Goal: Transaction & Acquisition: Purchase product/service

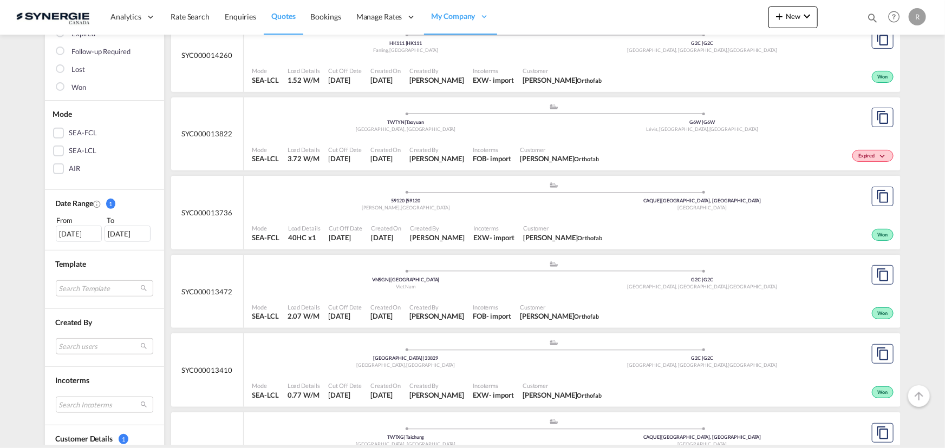
scroll to position [169, 0]
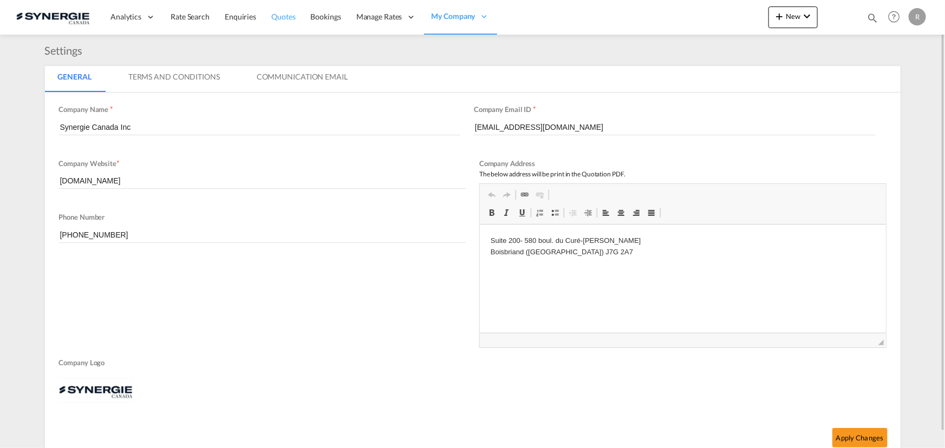
click at [284, 15] on span "Quotes" at bounding box center [283, 16] width 24 height 9
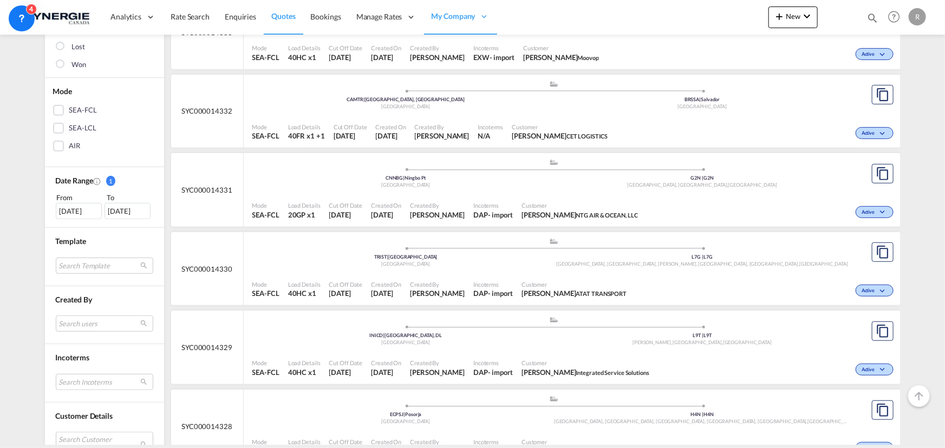
scroll to position [197, 0]
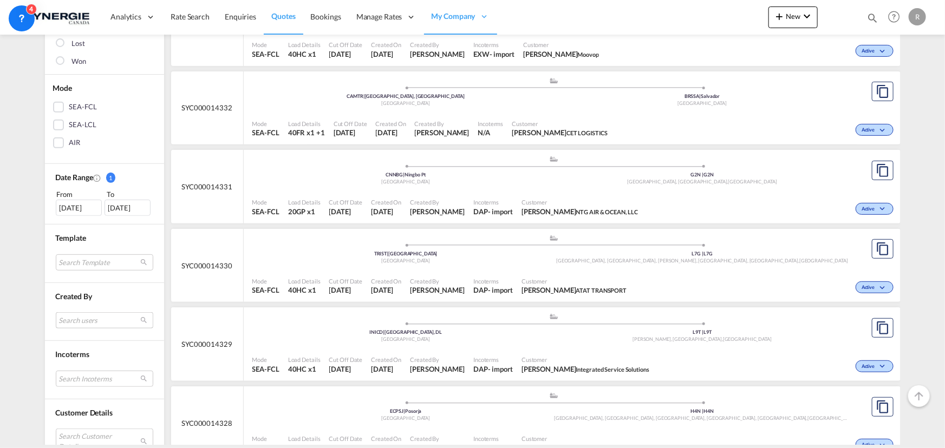
click at [87, 324] on md-select "Search users sugan T sugantha.rajan@freightfy.com raquel Jimenez raquel.jimenez…" at bounding box center [104, 320] width 97 height 16
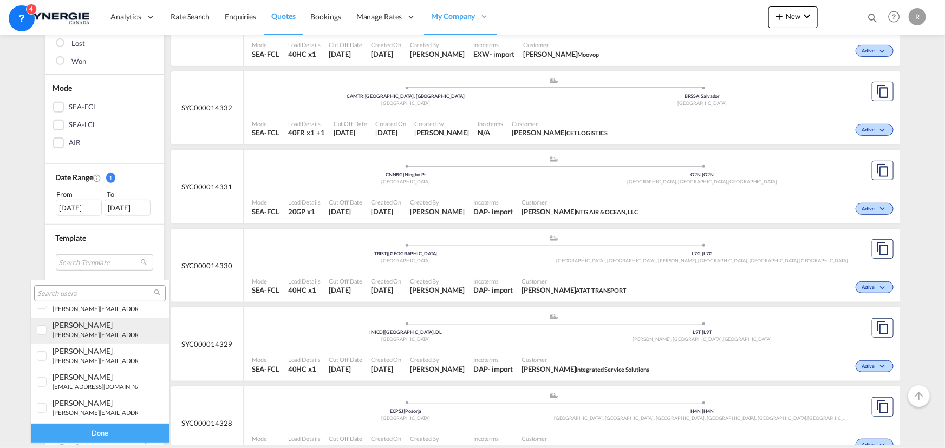
click at [98, 333] on small "r.ho@synergiecanada.com" at bounding box center [126, 334] width 146 height 7
click at [108, 439] on div "Done" at bounding box center [100, 433] width 138 height 19
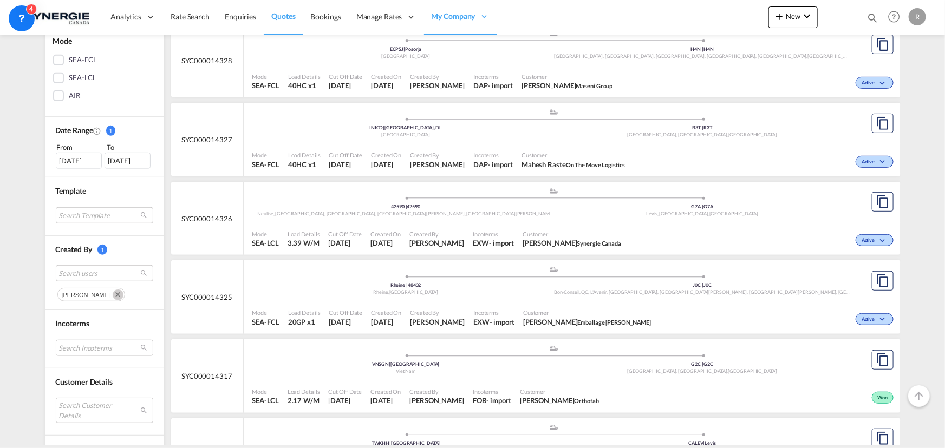
scroll to position [246, 0]
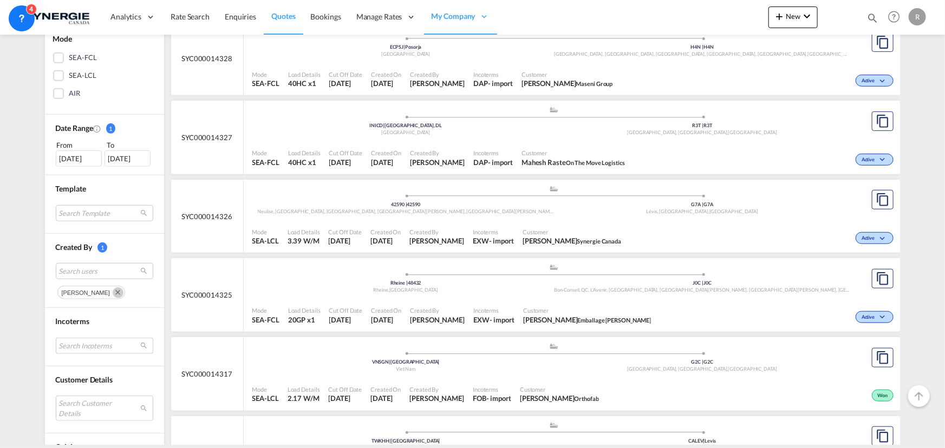
click at [85, 345] on md-select "Search Incoterms CIP-EXPORT carriage and insurance paid to DAP-IMPORT delivered…" at bounding box center [104, 346] width 97 height 16
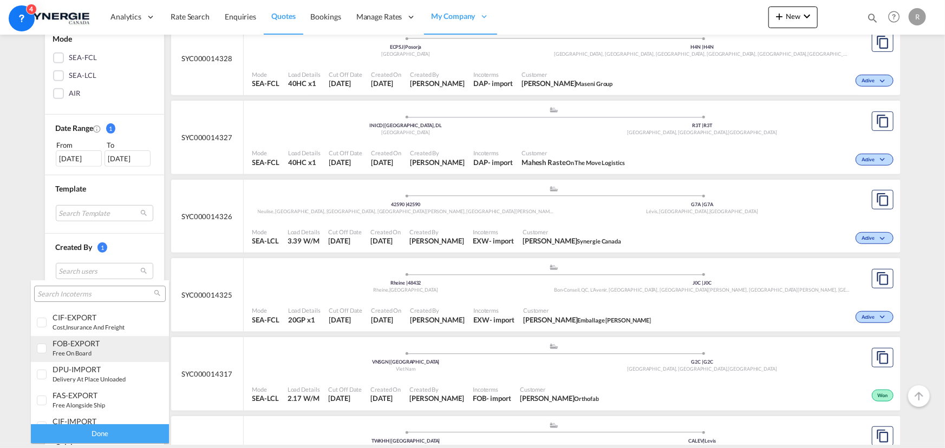
scroll to position [0, 0]
click at [93, 351] on small "delivered at place" at bounding box center [78, 350] width 50 height 7
click at [120, 432] on div "Done" at bounding box center [100, 433] width 138 height 19
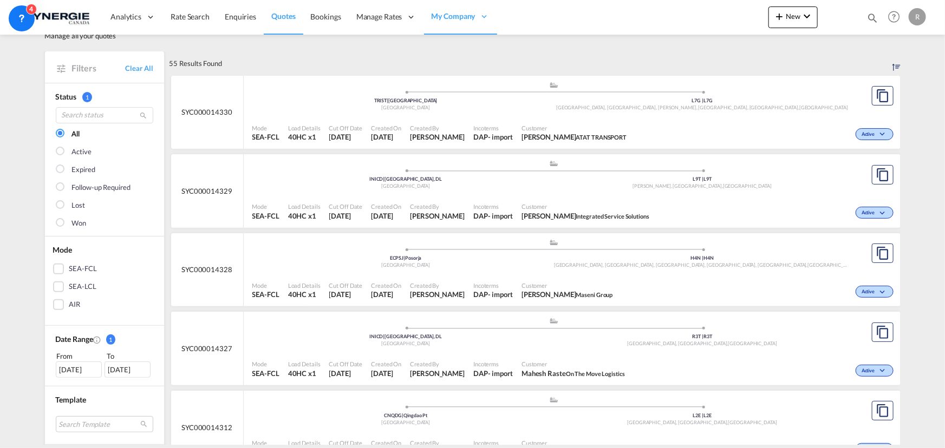
scroll to position [49, 0]
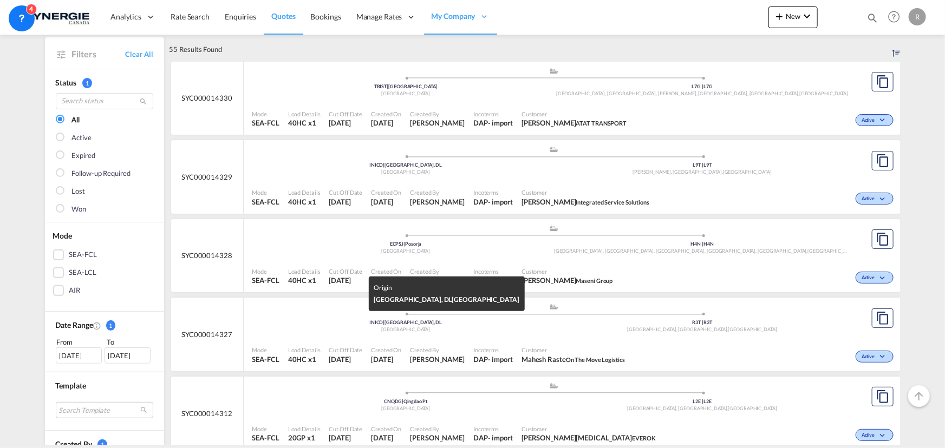
click at [534, 329] on div "India" at bounding box center [406, 329] width 297 height 7
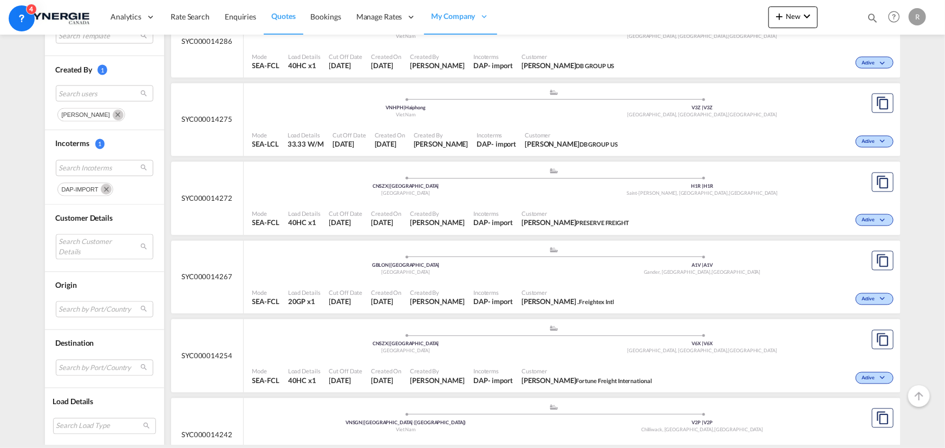
scroll to position [886, 0]
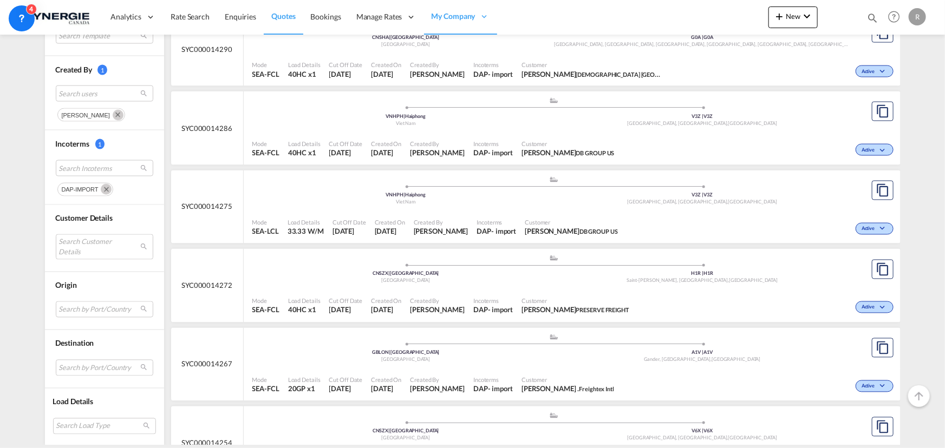
click at [527, 215] on div "Customer Elizabeth Lacroix DB GROUP US" at bounding box center [571, 227] width 102 height 27
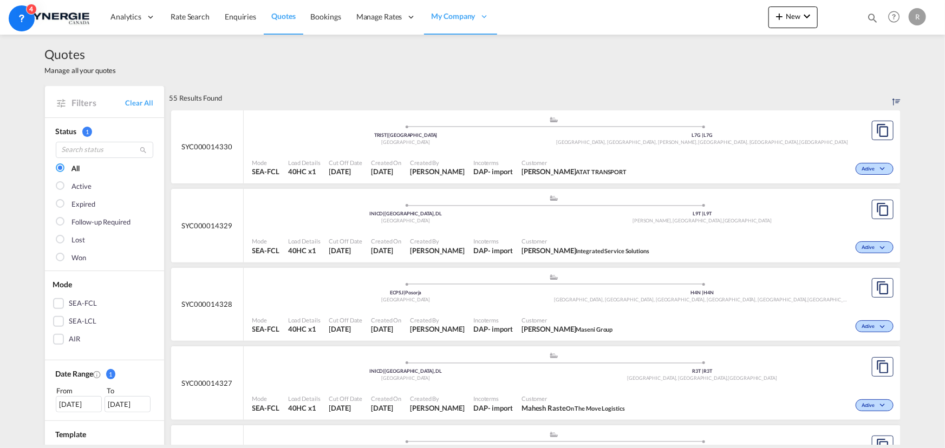
scroll to position [49, 0]
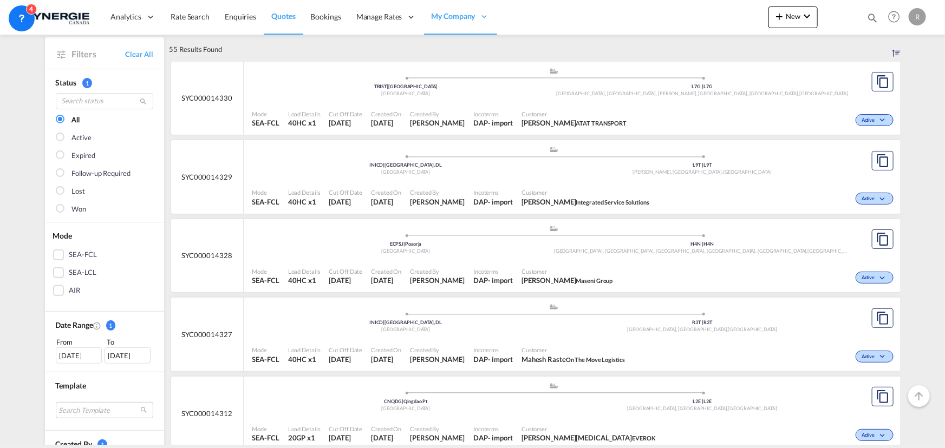
click at [539, 282] on span "Emily Muzo Maseni Group" at bounding box center [567, 281] width 92 height 10
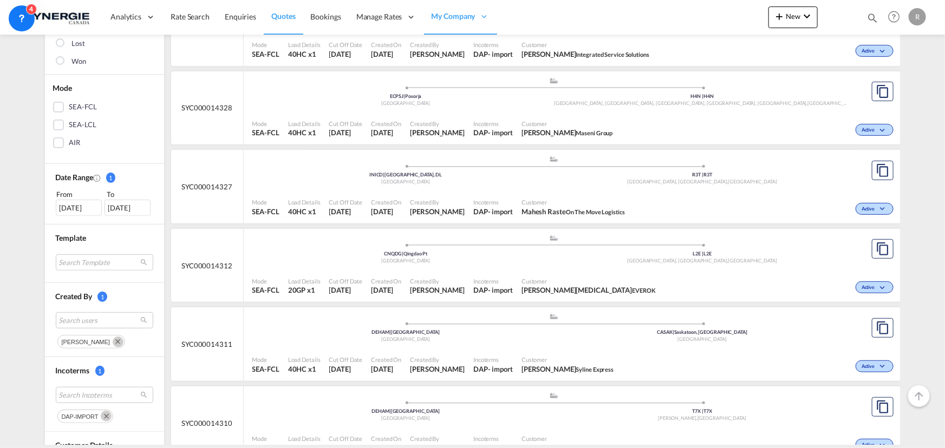
click at [101, 417] on md-icon "Remove" at bounding box center [106, 416] width 11 height 11
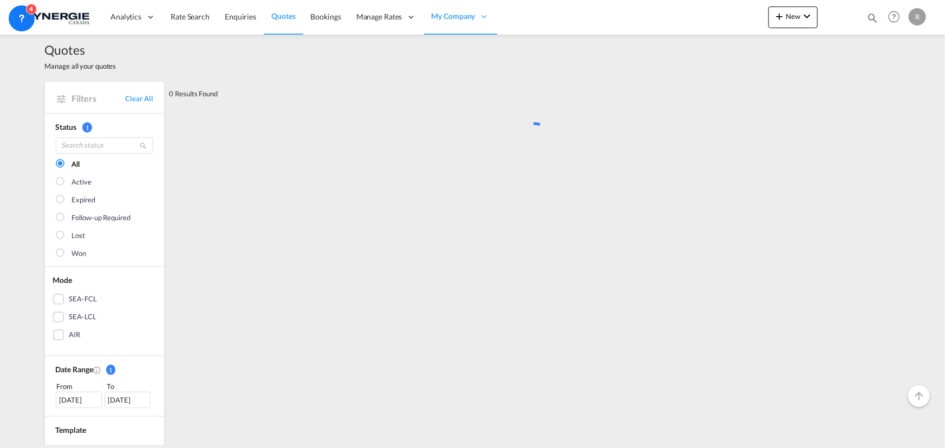
scroll to position [0, 0]
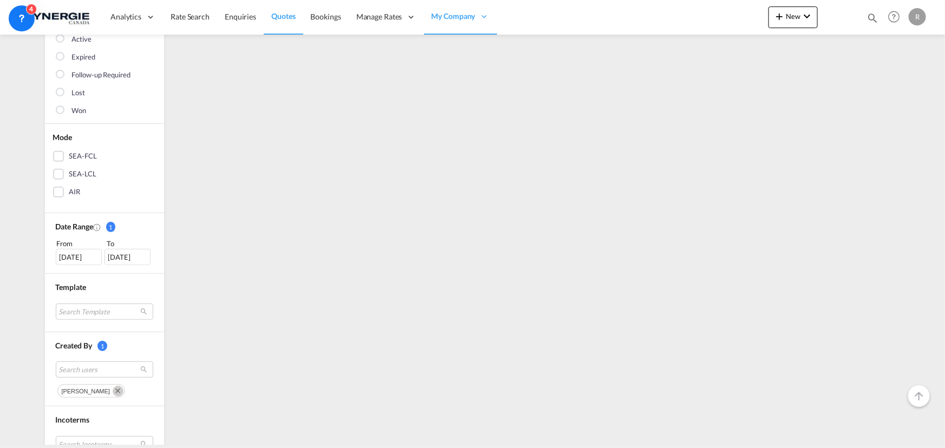
click at [113, 391] on md-icon "Remove" at bounding box center [118, 391] width 11 height 11
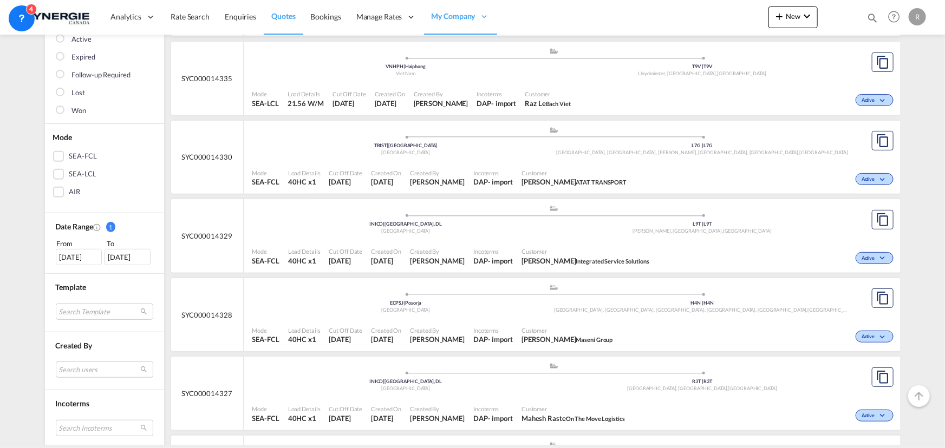
click at [58, 259] on div "27 Jul 2025" at bounding box center [79, 257] width 46 height 16
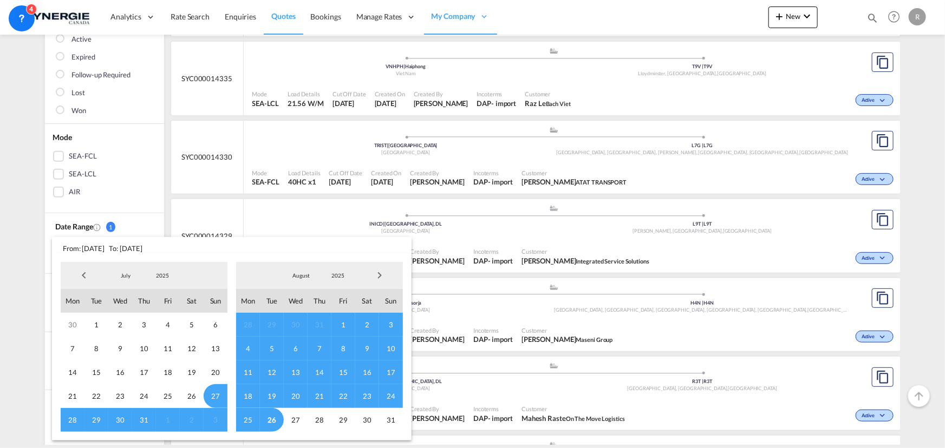
click at [141, 174] on md-backdrop at bounding box center [472, 224] width 945 height 448
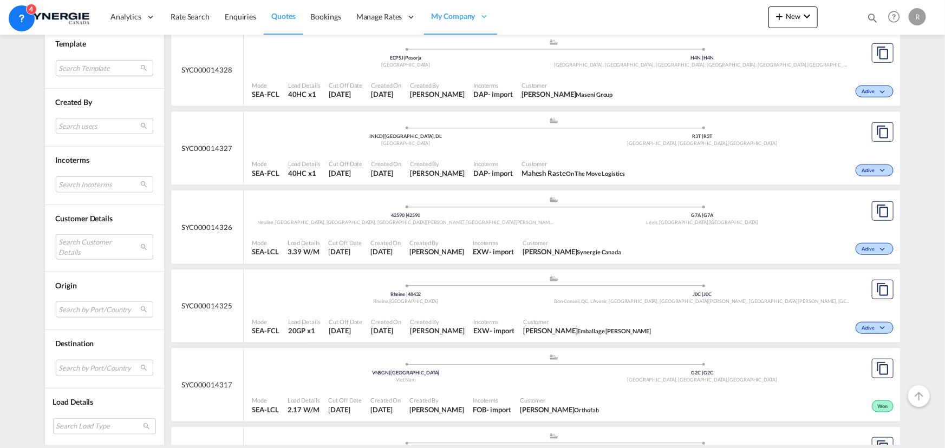
scroll to position [394, 0]
click at [95, 236] on md-select "Search Customer Details user name user james Robinson james@audiocentre.ca | au…" at bounding box center [104, 246] width 97 height 25
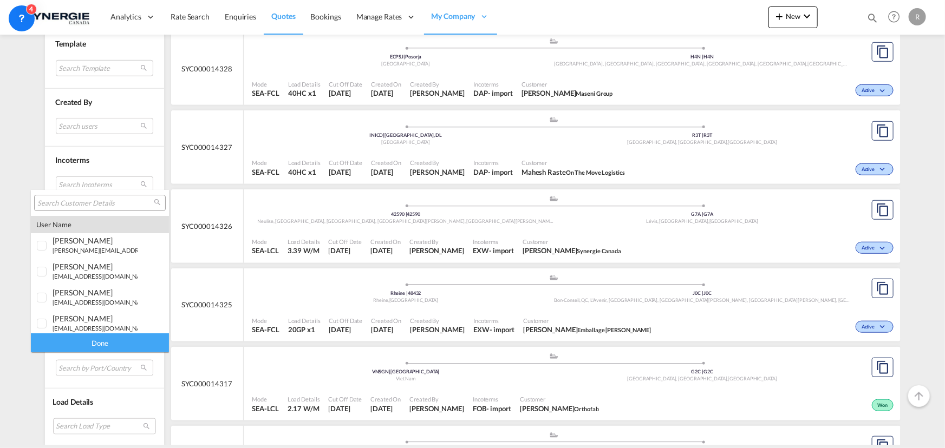
click at [103, 195] on div at bounding box center [100, 203] width 132 height 16
click at [103, 200] on input "search" at bounding box center [95, 204] width 116 height 10
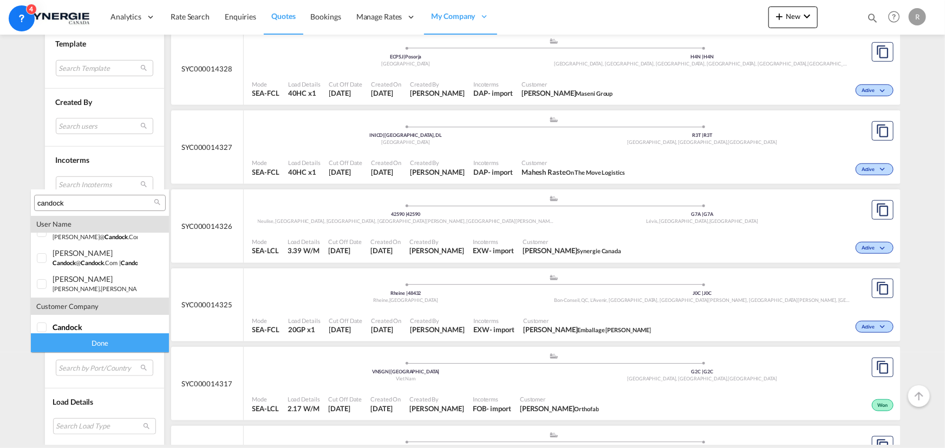
scroll to position [21, 0]
type input "candock"
click at [45, 319] on div at bounding box center [42, 320] width 11 height 11
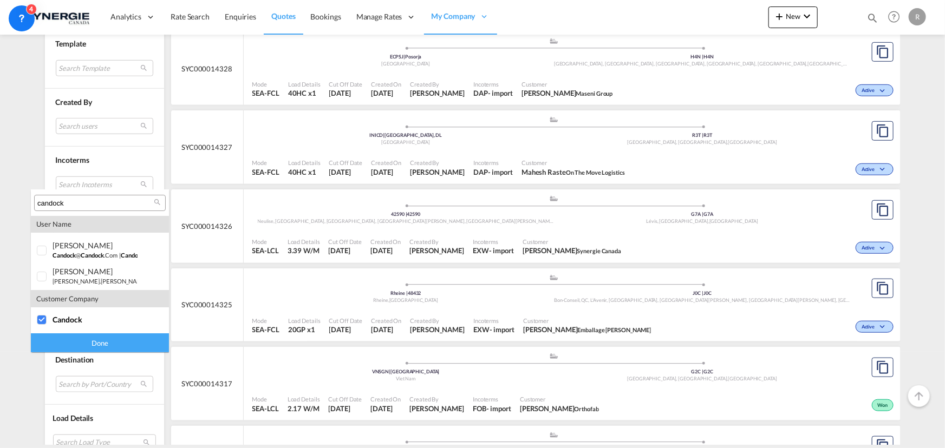
click at [88, 348] on div "Done" at bounding box center [100, 343] width 138 height 19
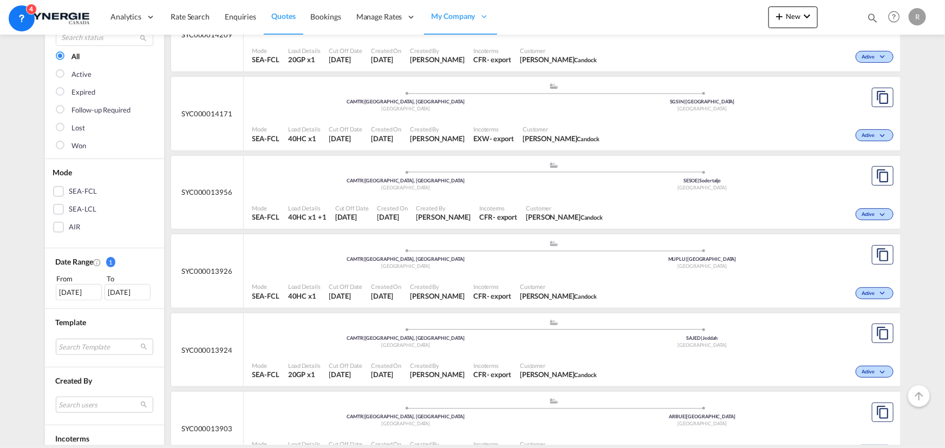
scroll to position [112, 0]
click at [473, 136] on div "EXW" at bounding box center [481, 139] width 16 height 10
click at [486, 129] on span "Incoterms" at bounding box center [493, 130] width 41 height 8
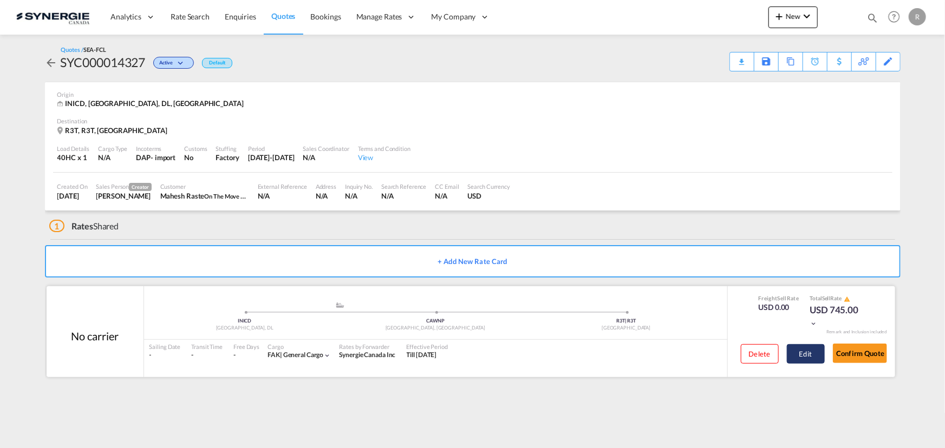
click at [808, 353] on button "Edit" at bounding box center [806, 353] width 38 height 19
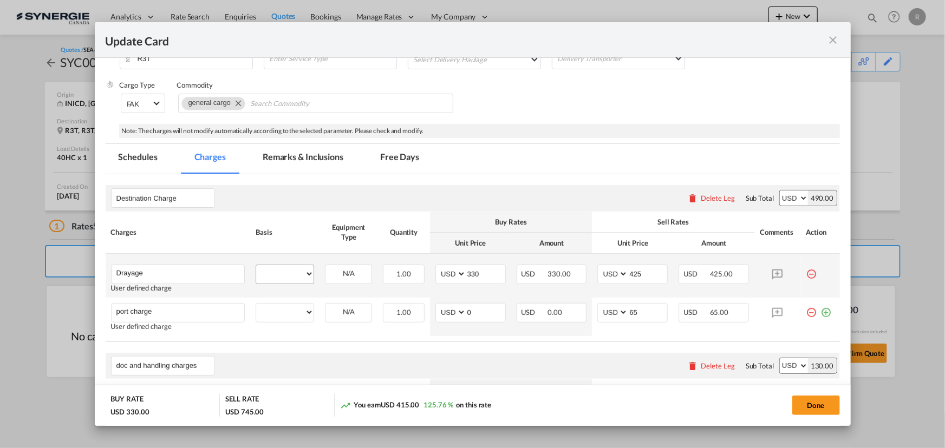
select select "per container"
select select "per B/L"
select select "per shipment"
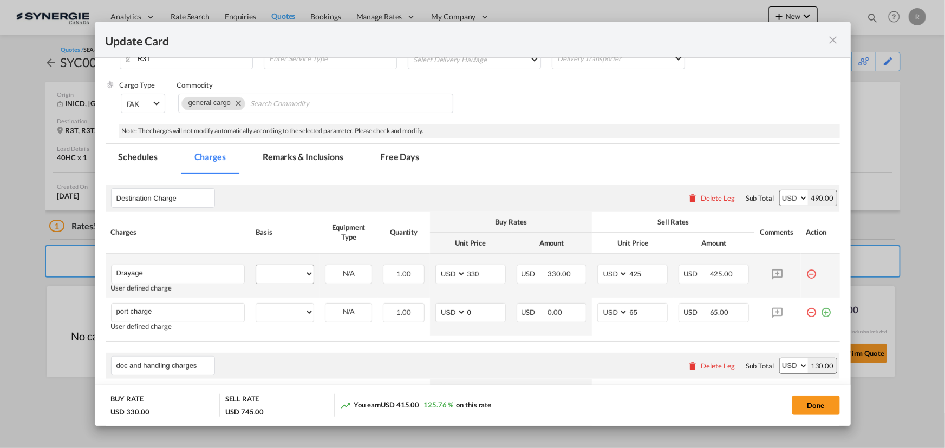
select select "per B/L"
select select "per_declaration"
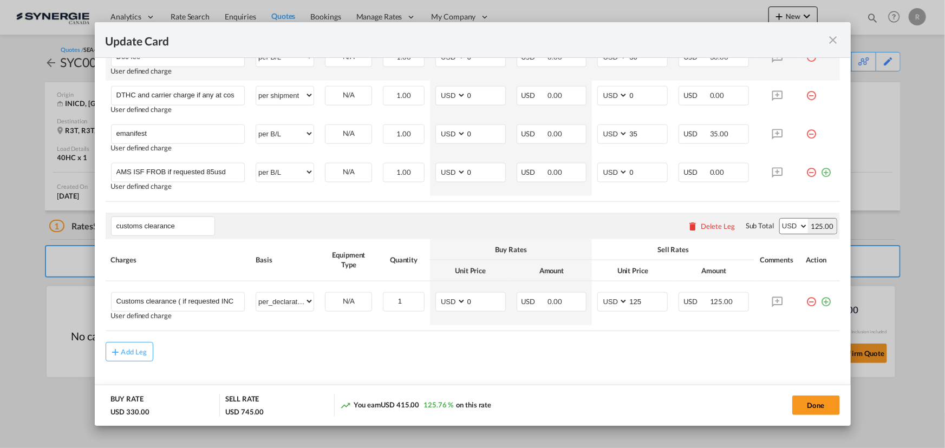
scroll to position [642, 0]
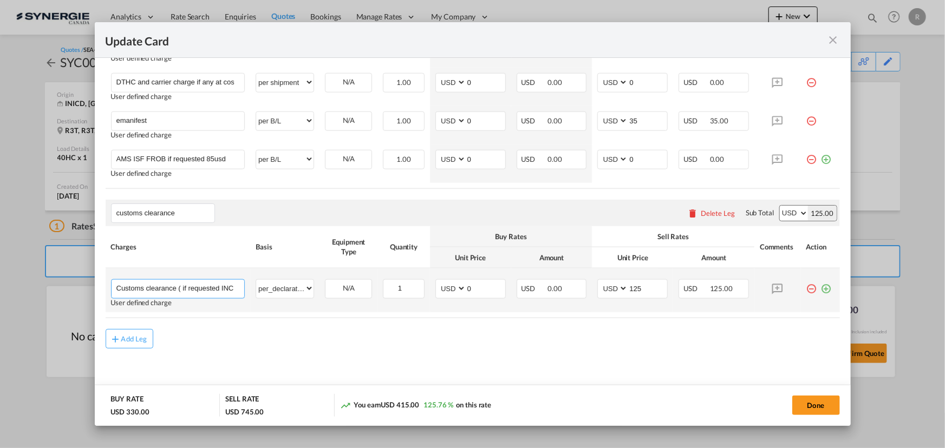
click at [198, 289] on input "Customs clearance ( if requested INCLUDE: 1 header, extra $6.00 each 3 HS commo…" at bounding box center [180, 288] width 128 height 16
click at [196, 291] on input "Customs clearance ( if requested INCLUDE: 1 header, extra $6.00 each 3 HS commo…" at bounding box center [180, 288] width 128 height 16
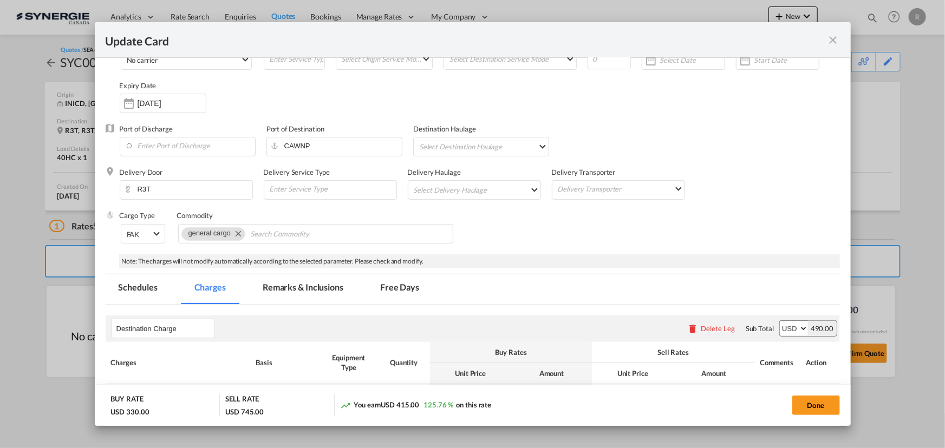
scroll to position [0, 0]
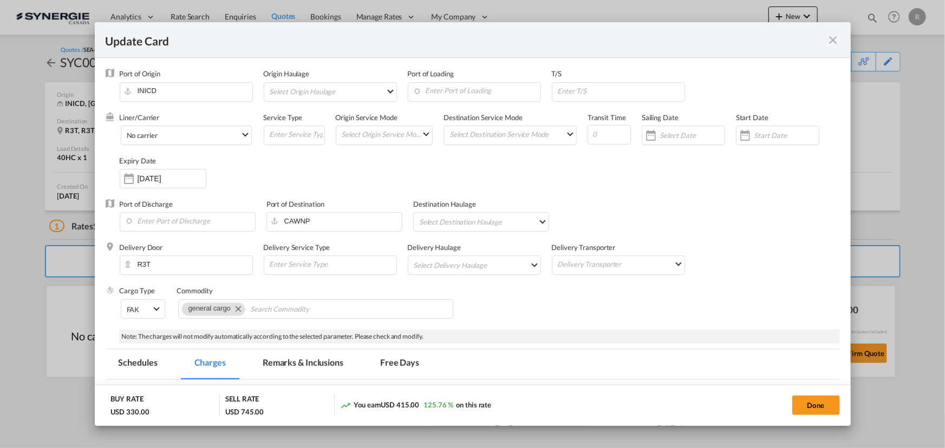
click at [829, 47] on md-icon "icon-close fg-AAA8AD m-0 pointer" at bounding box center [833, 40] width 13 height 13
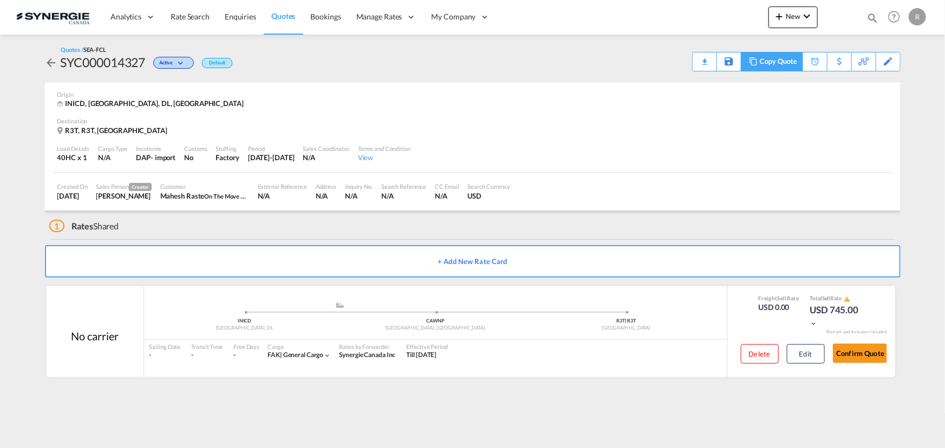
click at [788, 64] on div "Copy Quote" at bounding box center [778, 62] width 37 height 18
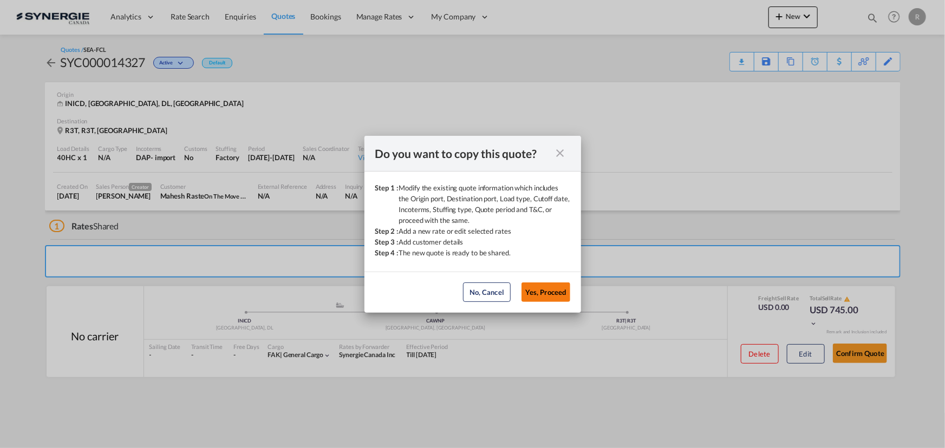
click at [541, 293] on button "Yes, Proceed" at bounding box center [545, 292] width 49 height 19
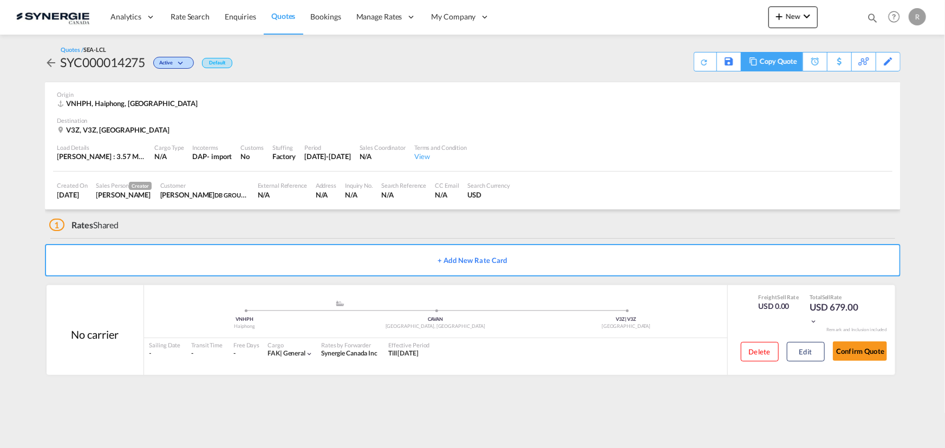
click at [753, 63] on md-icon at bounding box center [753, 61] width 13 height 8
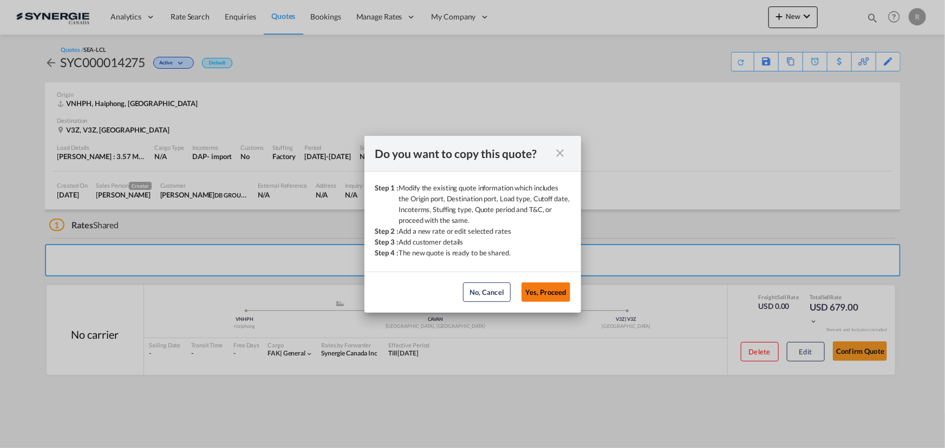
click at [545, 300] on button "Yes, Proceed" at bounding box center [545, 292] width 49 height 19
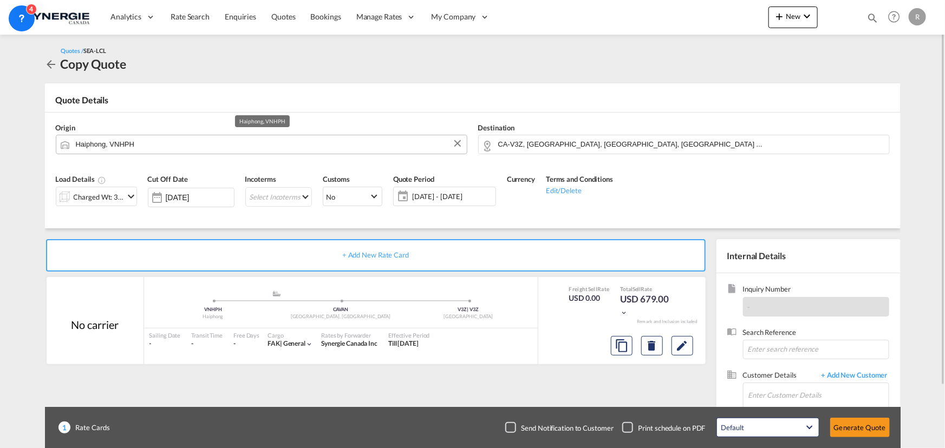
click at [270, 146] on input "Haiphong, VNHPH" at bounding box center [268, 144] width 385 height 19
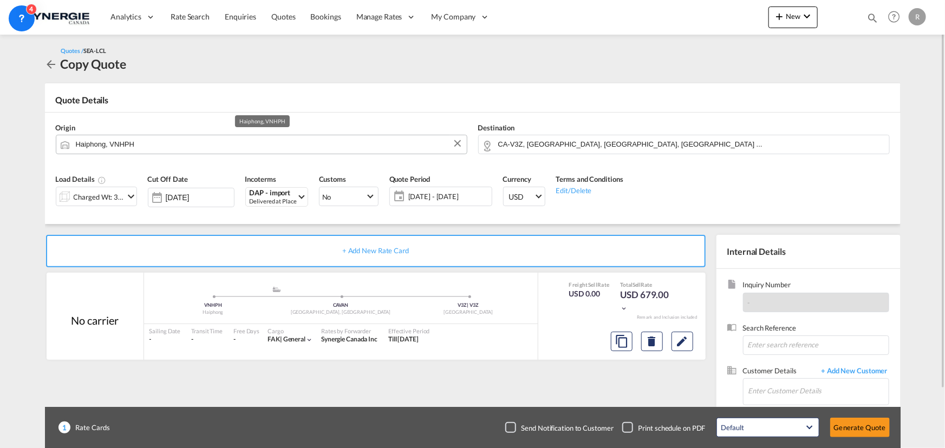
click at [201, 141] on input "Haiphong, VNHPH" at bounding box center [268, 144] width 385 height 19
click at [460, 143] on button "Clear Input" at bounding box center [457, 143] width 16 height 16
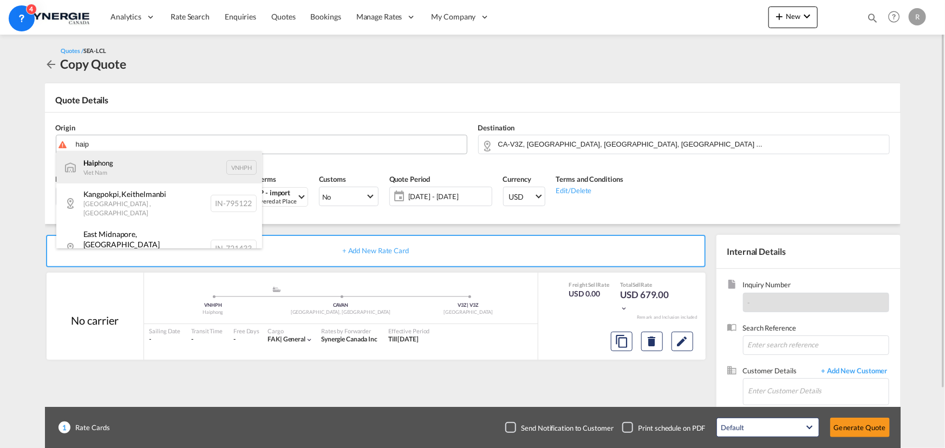
click at [135, 173] on div "Haip hong Viet Nam VNHPH" at bounding box center [159, 167] width 206 height 32
type input "Haiphong, VNHPH"
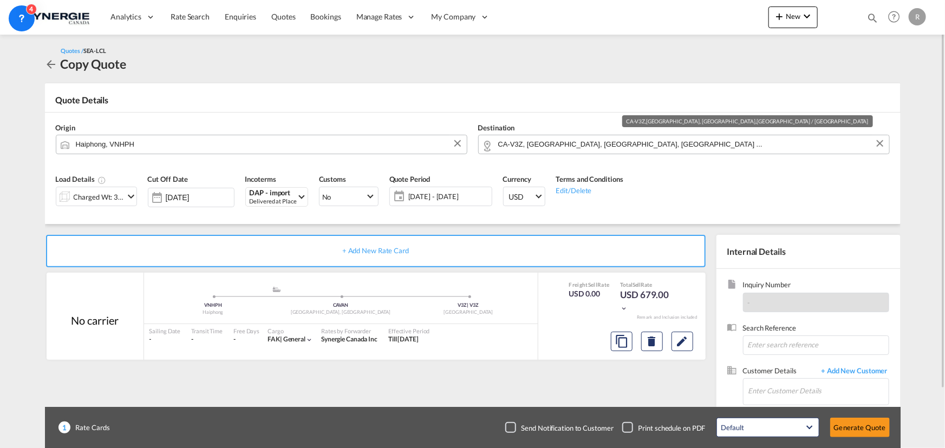
click at [637, 149] on input "CA-V3Z, Surrey, BC, British Columbia ..." at bounding box center [690, 144] width 385 height 19
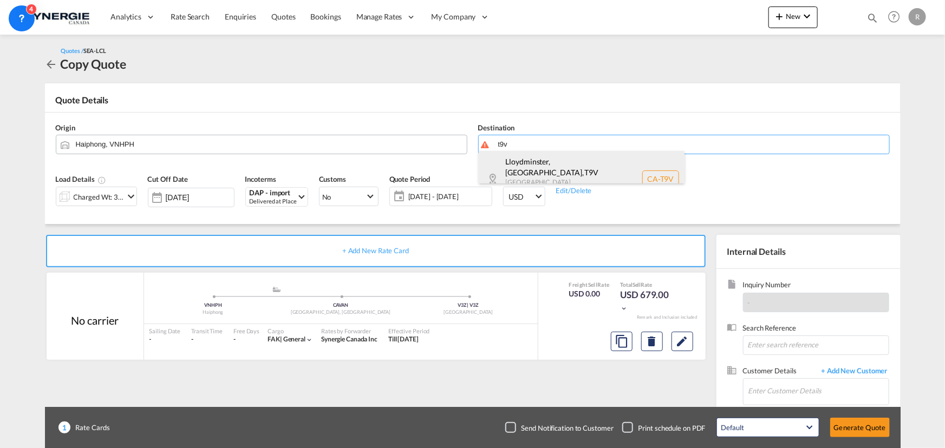
click at [544, 168] on div "Lloydminster, AB , T9V Alberta Canada CA-T9V" at bounding box center [582, 179] width 206 height 56
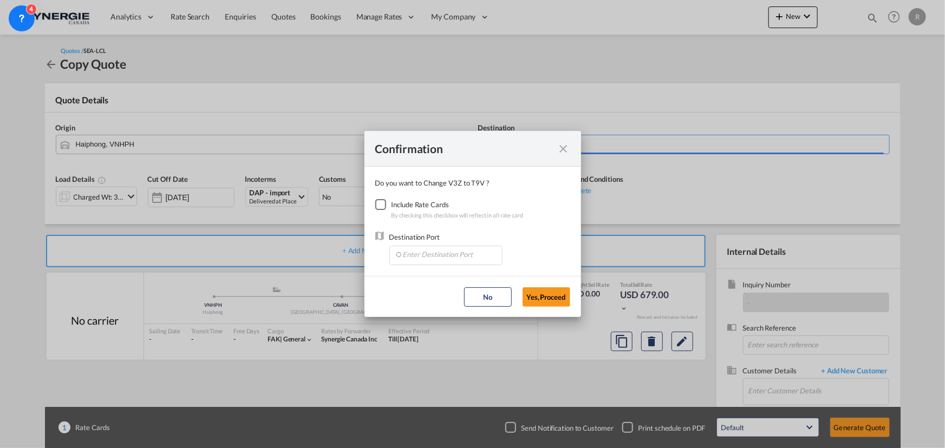
type input "CA-T9V, Lloydminster, AB, Alberta"
click at [386, 207] on div "Checkbox No Ink" at bounding box center [380, 204] width 11 height 11
click at [422, 250] on input "Enter Destination Port" at bounding box center [448, 254] width 107 height 16
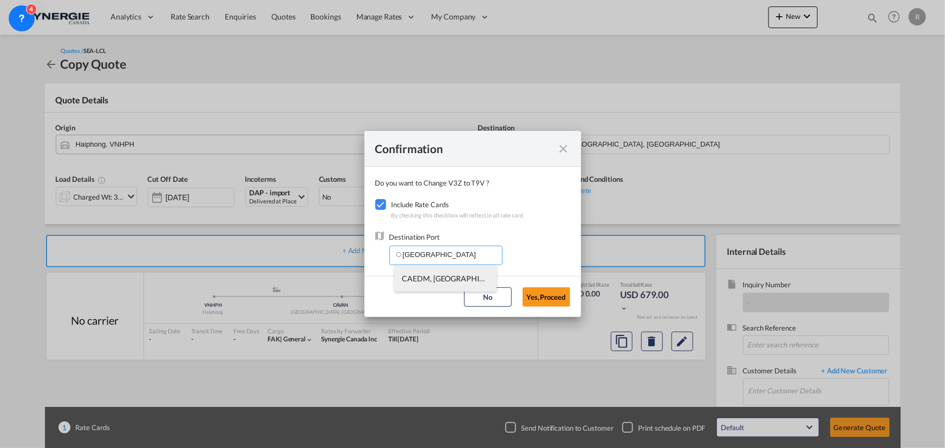
click at [421, 275] on span "CAEDM, Edmonton, AB, Canada, North America, Americas" at bounding box center [615, 278] width 426 height 9
type input "CAEDM, Edmonton, AB, Canada, North America, Americas"
click at [559, 298] on button "Yes,Proceed" at bounding box center [546, 296] width 48 height 19
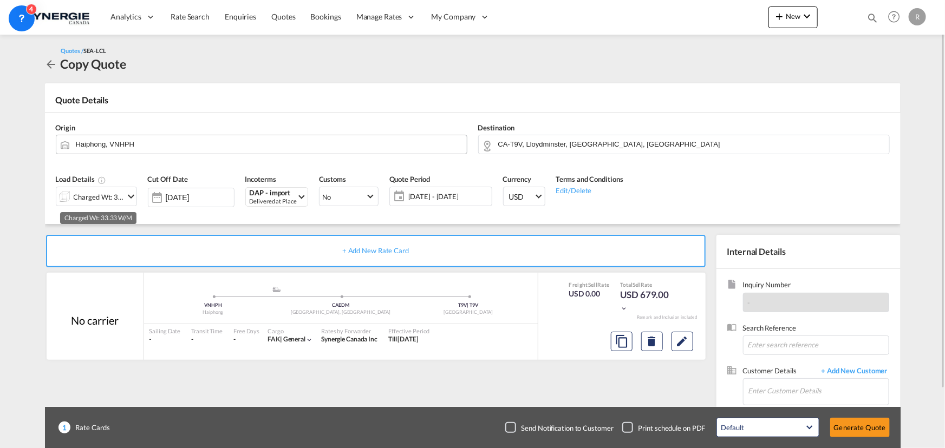
click at [103, 197] on div "Charged Wt: 33.33 W/M" at bounding box center [99, 197] width 51 height 15
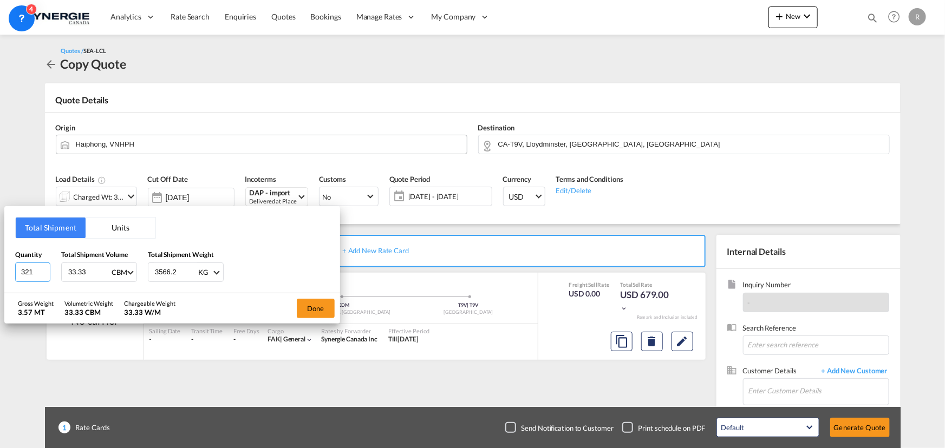
drag, startPoint x: 37, startPoint y: 272, endPoint x: 9, endPoint y: 267, distance: 28.6
click at [9, 267] on div "Total Shipment Units Quantity 321 Total Shipment Volume 33.33 CBM CBM CFT Total…" at bounding box center [172, 249] width 336 height 87
type input "11"
type input "21.56"
type input "3300"
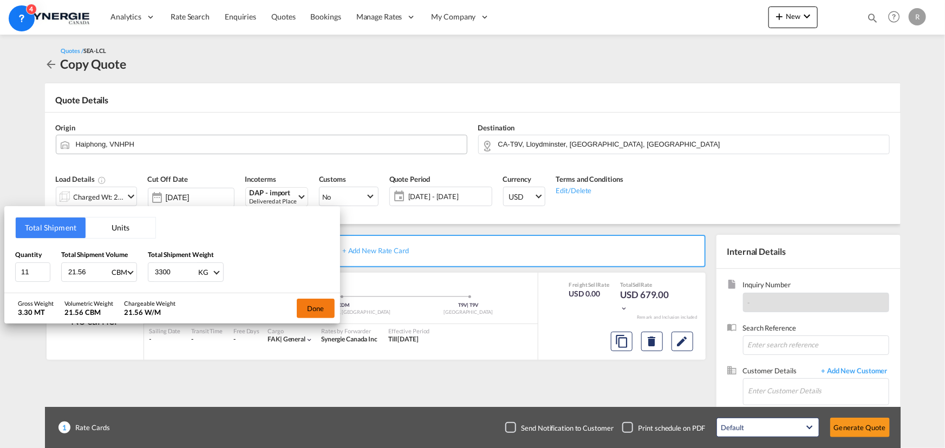
click at [315, 308] on button "Done" at bounding box center [316, 308] width 38 height 19
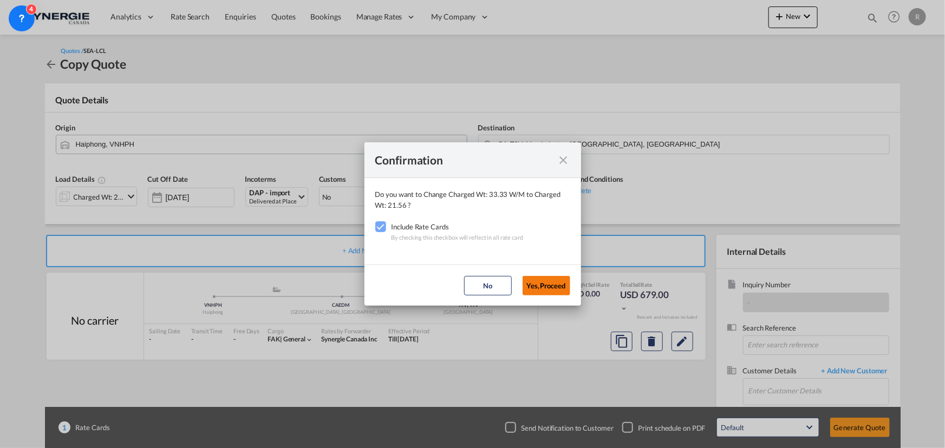
click at [542, 282] on button "Yes,Proceed" at bounding box center [546, 285] width 48 height 19
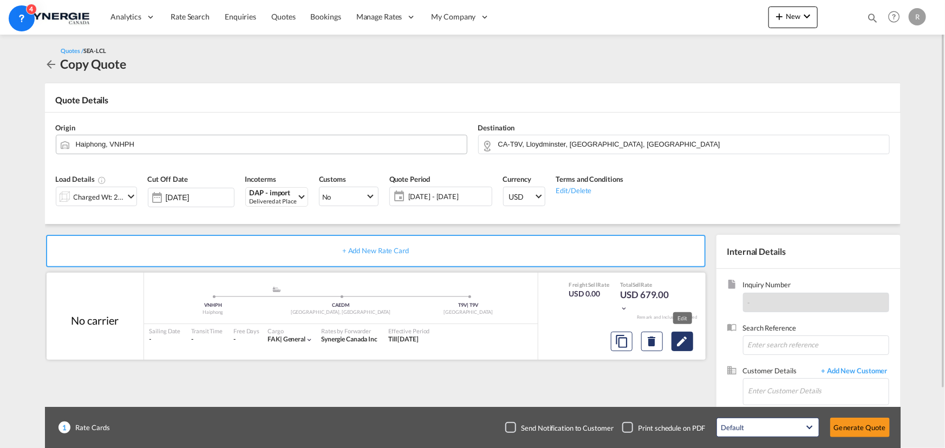
click at [688, 343] on md-icon "Edit" at bounding box center [682, 341] width 13 height 13
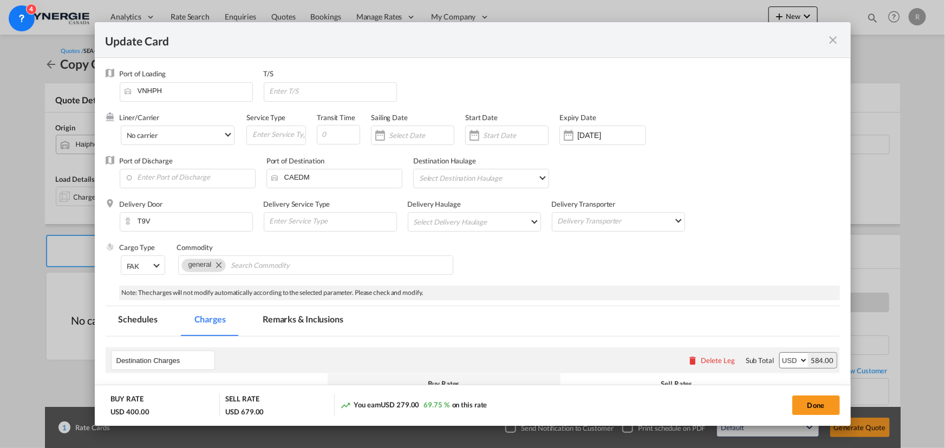
select select "per_hbl"
select select "flat"
select select "per_shipment"
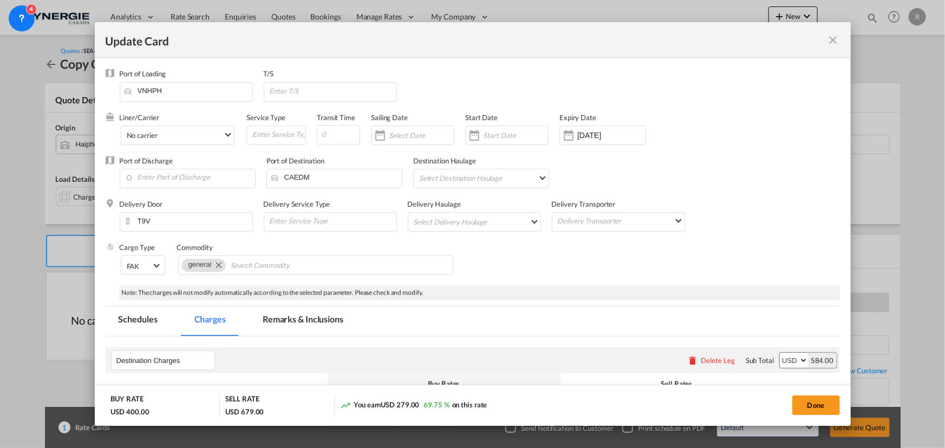
select select "per_shipment"
select select "per_bl"
click at [585, 136] on input "04 Sep 2025" at bounding box center [611, 135] width 68 height 9
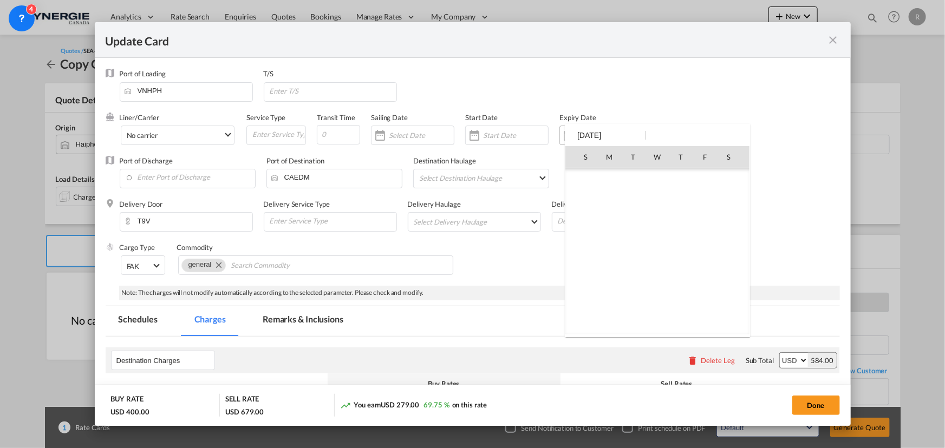
scroll to position [250801, 0]
click at [611, 248] on span "15" at bounding box center [610, 252] width 22 height 22
type input "15 Sep 2025"
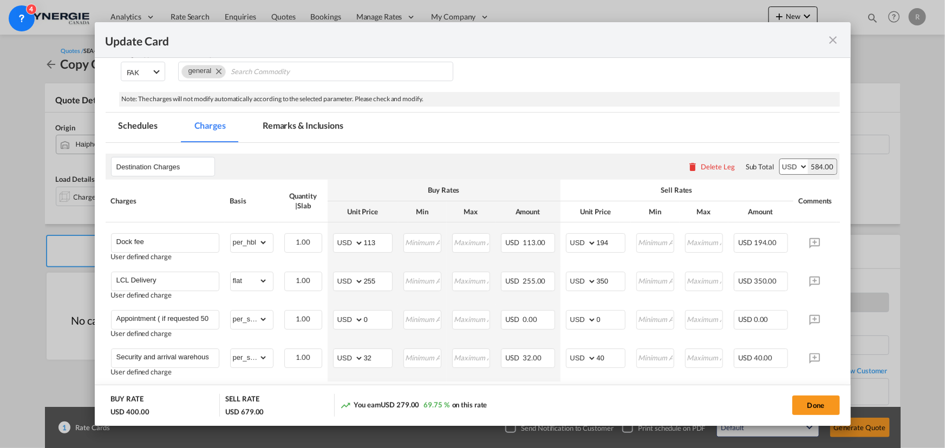
scroll to position [197, 0]
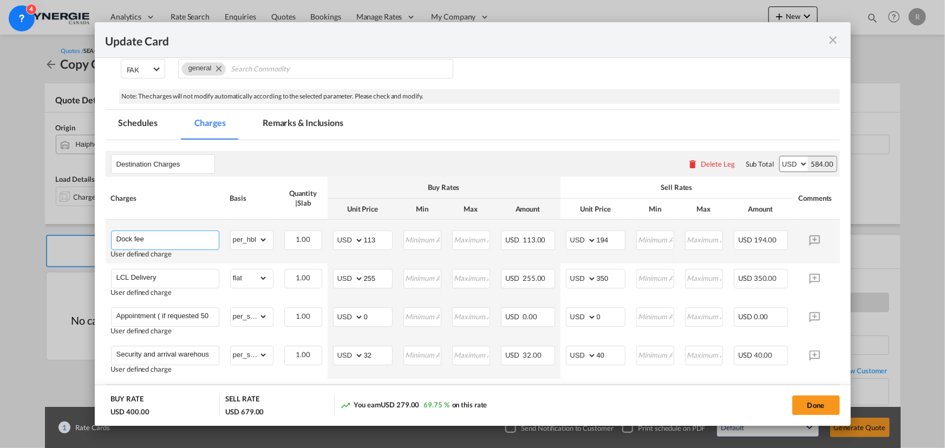
click at [195, 239] on input "Dock fee" at bounding box center [167, 239] width 102 height 16
type input "Dock fee and dthc at cost with disbursement if any"
drag, startPoint x: 377, startPoint y: 238, endPoint x: 330, endPoint y: 231, distance: 47.6
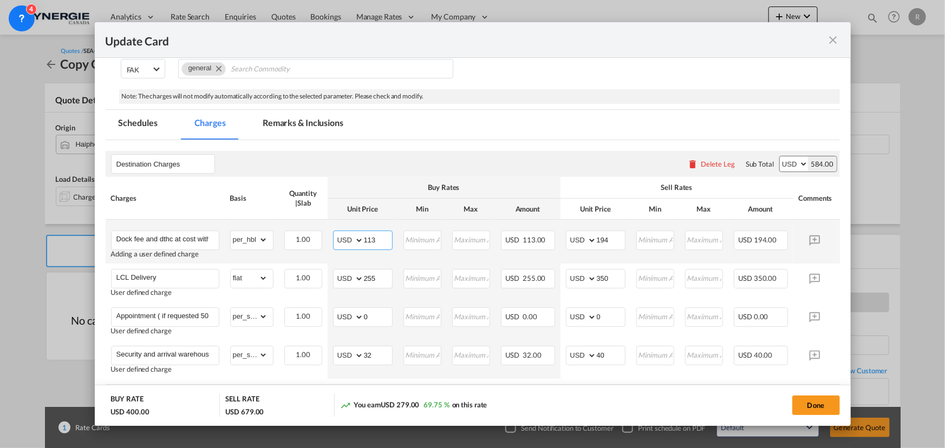
click at [330, 231] on td "AED AFN ALL AMD ANG AOA ARS AUD AWG AZN BAM BBD BDT BGN BHD BIF BMD BND BOB BRL…" at bounding box center [363, 242] width 70 height 44
type input "0"
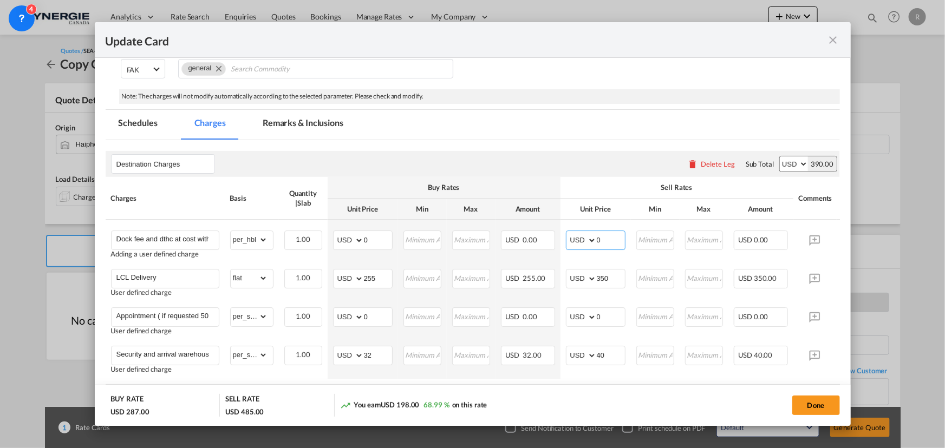
type input "0"
drag, startPoint x: 388, startPoint y: 275, endPoint x: 324, endPoint y: 268, distance: 64.2
click at [324, 268] on tr "LCL Delivery User defined charge Please Enter Already Exists gross_weight volum…" at bounding box center [489, 283] width 767 height 38
type input "970"
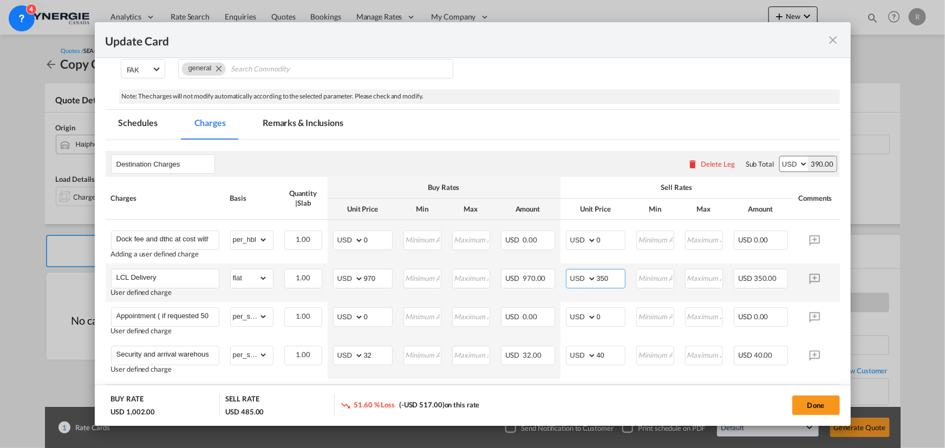
drag, startPoint x: 612, startPoint y: 273, endPoint x: 569, endPoint y: 273, distance: 43.9
click at [569, 273] on md-input-container "AED AFN ALL AMD ANG AOA ARS AUD AWG AZN BAM BBD BDT BGN BHD BIF BMD BND BOB BRL…" at bounding box center [596, 278] width 60 height 19
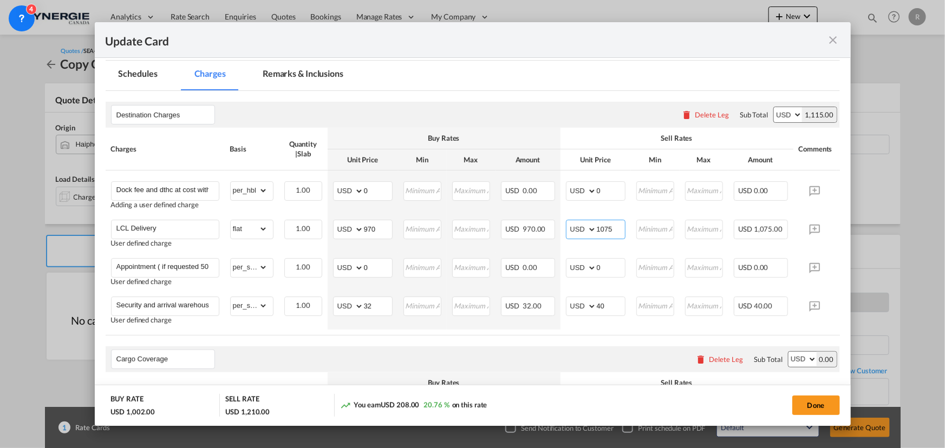
type input "1075"
drag, startPoint x: 733, startPoint y: 338, endPoint x: 798, endPoint y: 339, distance: 65.5
click at [798, 339] on air-lcl-rate-modification "Destination Charges Please enter leg name Leg Name Already Exists Delete Leg Su…" at bounding box center [473, 415] width 734 height 649
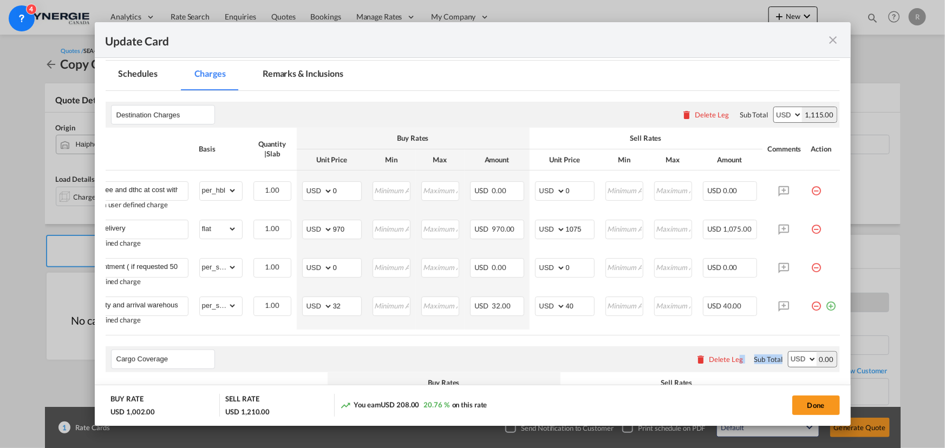
scroll to position [0, 40]
click at [810, 269] on md-icon "icon-minus-circle-outline red-400-fg pt-7" at bounding box center [814, 263] width 11 height 11
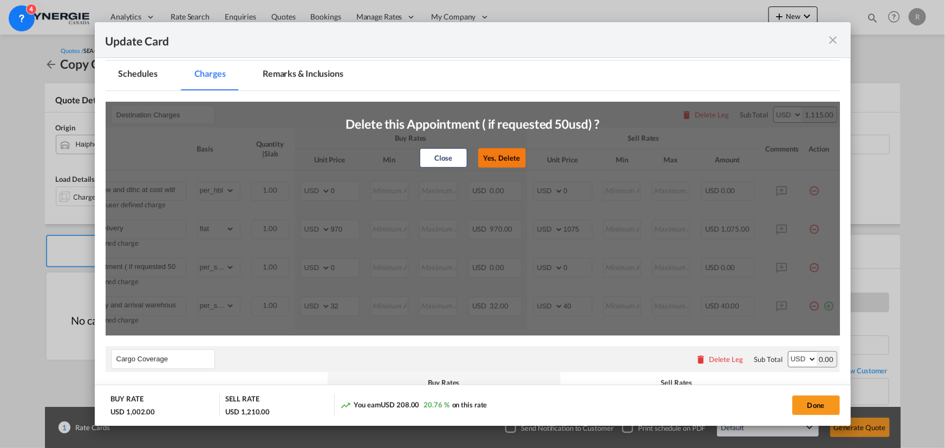
click at [508, 164] on button "Yes, Delete" at bounding box center [502, 157] width 48 height 19
type input "Security and arrival warehouse fee"
type input "32"
type input "40"
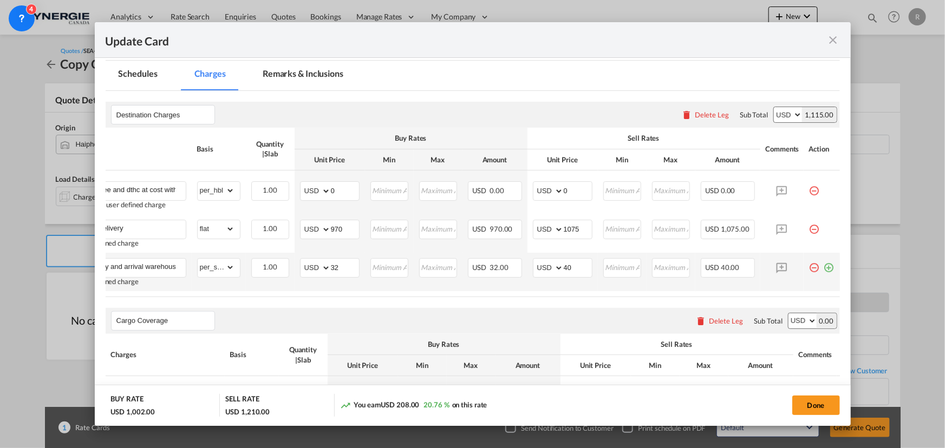
click at [809, 265] on md-icon "icon-minus-circle-outline red-400-fg pt-7" at bounding box center [814, 263] width 11 height 11
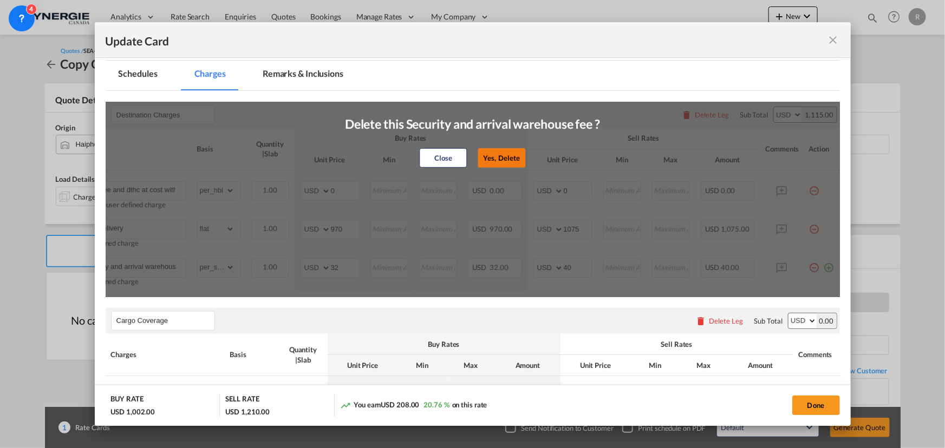
click at [502, 161] on button "Yes, Delete" at bounding box center [502, 157] width 48 height 19
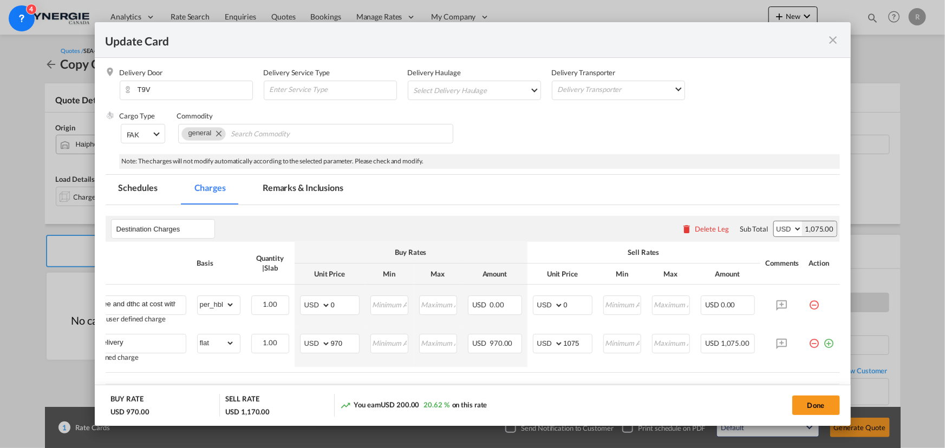
scroll to position [76, 0]
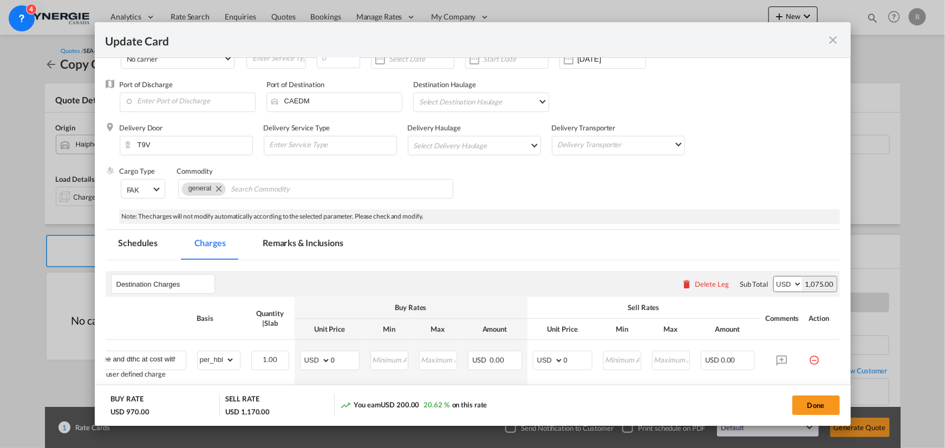
click at [292, 245] on md-tab-item "Remarks & Inclusions" at bounding box center [303, 245] width 107 height 30
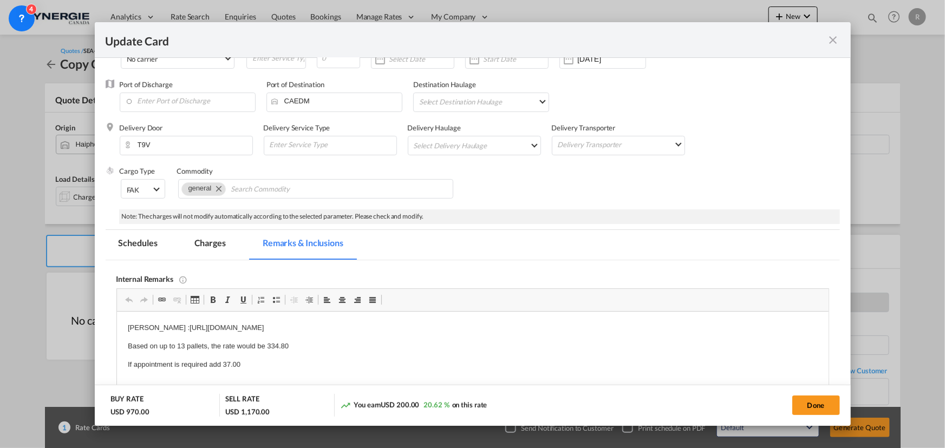
scroll to position [0, 0]
drag, startPoint x: 121, startPoint y: 324, endPoint x: 163, endPoint y: 329, distance: 42.5
click at [171, 333] on p "Issac :https://app.frontapp.com/open/msg_1h85un4f?key=tWqN8-Ma0PKjltiBWJ5C1SFj5…" at bounding box center [472, 327] width 690 height 11
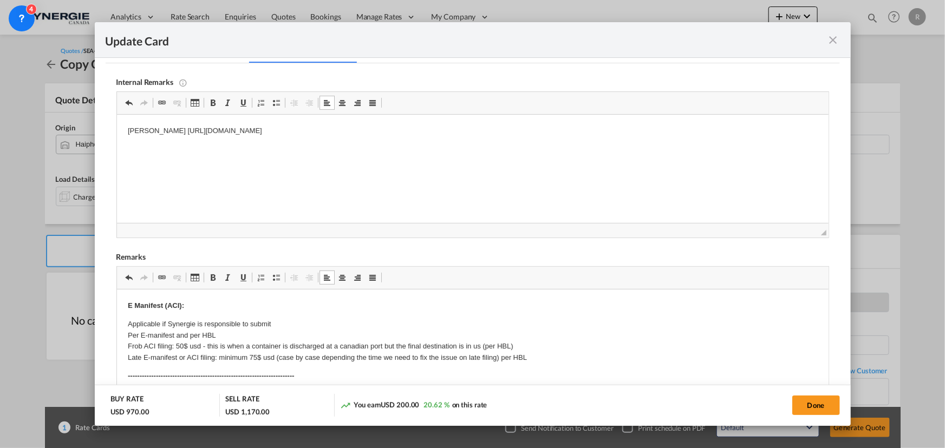
click at [175, 335] on p "Applicable if Synergie is responsible to submit Per E-manifest and per HBL Frob…" at bounding box center [472, 341] width 690 height 45
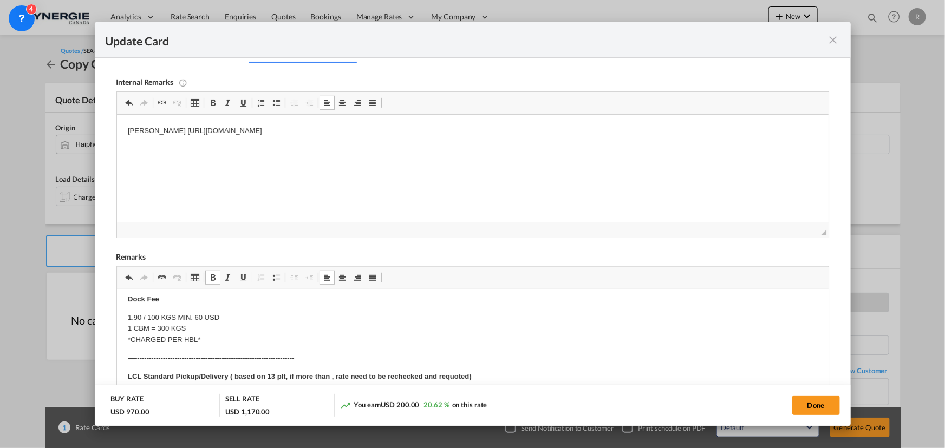
scroll to position [98, 0]
drag, startPoint x: 230, startPoint y: 373, endPoint x: 495, endPoint y: 365, distance: 265.4
click at [495, 369] on p "LCL Standard Pickup/Delivery ( based on 13 plt, if more than , rate need to be …" at bounding box center [472, 374] width 690 height 11
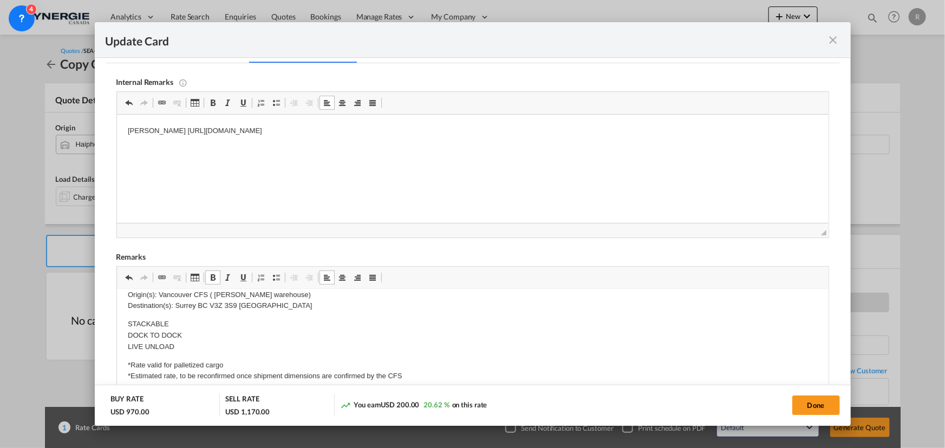
scroll to position [197, 0]
click at [189, 305] on p "Origin(s): Vancouver CFS ( Simard warehouse) Destination(s): Surrey BC V3Z 3S9 …" at bounding box center [472, 300] width 690 height 23
drag, startPoint x: 175, startPoint y: 304, endPoint x: 295, endPoint y: 308, distance: 119.7
click at [295, 308] on p "Origin(s): Vancouver CFS ( Simard warehouse) Destination(s): Surrey BC V3Z 3S9 …" at bounding box center [472, 300] width 690 height 23
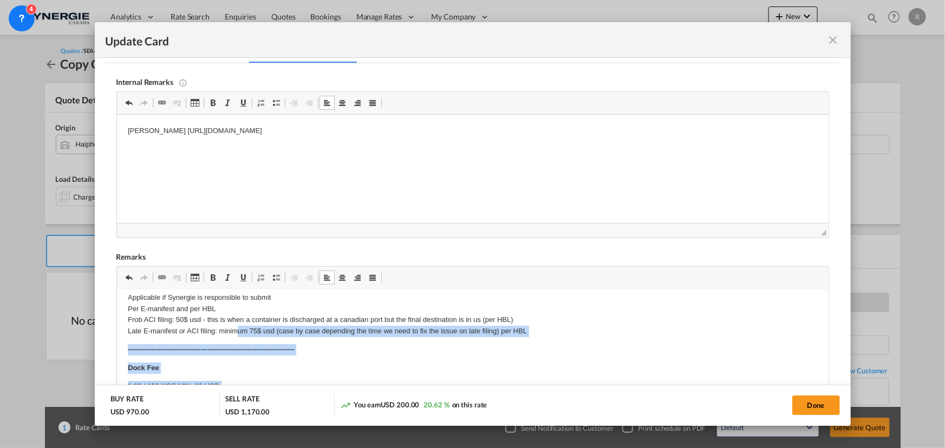
drag, startPoint x: 158, startPoint y: 291, endPoint x: 236, endPoint y: 334, distance: 89.2
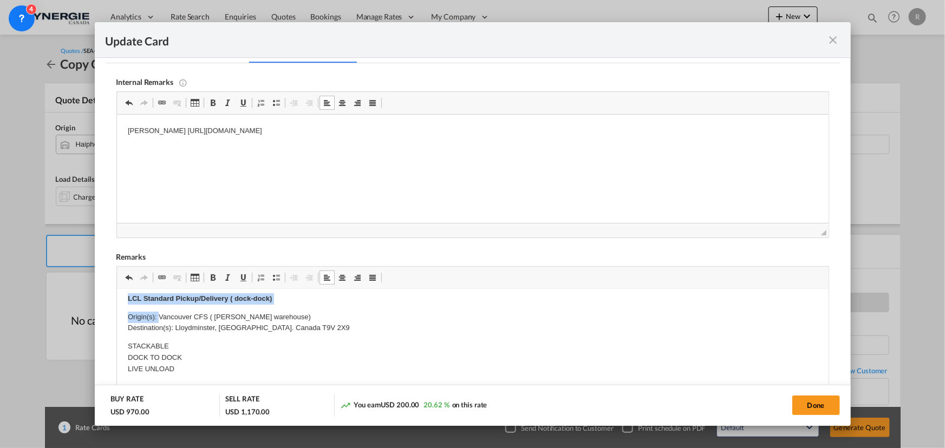
scroll to position [174, 0]
click at [182, 317] on p "Origin(s): Vancouver CFS ( Simard warehouse) Destination(s): Lloydminster, AB. …" at bounding box center [472, 322] width 690 height 23
drag, startPoint x: 156, startPoint y: 316, endPoint x: 289, endPoint y: 313, distance: 132.1
click at [289, 313] on p "Origin(s): Vancouver CFS ( Simard warehouse) Destination(s): Lloydminster, AB. …" at bounding box center [472, 322] width 690 height 23
click at [833, 413] on button "Done" at bounding box center [816, 405] width 48 height 19
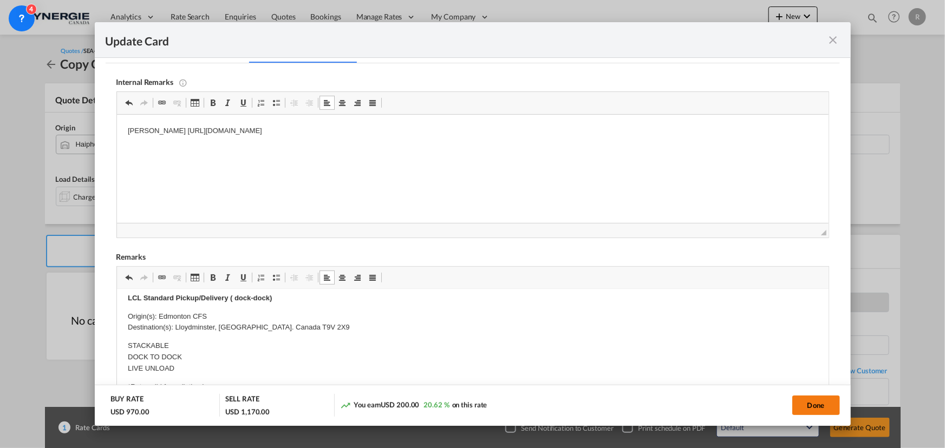
type input "14 Sep 2025"
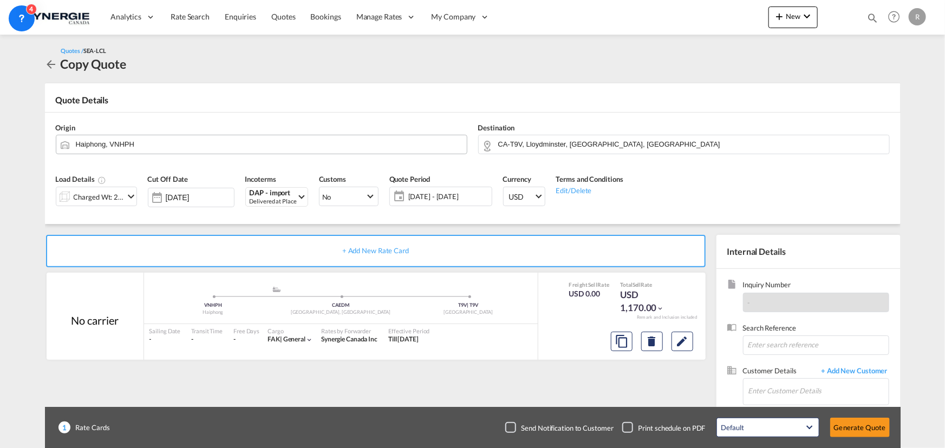
scroll to position [162, 0]
click at [688, 346] on md-icon "Edit" at bounding box center [682, 341] width 13 height 13
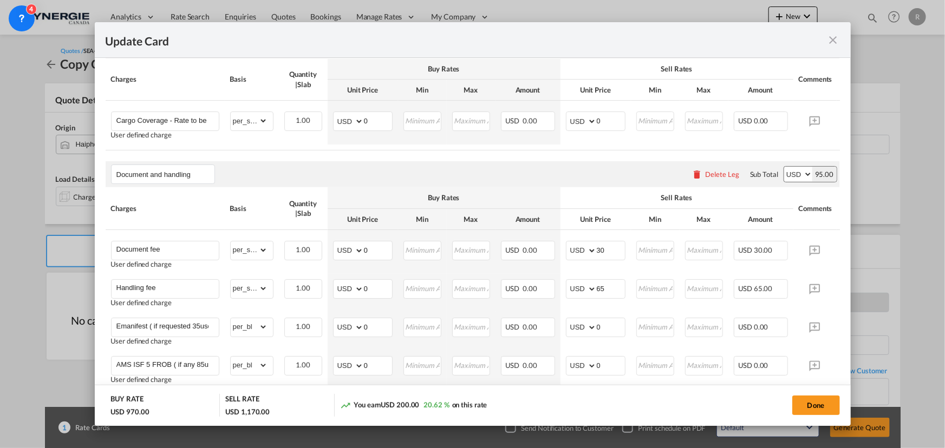
scroll to position [569, 0]
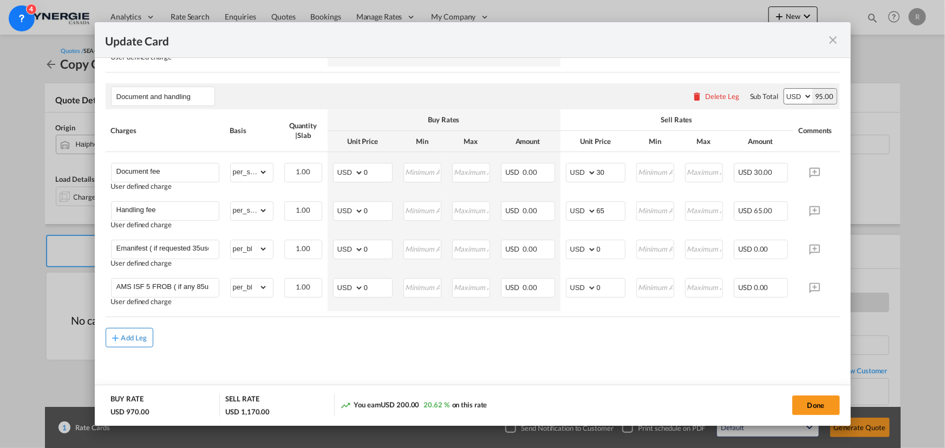
click at [134, 341] on div "Add Leg" at bounding box center [134, 338] width 26 height 6
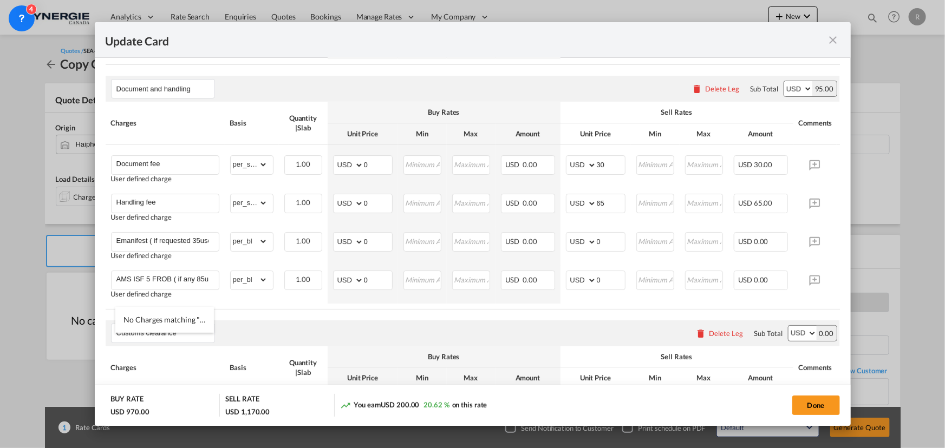
type input "Customs clearance"
click at [293, 341] on div "Customs clearance Please enter leg name Leg Name Already Exists Delete Leg Sub …" at bounding box center [473, 334] width 734 height 26
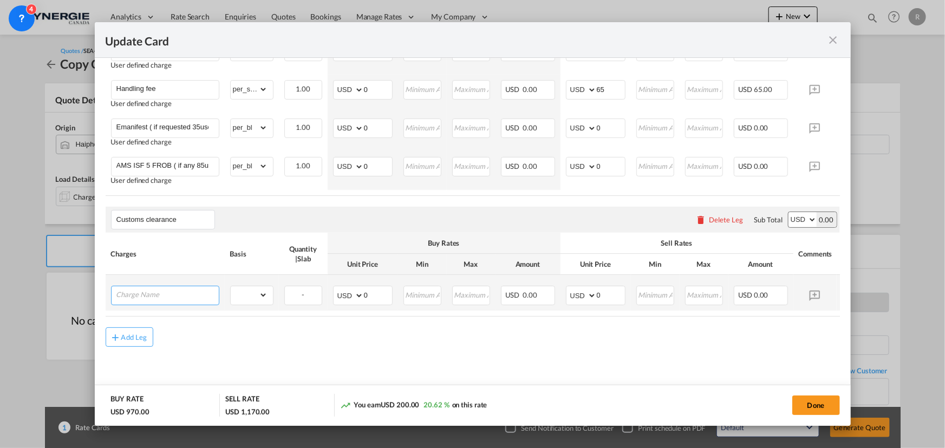
click at [180, 295] on input "Charge Name" at bounding box center [167, 294] width 102 height 16
paste input "Customs clearance ( if requested INCLUDE: 1 header, extra $6.00 each 3 HS commo…"
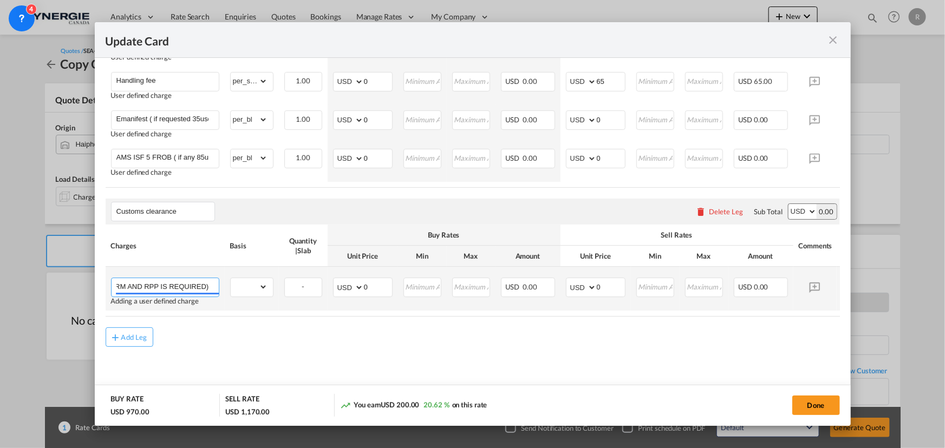
click at [141, 294] on input "Customs clearance ( if requested INCLUDE: 1 header, extra $6.00 each 3 HS commo…" at bounding box center [167, 286] width 102 height 16
type input "Customs clearance ( if requested INCLUDE: 1 header, extra $6.00 each 3 HS commo…"
click at [252, 294] on select "gross_weight volumetric_weight per_shipment per_bl per_km per_hawb per_kg flat …" at bounding box center [249, 286] width 37 height 17
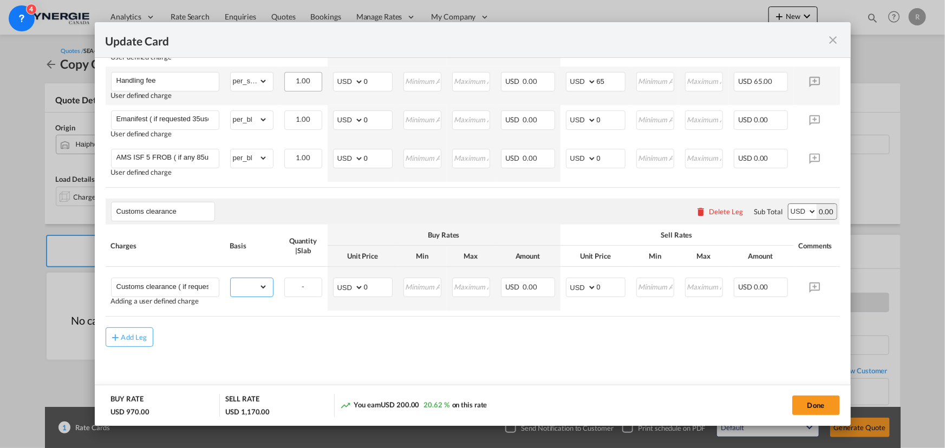
select select "per_shipment"
click at [231, 284] on select "gross_weight volumetric_weight per_shipment per_bl per_km per_hawb per_kg flat …" at bounding box center [249, 286] width 37 height 17
drag, startPoint x: 611, startPoint y: 295, endPoint x: 563, endPoint y: 283, distance: 49.1
click at [563, 283] on td "AED AFN ALL AMD ANG AOA ARS AUD AWG AZN BAM BBD BDT BGN BHD BIF BMD BND BOB BRL…" at bounding box center [595, 289] width 70 height 44
type input "125"
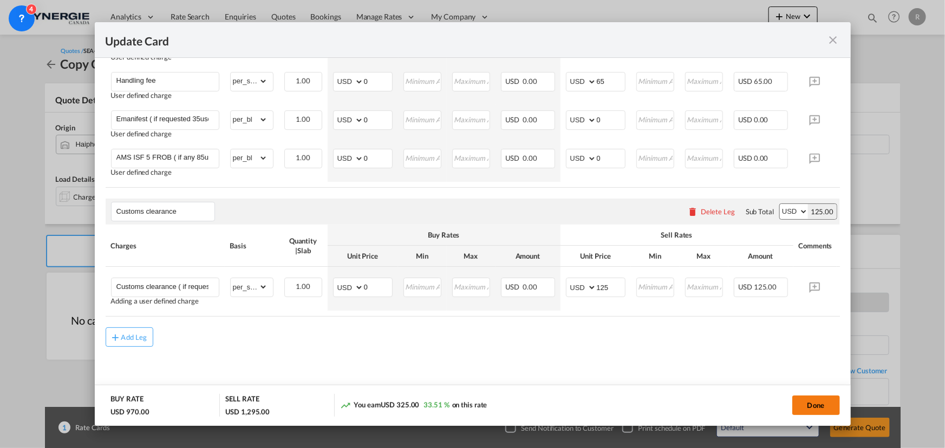
click at [821, 410] on button "Done" at bounding box center [816, 405] width 48 height 19
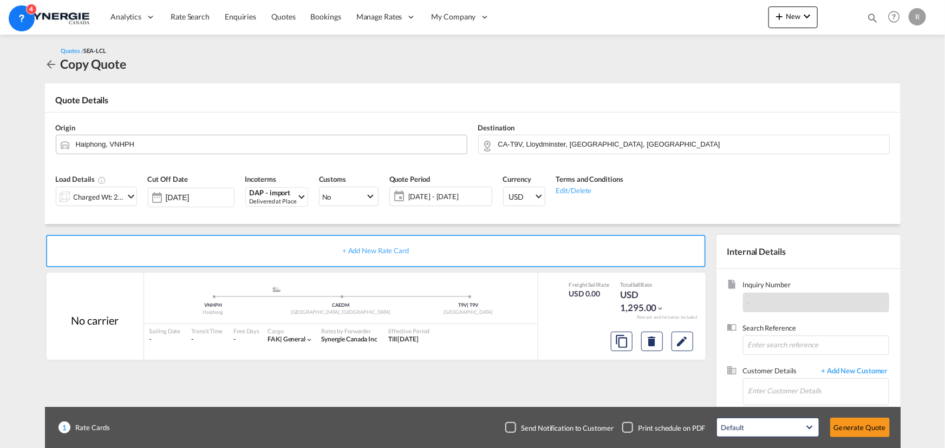
type input "14 Sep 2025"
click at [789, 388] on input "Enter Customer Details" at bounding box center [818, 391] width 140 height 24
click at [741, 364] on div "Raz Le raz.le @bachvietshipping.com | Bach Viet" at bounding box center [786, 363] width 206 height 29
type input "Bach Viet, Raz Le, raz.le@bachvietshipping.com"
click at [863, 434] on button "Generate Quote" at bounding box center [860, 427] width 60 height 19
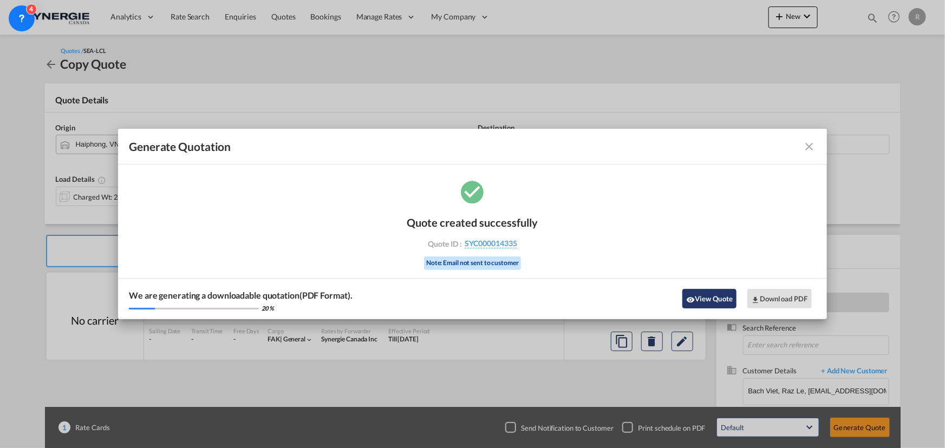
click at [702, 299] on button "View Quote" at bounding box center [709, 298] width 54 height 19
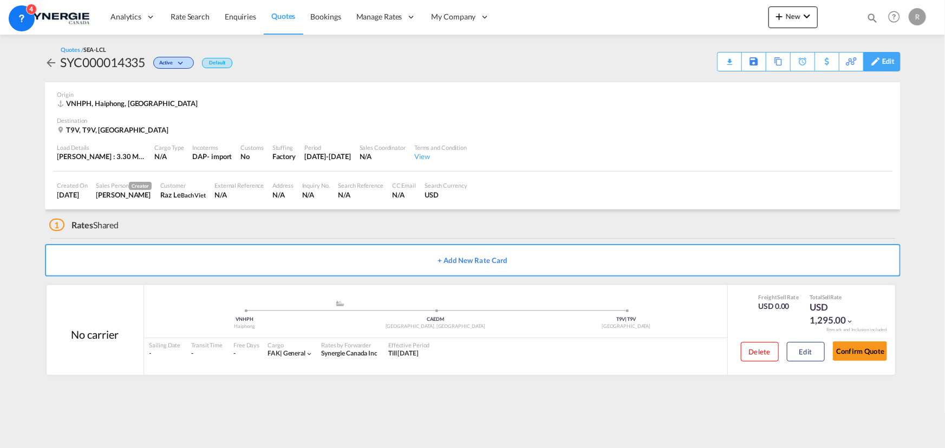
click at [885, 61] on div "Edit" at bounding box center [888, 62] width 12 height 18
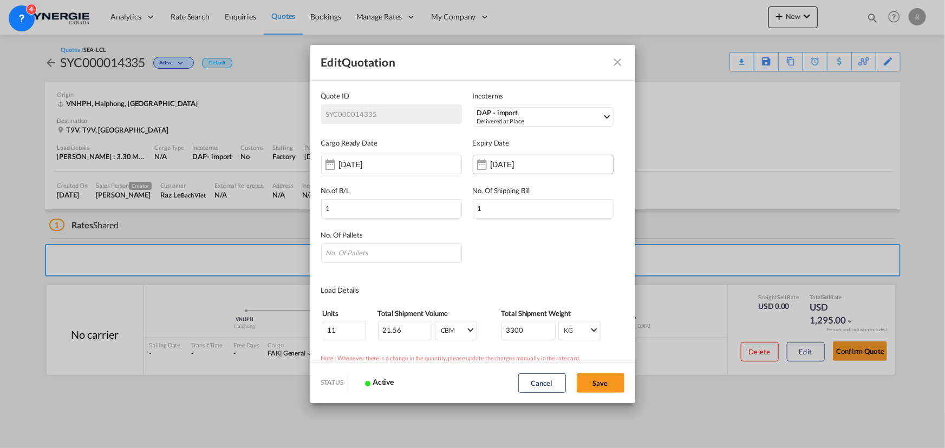
click at [514, 161] on input "04 Sep 2025" at bounding box center [525, 164] width 68 height 9
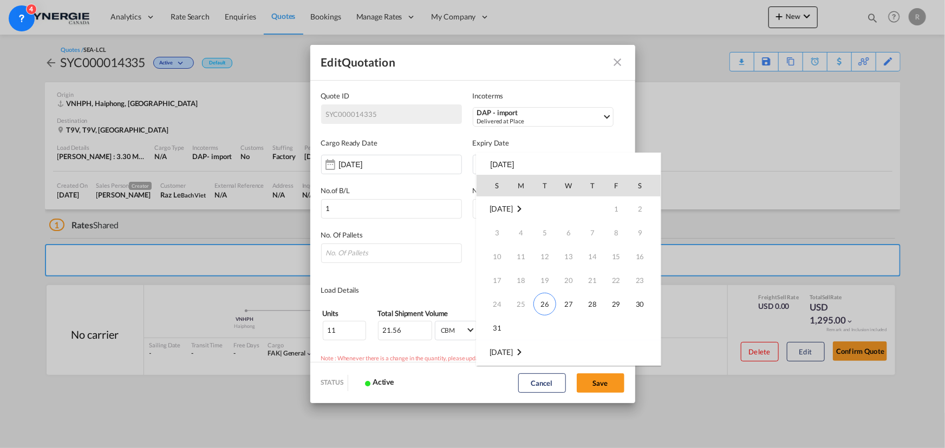
scroll to position [143, 0]
click at [523, 284] on span "15" at bounding box center [521, 281] width 22 height 22
type input "15 Sep 2025"
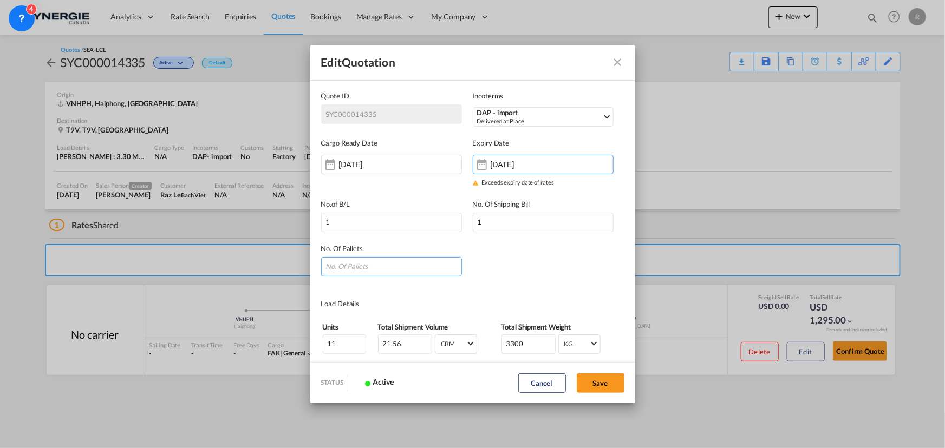
click at [386, 273] on input "Quote ID IncotermsDAP ..." at bounding box center [391, 266] width 141 height 19
type input "11"
click at [608, 382] on button "Save" at bounding box center [601, 383] width 48 height 19
type input "25 Aug 2025"
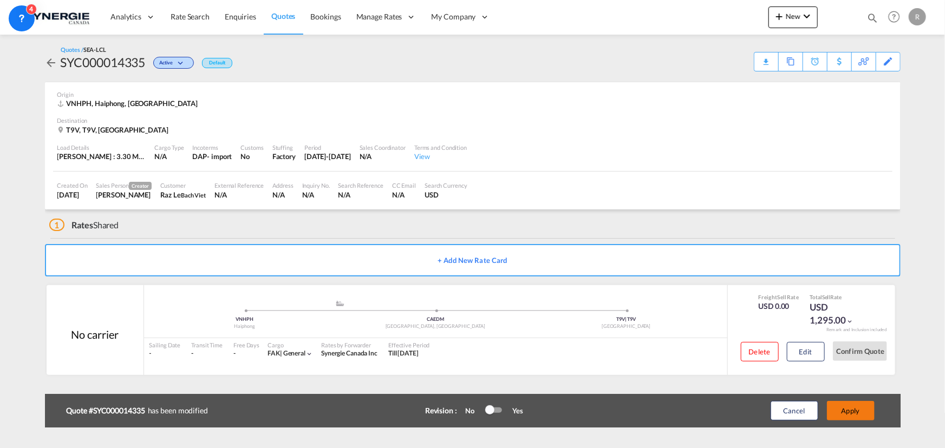
click at [862, 414] on button "Apply" at bounding box center [851, 410] width 48 height 19
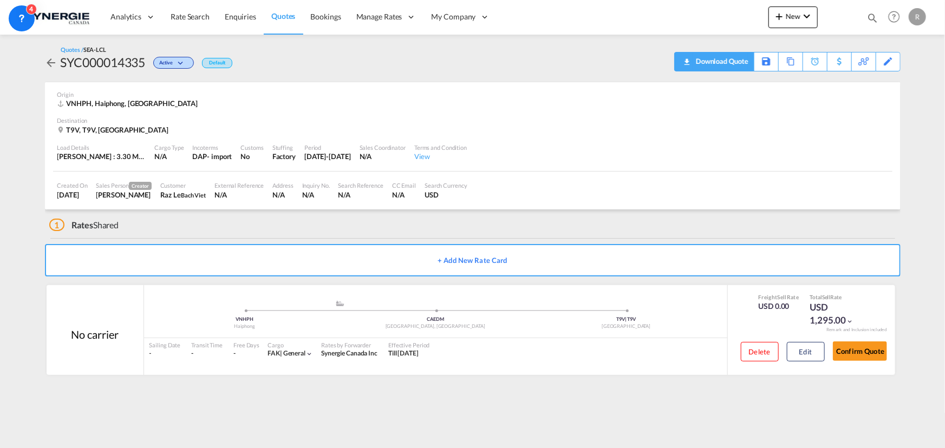
click at [742, 68] on div "Download Quote" at bounding box center [720, 61] width 55 height 17
click at [872, 16] on md-icon "icon-magnify" at bounding box center [872, 18] width 12 height 12
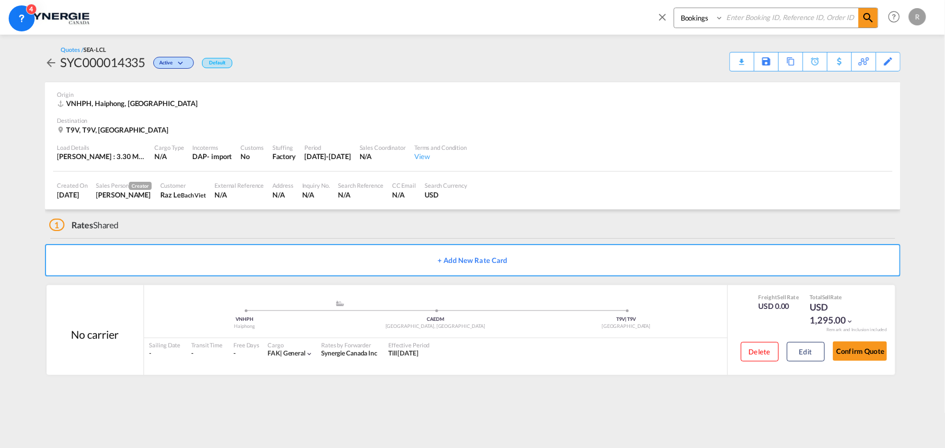
click at [712, 18] on select "Bookings Quotes Enquiries" at bounding box center [699, 17] width 51 height 19
select select "Quotes"
click at [674, 8] on select "Bookings Quotes Enquiries" at bounding box center [699, 17] width 51 height 19
click at [772, 19] on input at bounding box center [790, 17] width 135 height 19
type input "13925"
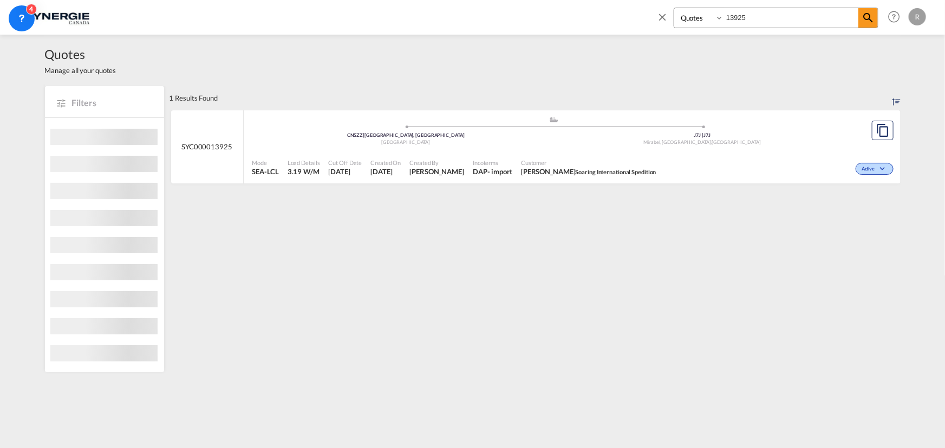
click at [507, 159] on span "Incoterms" at bounding box center [493, 163] width 40 height 8
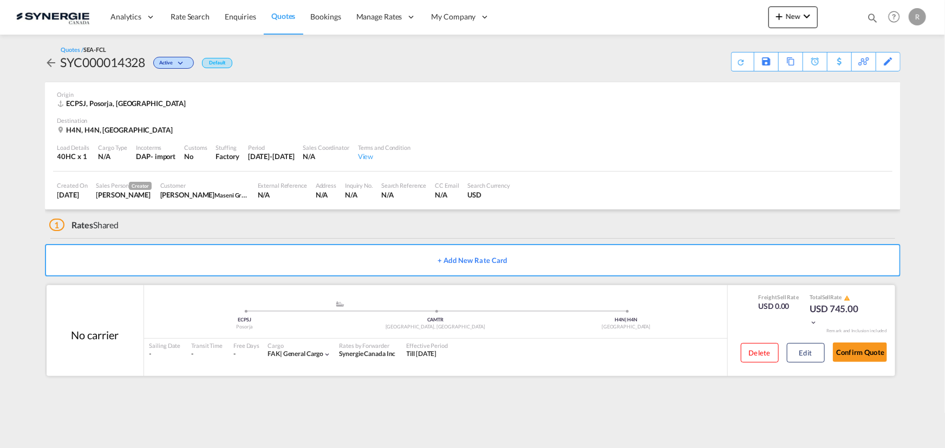
click at [799, 363] on div "Delete Edit" at bounding box center [779, 356] width 92 height 29
click at [796, 358] on button "Edit" at bounding box center [806, 352] width 38 height 19
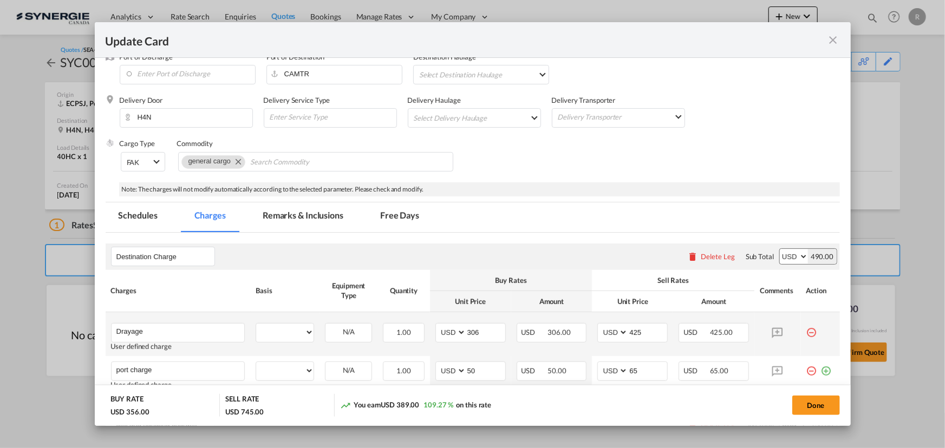
select select "per container"
select select "per B/L"
select select "per shipment"
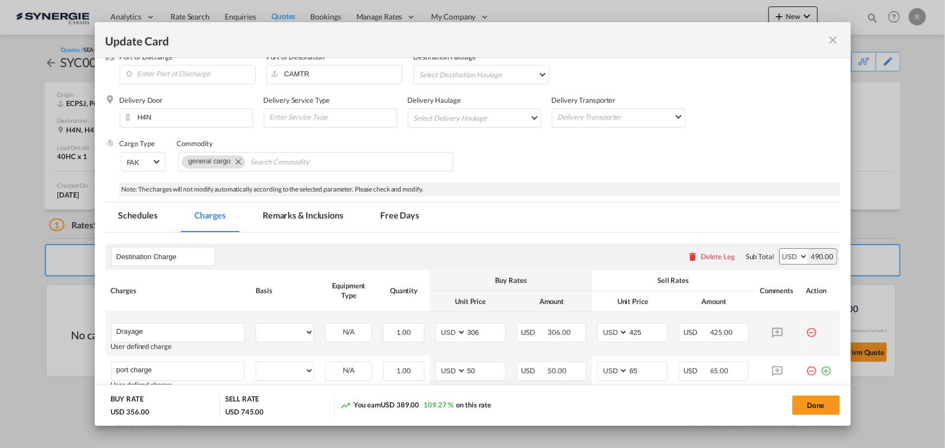
select select "per B/L"
select select "per_declaration"
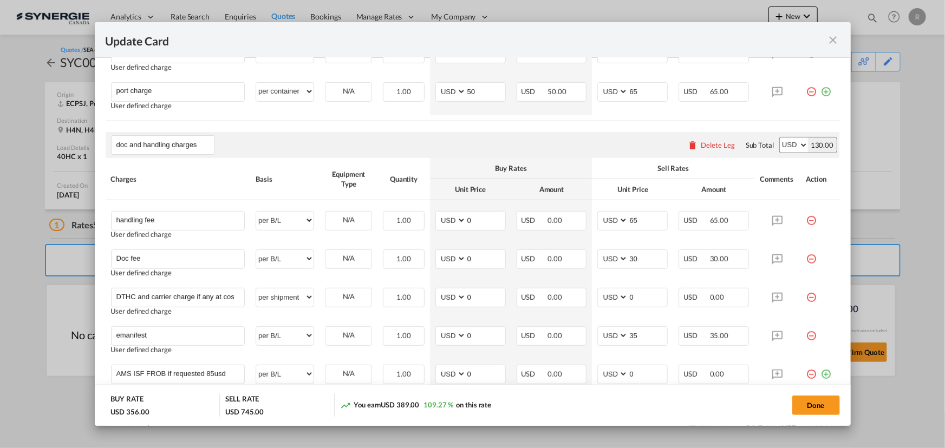
scroll to position [395, 0]
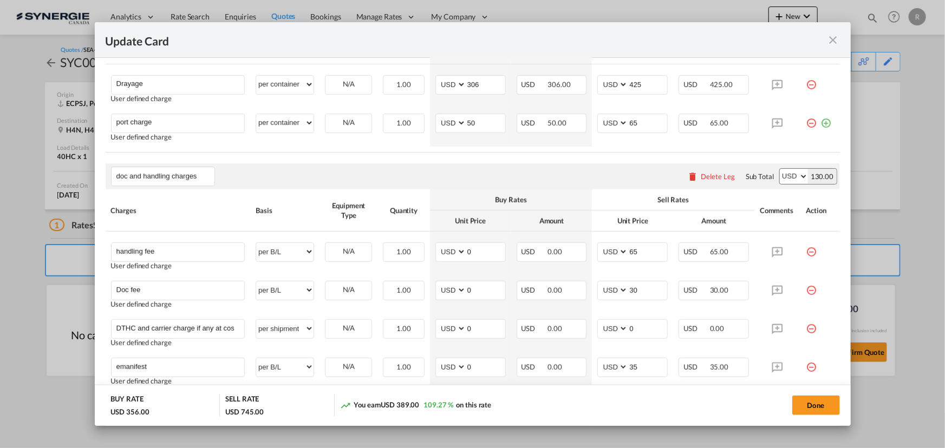
click at [829, 43] on md-icon "icon-close fg-AAA8AD m-0 pointer" at bounding box center [833, 40] width 13 height 13
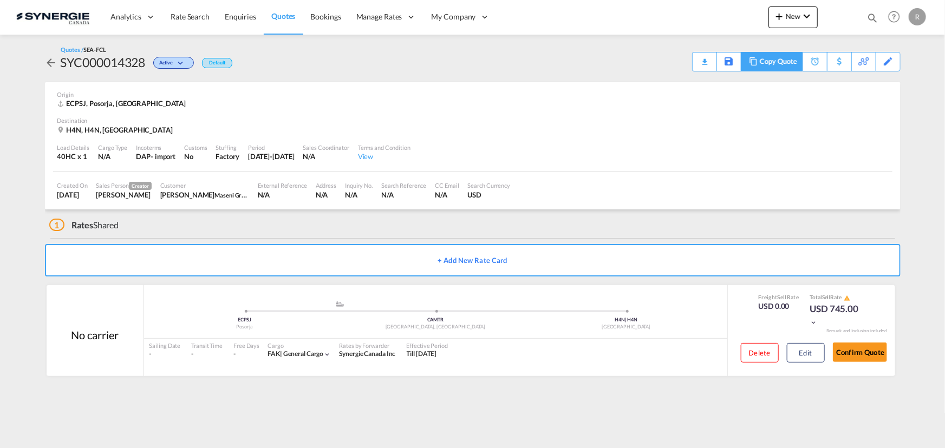
click at [785, 62] on div "Copy Quote" at bounding box center [778, 62] width 37 height 18
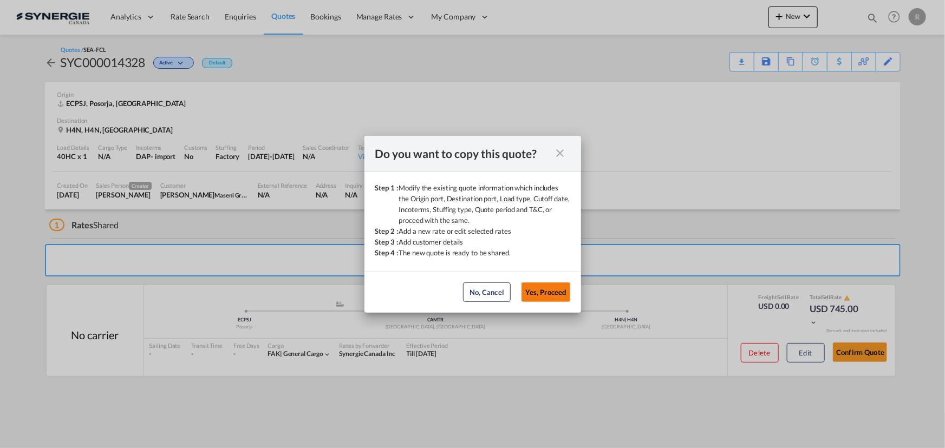
click at [547, 290] on button "Yes, Proceed" at bounding box center [545, 292] width 49 height 19
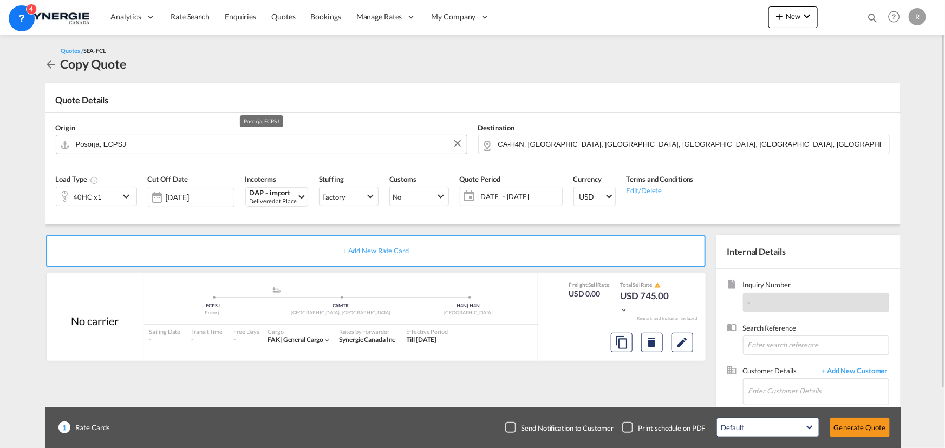
click at [153, 148] on input "Posorja, ECPSJ" at bounding box center [268, 144] width 385 height 19
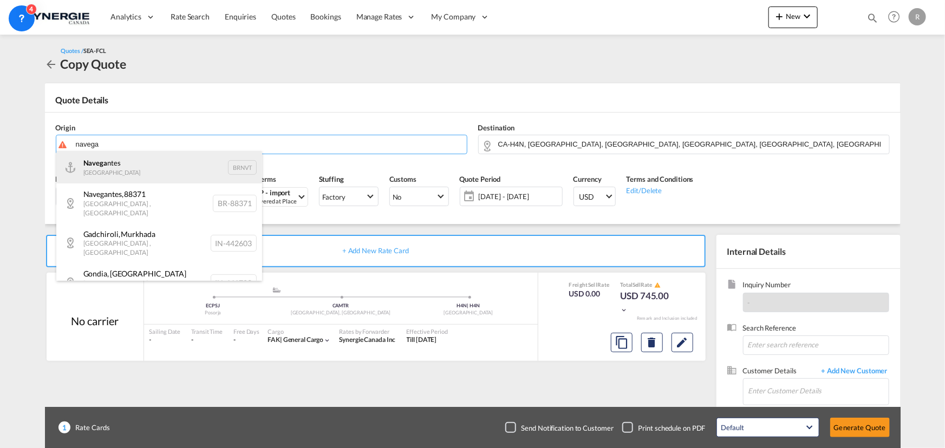
click at [94, 162] on div "Navega ntes Brazil BRNVT" at bounding box center [159, 167] width 206 height 32
type input "Navegantes, BRNVT"
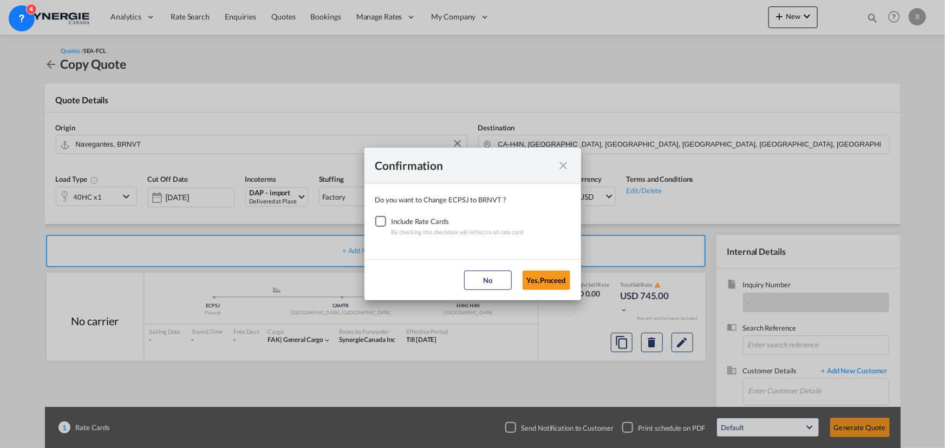
click at [379, 222] on div "Checkbox No Ink" at bounding box center [380, 221] width 11 height 11
click at [538, 280] on button "Yes,Proceed" at bounding box center [546, 280] width 48 height 19
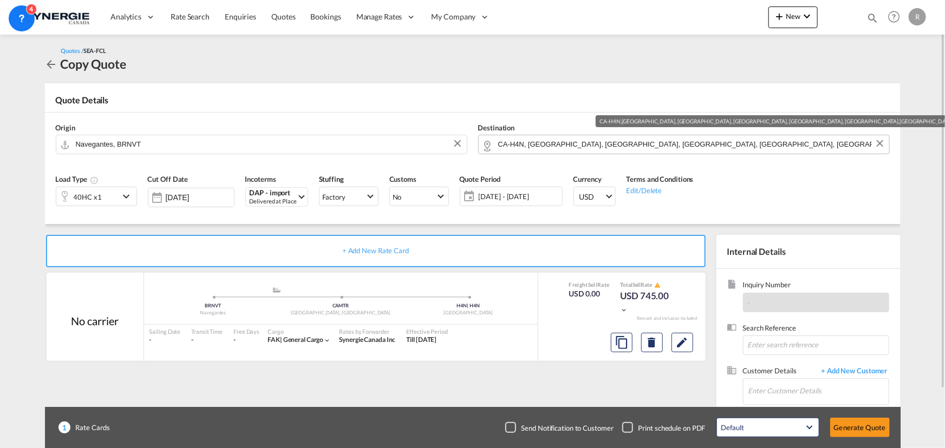
click at [783, 146] on input "CA-H4N, Montréal, QC, Mont-Royal, Saint-Laurent, QC, Quebec / Québec" at bounding box center [690, 144] width 385 height 19
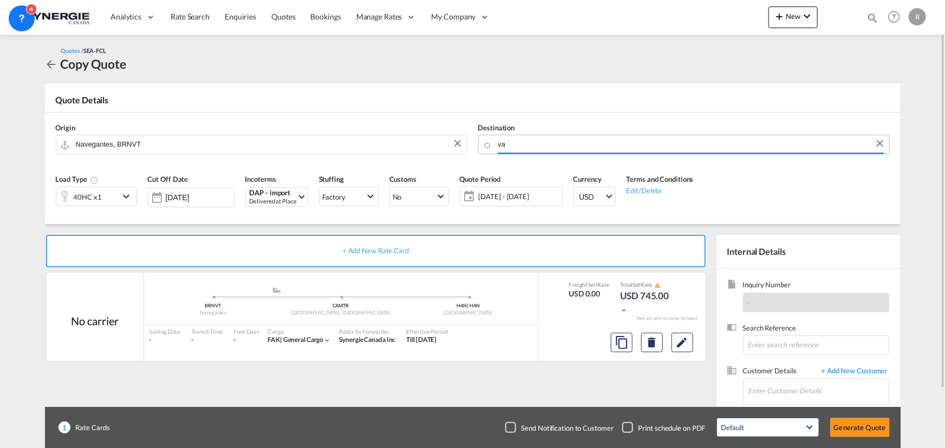
type input "v"
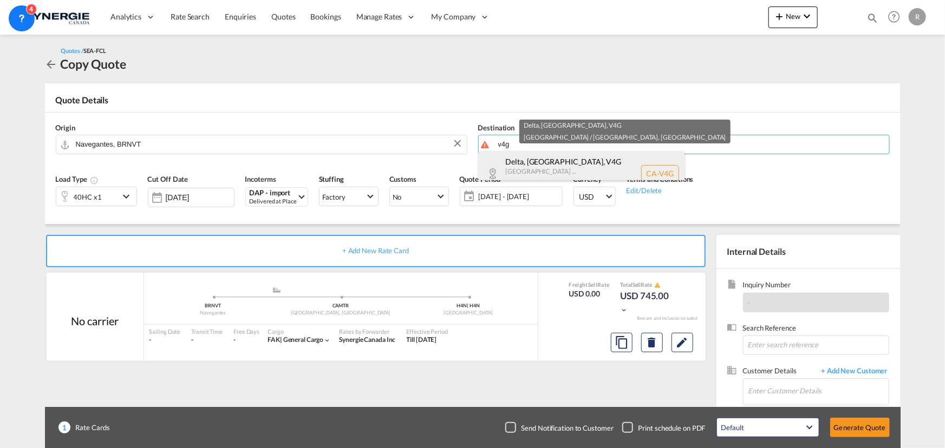
click at [592, 167] on div "Delta, BC , V4G British Columbia ... Canada CA-V4G" at bounding box center [582, 173] width 206 height 45
type input "CA-V4G, Delta, BC, British Columbia ..."
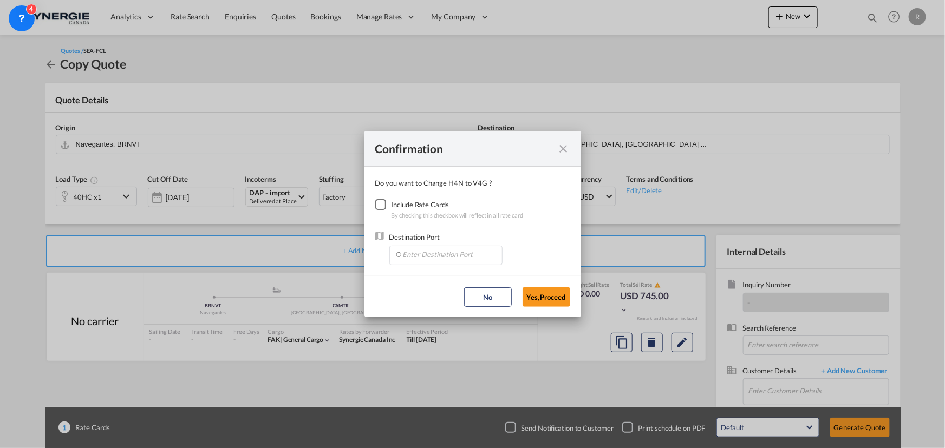
click at [379, 202] on div "Checkbox No Ink" at bounding box center [380, 204] width 11 height 11
click at [434, 250] on input "Enter Destination Port" at bounding box center [448, 254] width 107 height 16
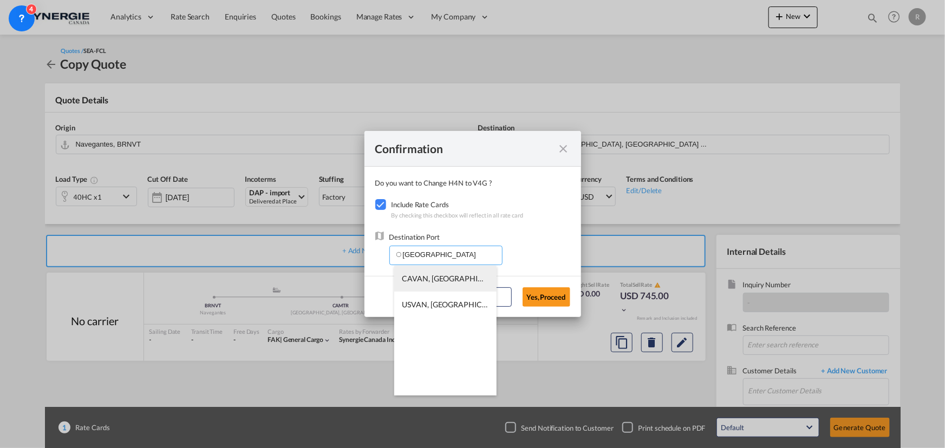
click at [424, 280] on span "CAVAN, Vancouver, BC, Canada, North America, Americas" at bounding box center [614, 278] width 424 height 9
type input "CAVAN, Vancouver, BC, Canada, North America, Americas"
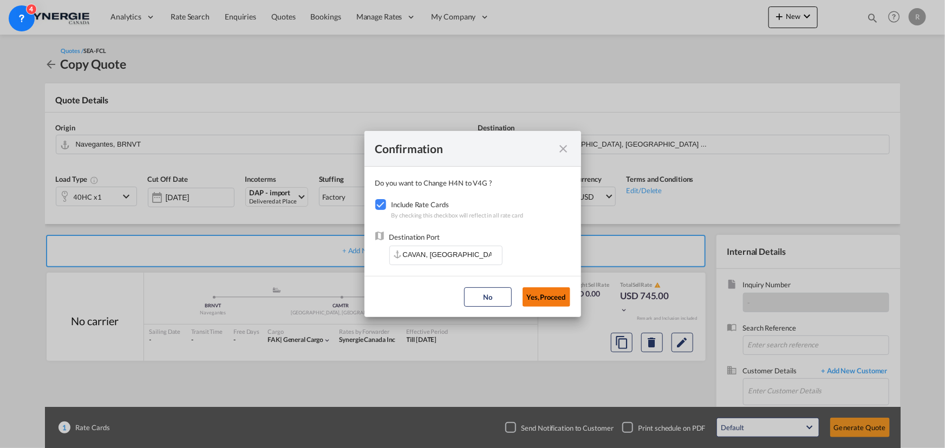
click at [535, 299] on button "Yes,Proceed" at bounding box center [546, 296] width 48 height 19
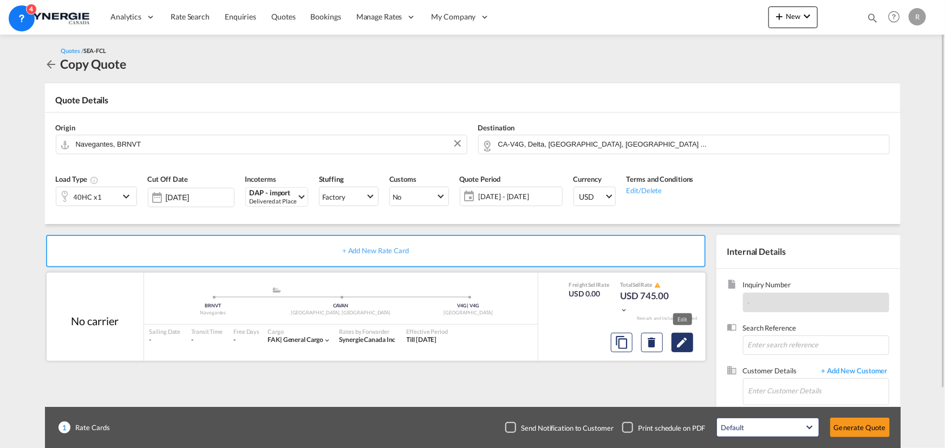
click at [686, 345] on md-icon "Edit" at bounding box center [682, 342] width 13 height 13
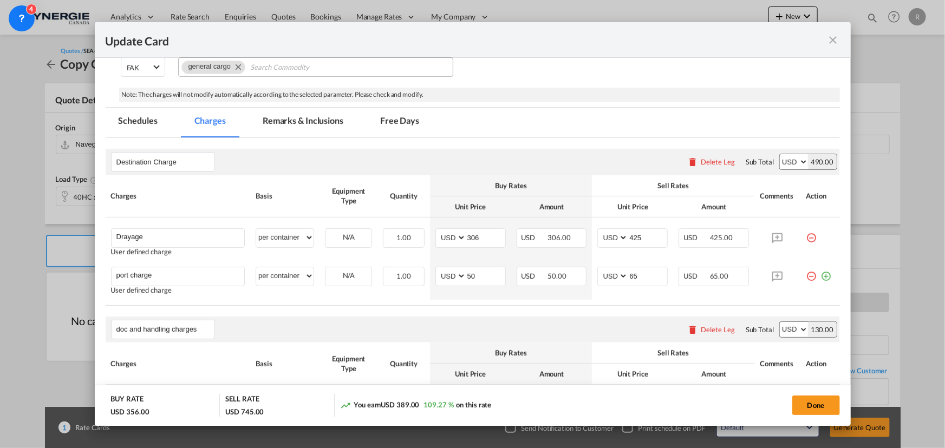
scroll to position [246, 0]
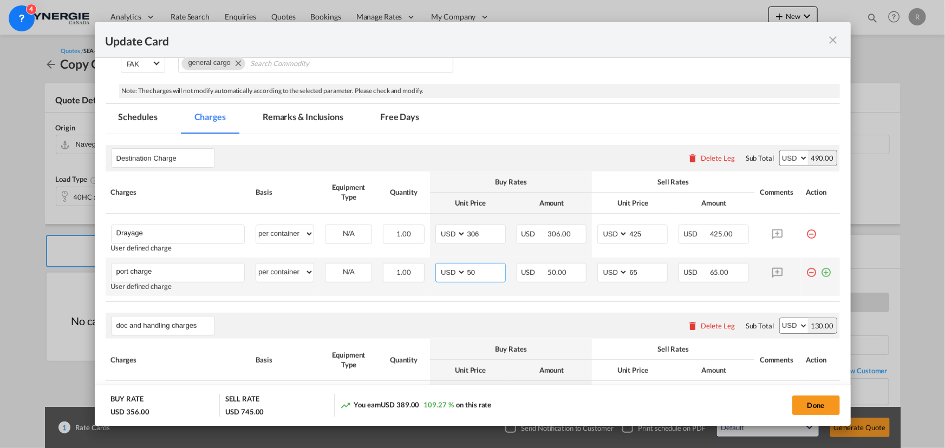
drag, startPoint x: 475, startPoint y: 278, endPoint x: 433, endPoint y: 266, distance: 44.5
click at [435, 267] on md-input-container "AED AFN ALL AMD ANG AOA ARS AUD AWG AZN BAM BBD BDT BGN BHD BIF BMD BND BOB BRL…" at bounding box center [470, 272] width 70 height 19
type input "65"
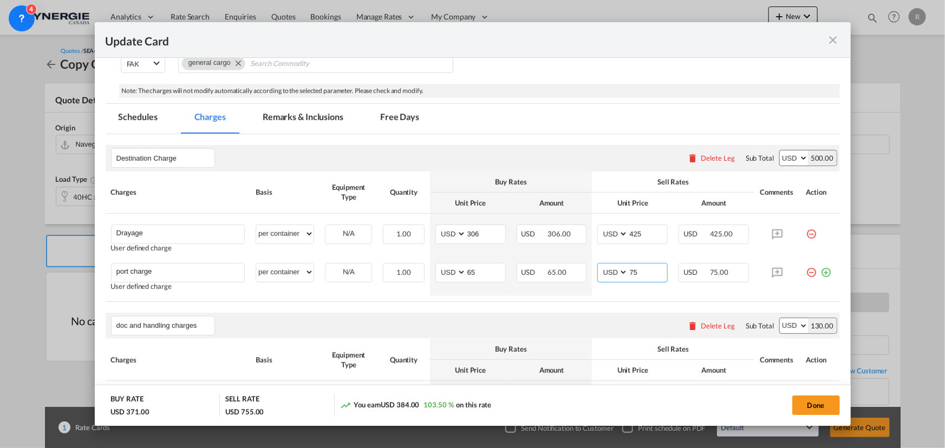
type input "75"
drag, startPoint x: 487, startPoint y: 233, endPoint x: 434, endPoint y: 227, distance: 52.9
click at [435, 227] on md-input-container "AED AFN ALL AMD ANG AOA ARS AUD AWG AZN BAM BBD BDT BGN BHD BIF BMD BND BOB BRL…" at bounding box center [470, 234] width 70 height 19
type input "460"
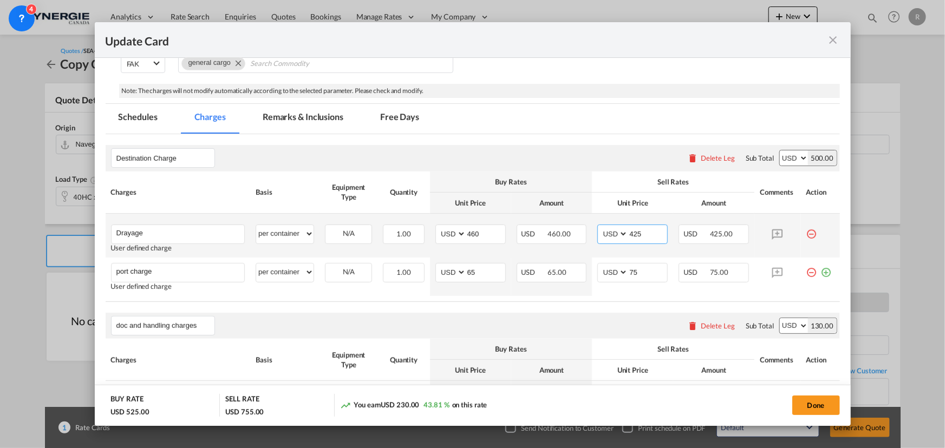
drag, startPoint x: 643, startPoint y: 233, endPoint x: 590, endPoint y: 232, distance: 53.1
click at [592, 232] on td "AED AFN ALL AMD ANG AOA ARS AUD AWG AZN BAM BBD BDT BGN BHD BIF BMD BND BOB BRL…" at bounding box center [632, 236] width 81 height 44
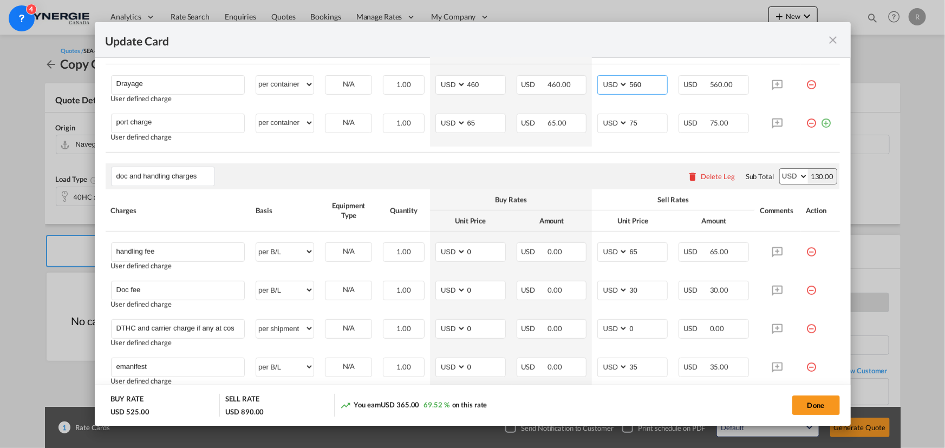
scroll to position [642, 0]
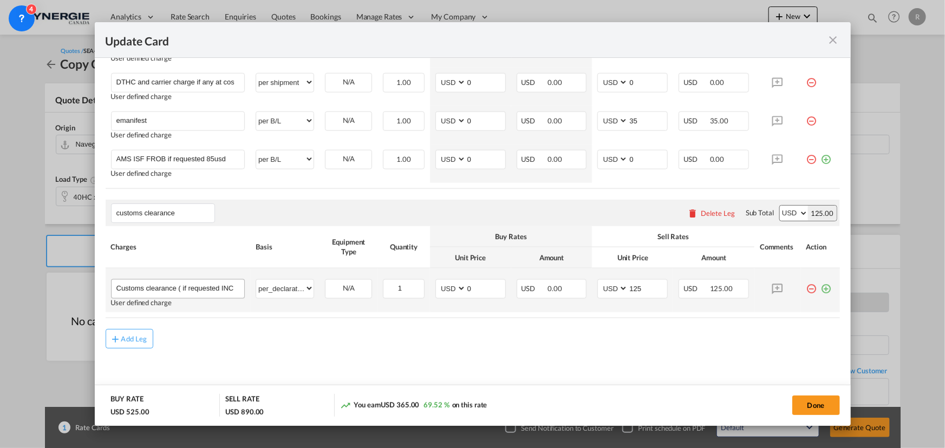
type input "560"
click at [220, 286] on input "Customs clearance ( if requested INCLUDE: 1 header, extra $6.00 each 3 HS commo…" at bounding box center [180, 288] width 128 height 16
drag, startPoint x: 220, startPoint y: 286, endPoint x: 180, endPoint y: 287, distance: 39.5
click at [180, 287] on input "Customs clearance ( if requested INCLUDE: 1 header, extra $6.00 each 3 HS commo…" at bounding box center [180, 288] width 128 height 16
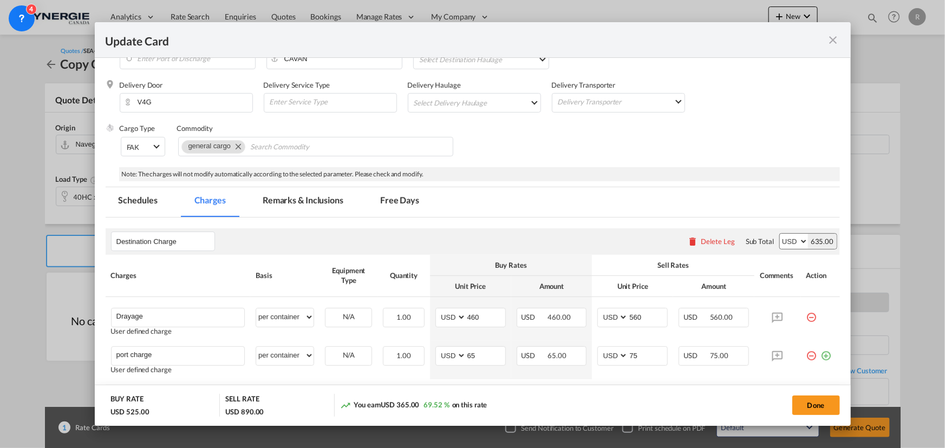
scroll to position [149, 0]
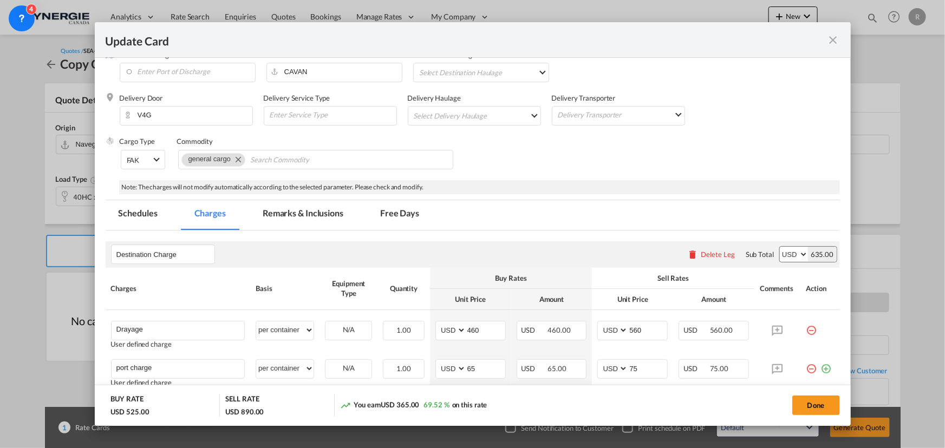
type input "Customs clearance ( INCLUDE: 1 header, extra $6.00 each 3 HS commodity classifi…"
click at [310, 210] on md-tab-item "Remarks & Inclusions" at bounding box center [303, 215] width 107 height 30
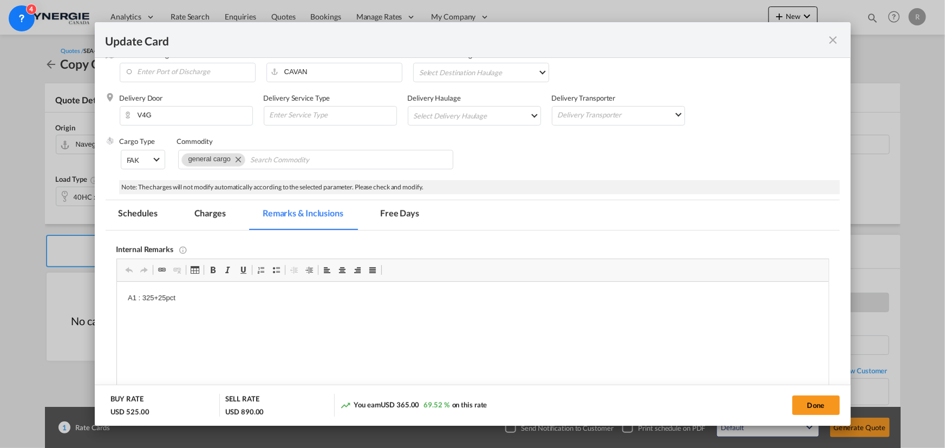
scroll to position [0, 0]
drag, startPoint x: 117, startPoint y: 300, endPoint x: 195, endPoint y: 300, distance: 78.5
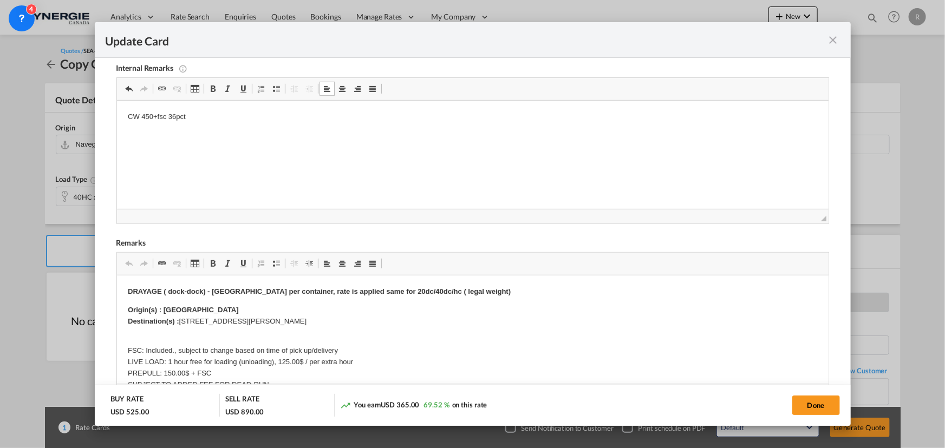
scroll to position [347, 0]
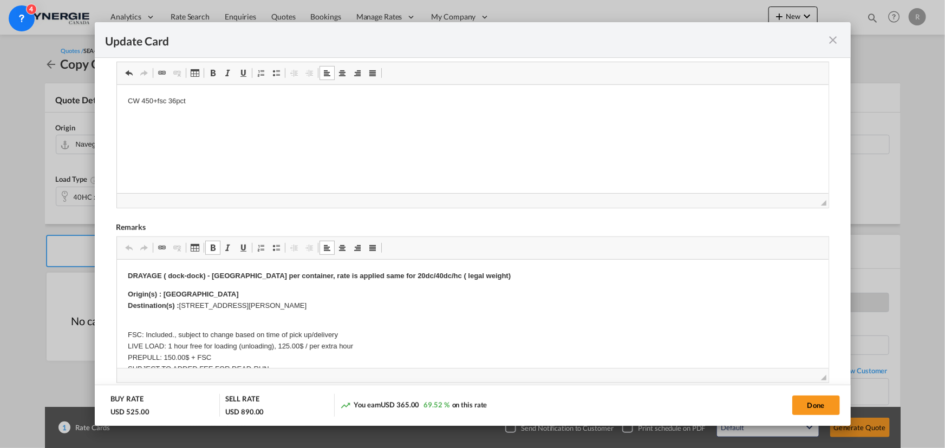
drag, startPoint x: 164, startPoint y: 292, endPoint x: 171, endPoint y: 292, distance: 7.0
drag, startPoint x: 164, startPoint y: 293, endPoint x: 253, endPoint y: 291, distance: 89.9
click at [253, 291] on p "Origin(s) : Montreal terminal Destination(s) : 270 Rue Benjamin Hudon, Saint-La…" at bounding box center [472, 300] width 690 height 23
drag, startPoint x: 179, startPoint y: 306, endPoint x: 394, endPoint y: 313, distance: 215.0
click at [394, 313] on body "DRAYAGE ( dock-dock) - Drayage per container, rate is applied same for 20dc/40d…" at bounding box center [472, 347] width 690 height 152
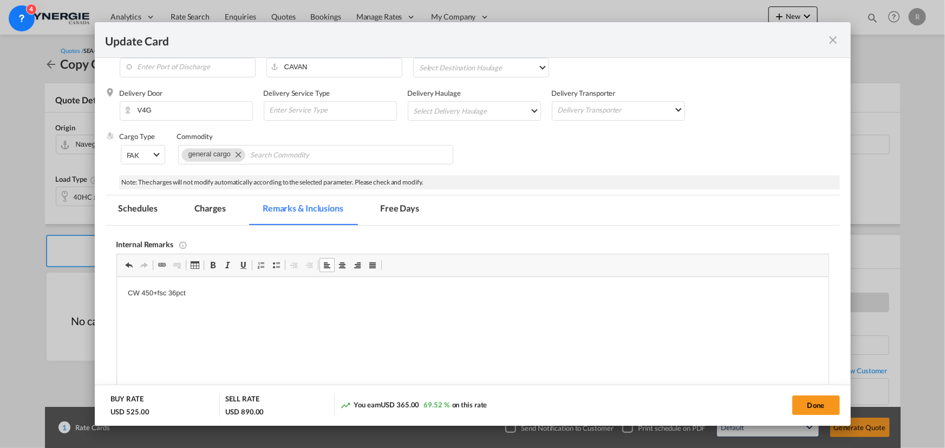
scroll to position [149, 0]
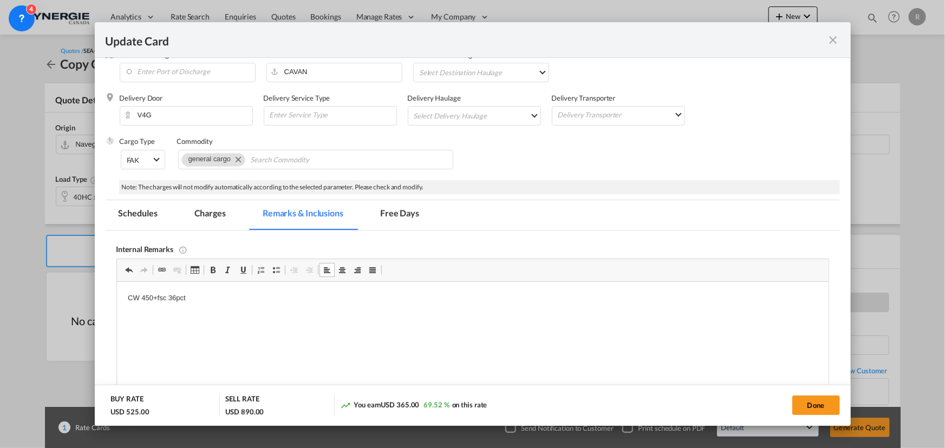
click at [212, 213] on md-tab-item "Charges" at bounding box center [209, 215] width 57 height 30
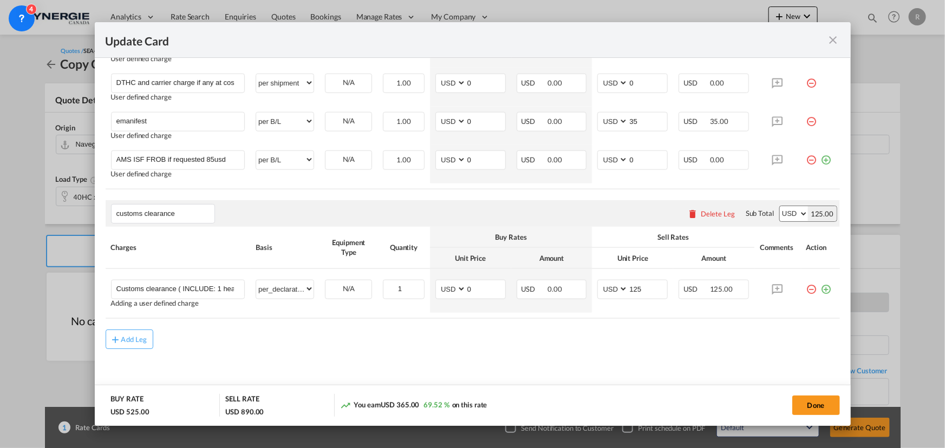
scroll to position [642, 0]
click at [813, 411] on button "Done" at bounding box center [816, 405] width 48 height 19
type input "19 Sep 2025"
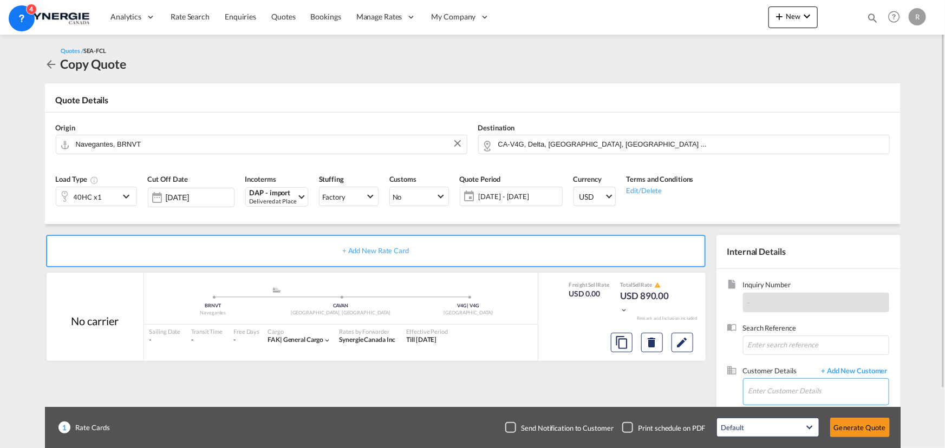
click at [761, 391] on input "Enter Customer Details" at bounding box center [818, 391] width 140 height 24
paste input "k.justino@accesslogistics.com.br"
type input "k.justino@accesslogistics.com.br"
click at [864, 369] on span "+ Add New Customer" at bounding box center [852, 372] width 73 height 12
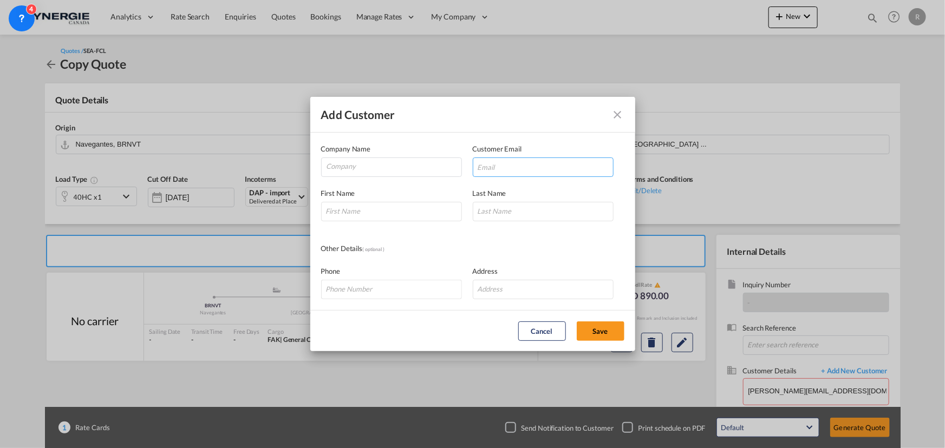
click at [535, 167] on input "Add Customer Company ..." at bounding box center [543, 167] width 141 height 19
paste input "k.justino@accesslogistics.com.br"
click at [535, 167] on input "k.justino@accesslogistics.com.br" at bounding box center [543, 167] width 141 height 19
type input "k.justino@accesslogistics.com.br"
click at [433, 170] on input "Company" at bounding box center [393, 166] width 135 height 16
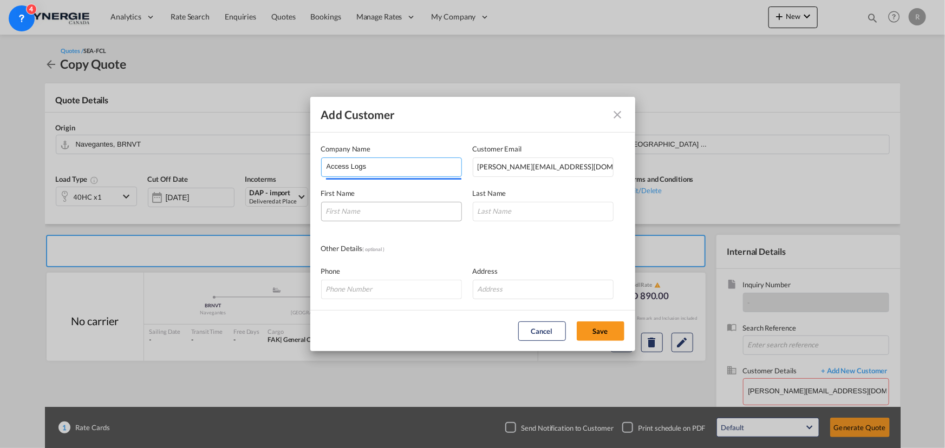
type input "Access Logs"
click at [407, 206] on input "Add Customer Company ..." at bounding box center [391, 211] width 141 height 19
click at [365, 206] on input "Add Customer Company ..." at bounding box center [391, 211] width 141 height 19
type input "Kayla Justino da"
type input "Silva"
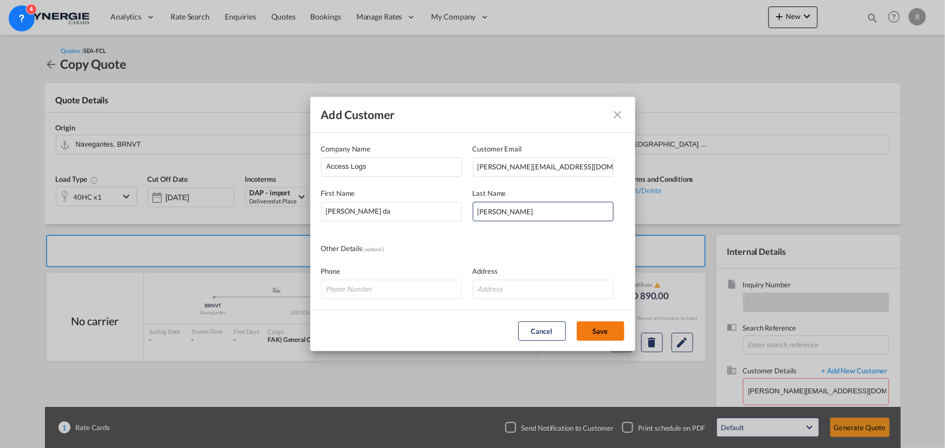
click at [609, 331] on button "Save" at bounding box center [601, 331] width 48 height 19
type input "Access Logs, Kayla Justino da Silva, k.justino@accesslogistics.com.br"
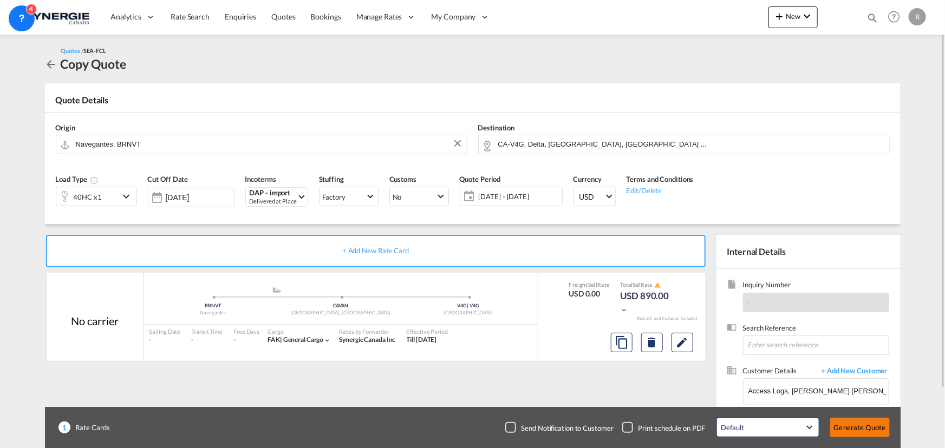
click at [864, 432] on button "Generate Quote" at bounding box center [860, 427] width 60 height 19
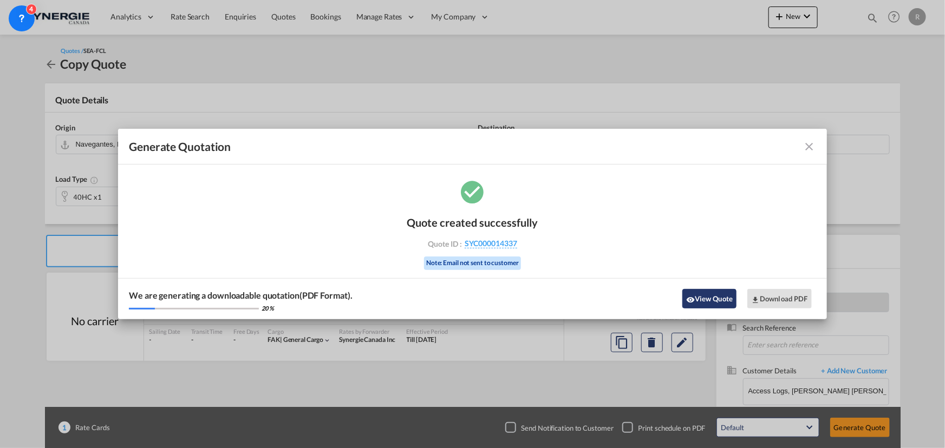
click at [710, 296] on button "View Quote" at bounding box center [709, 298] width 54 height 19
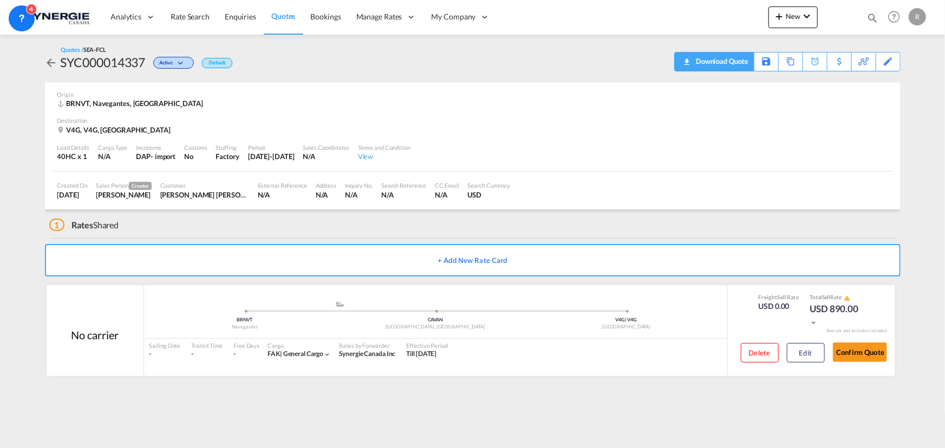
click at [693, 57] on div "Download Quote" at bounding box center [720, 61] width 55 height 17
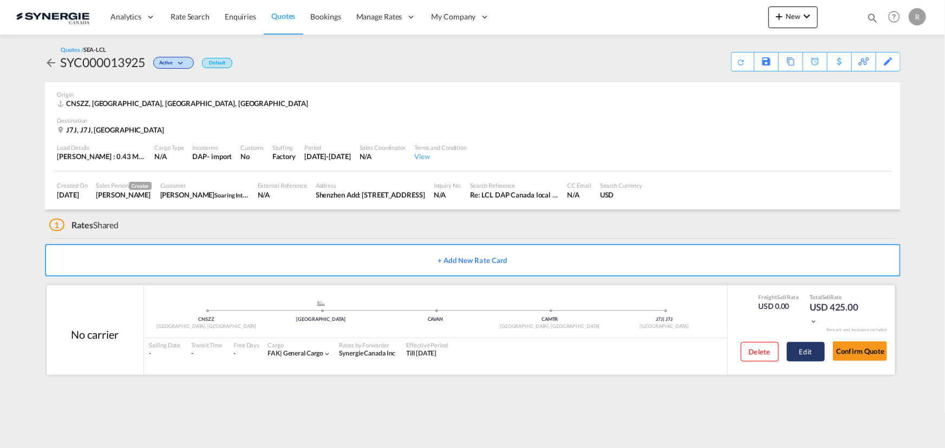
click at [801, 357] on button "Edit" at bounding box center [806, 351] width 38 height 19
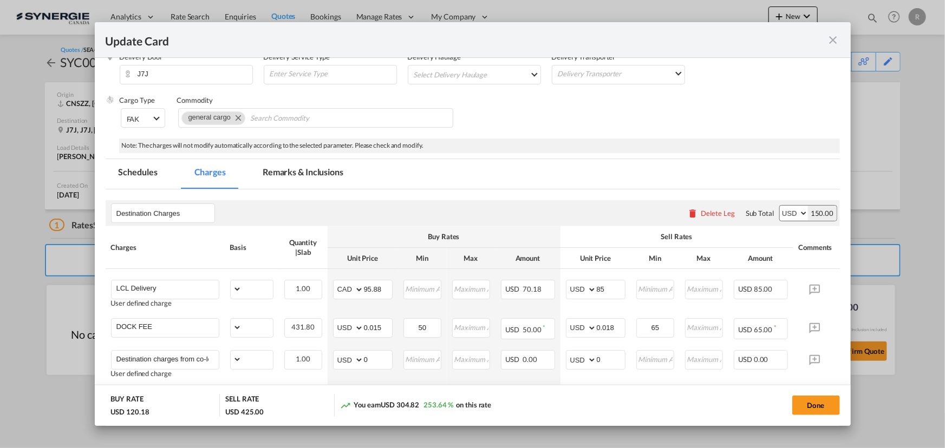
select select "flat"
select select "per_kg"
select select "per_shipment"
select select "per_pallet"
select select "per_bl"
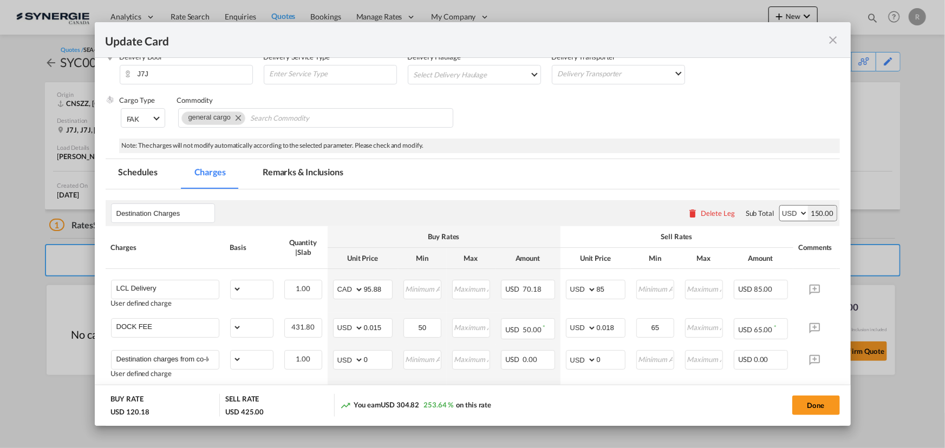
select select "per_bl"
select select "per_shipment"
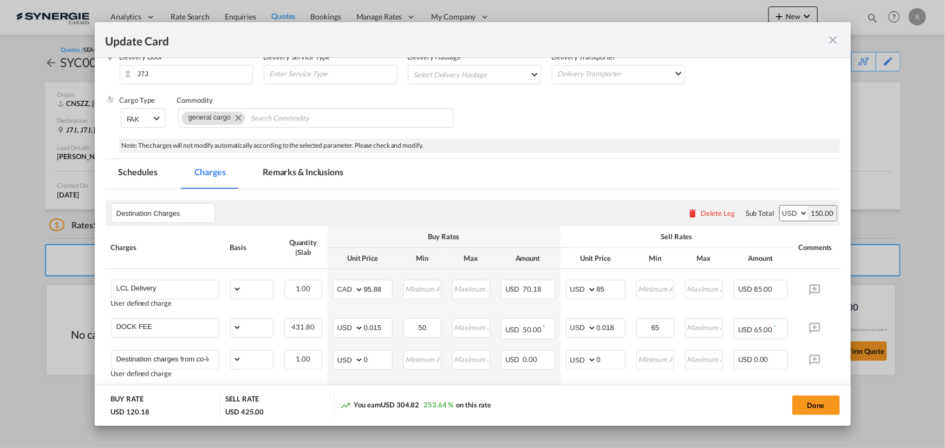
select select "per_shipment"
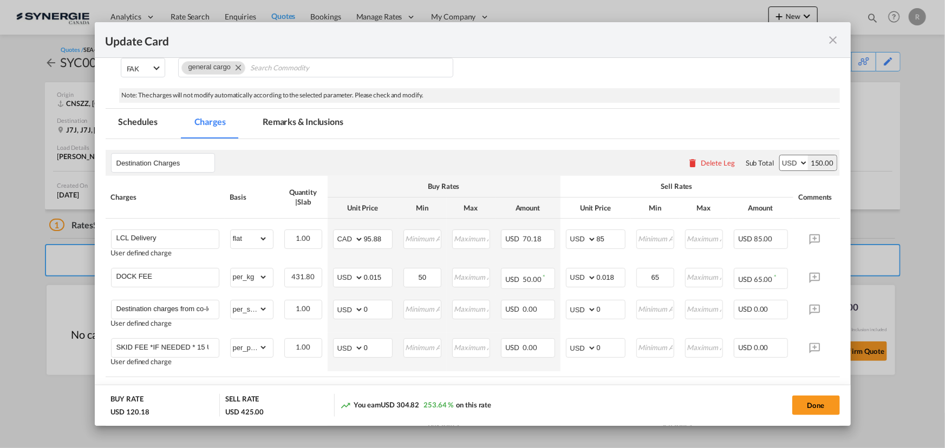
scroll to position [246, 0]
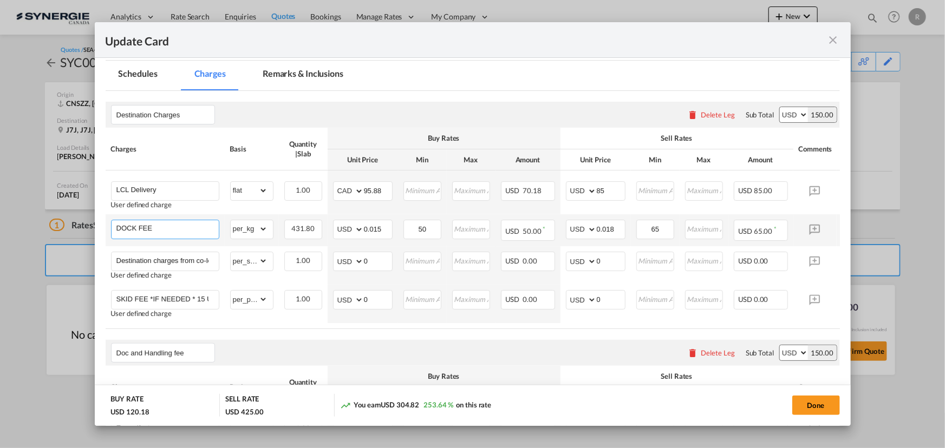
click at [188, 230] on input "DOCK FEE" at bounding box center [167, 228] width 102 height 16
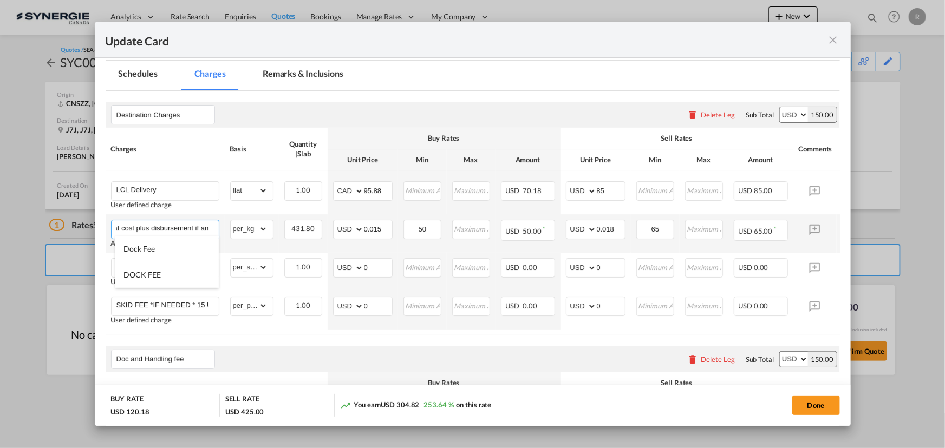
scroll to position [0, 44]
type input "DOCK FEE at cost plus disbursement if any"
click at [259, 230] on select "gross_weight volumetric_weight per_shipment per_bl per_km per_hawb per_kg flat …" at bounding box center [249, 228] width 37 height 17
select select "per_shipment"
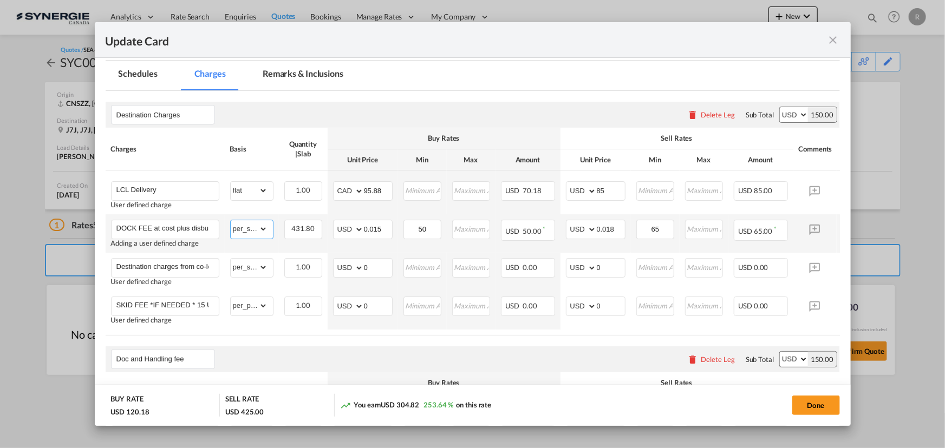
click at [231, 220] on select "gross_weight volumetric_weight per_shipment per_bl per_km per_hawb per_kg flat …" at bounding box center [249, 228] width 37 height 17
drag, startPoint x: 390, startPoint y: 225, endPoint x: 347, endPoint y: 221, distance: 43.5
click at [347, 221] on md-input-container "AED AFN ALL AMD ANG AOA ARS AUD AWG AZN BAM BBD BDT BGN BHD BIF BMD BND [PERSON…" at bounding box center [363, 229] width 60 height 19
type input "0"
drag, startPoint x: 435, startPoint y: 230, endPoint x: 407, endPoint y: 223, distance: 28.4
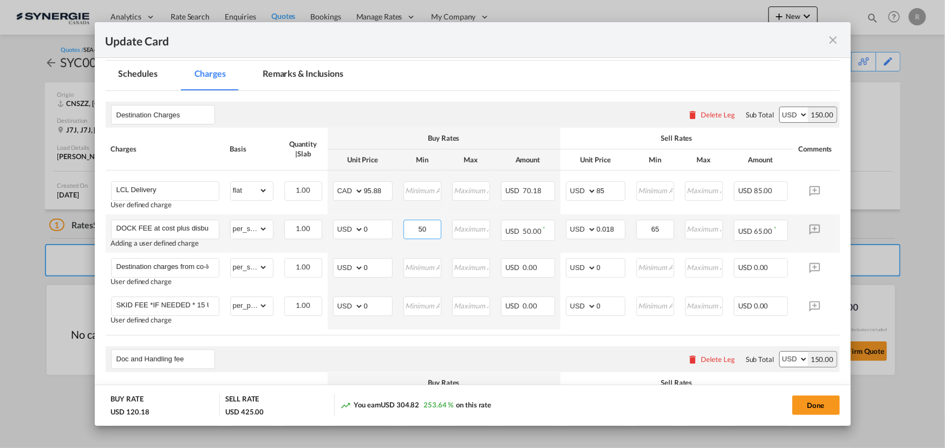
click at [408, 224] on input "50" at bounding box center [422, 228] width 36 height 16
type input "0"
drag, startPoint x: 624, startPoint y: 225, endPoint x: 594, endPoint y: 222, distance: 30.4
click at [594, 222] on md-input-container "AED AFN ALL AMD ANG AOA ARS AUD AWG AZN BAM BBD BDT BGN BHD BIF BMD BND [PERSON…" at bounding box center [596, 229] width 60 height 19
drag, startPoint x: 674, startPoint y: 224, endPoint x: 648, endPoint y: 220, distance: 26.3
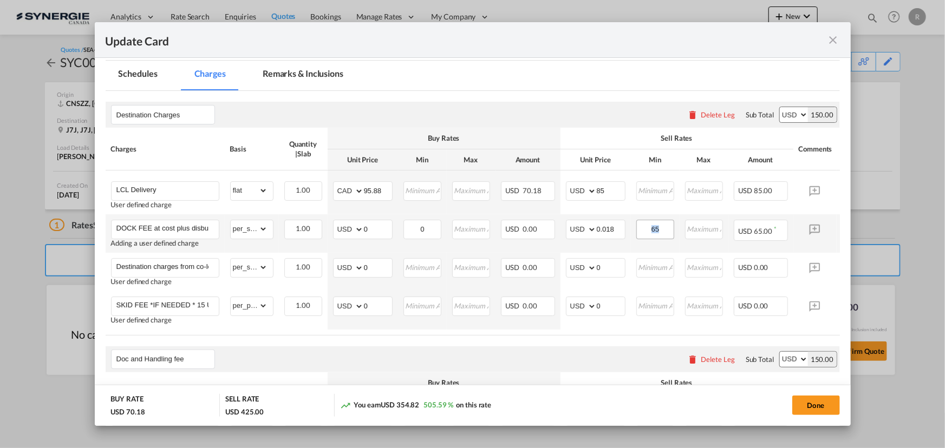
click at [648, 220] on td "65 Please Enter Invalid Input" at bounding box center [655, 233] width 49 height 38
click at [597, 227] on input "0.018" at bounding box center [611, 228] width 28 height 16
drag, startPoint x: 596, startPoint y: 227, endPoint x: 637, endPoint y: 227, distance: 41.1
click at [637, 227] on tr "DOCK FEE at cost plus disbursement if any Adding a user defined charge Please E…" at bounding box center [489, 233] width 767 height 38
type input "0"
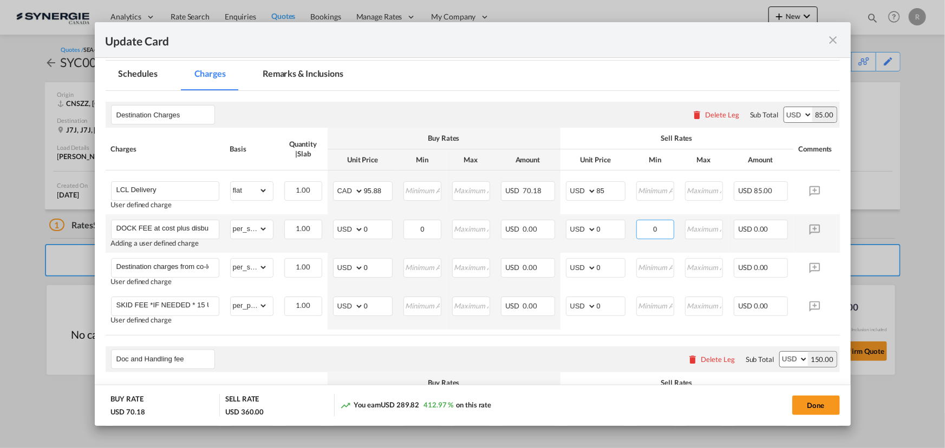
type input "0"
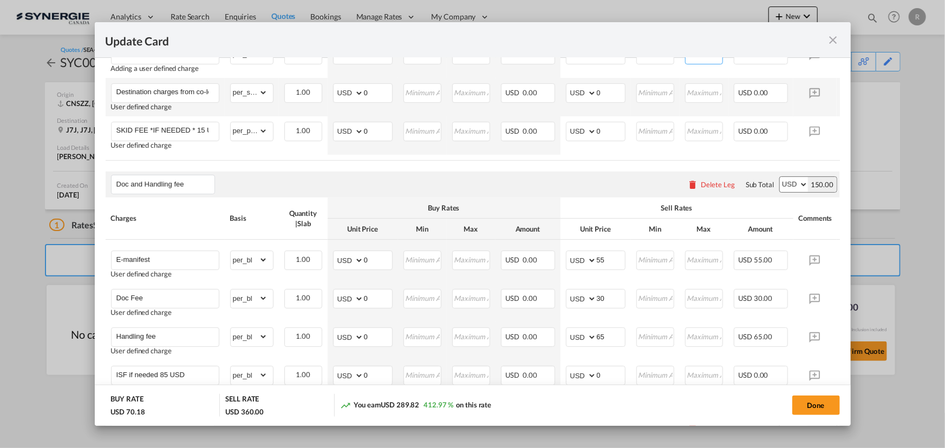
scroll to position [443, 0]
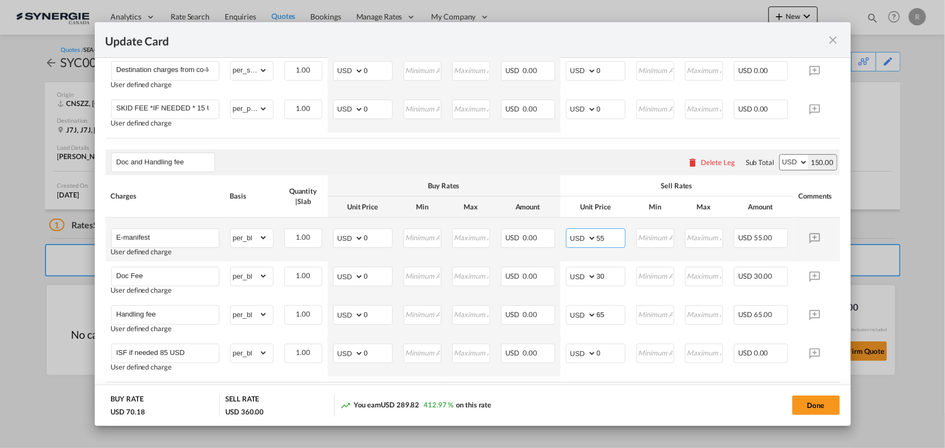
drag, startPoint x: 622, startPoint y: 241, endPoint x: 577, endPoint y: 239, distance: 45.0
click at [577, 239] on md-input-container "AED AFN ALL AMD ANG AOA ARS AUD AWG AZN BAM BBD BDT BGN BHD BIF BMD BND [PERSON…" at bounding box center [596, 237] width 60 height 19
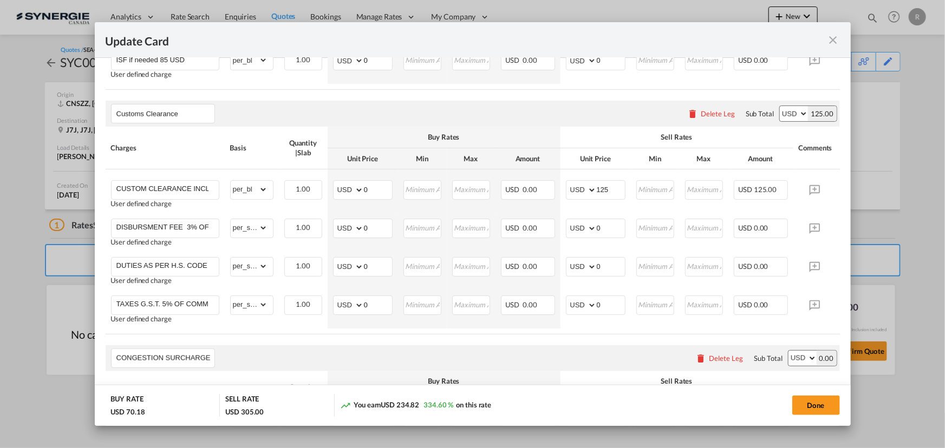
scroll to position [738, 0]
type input "0"
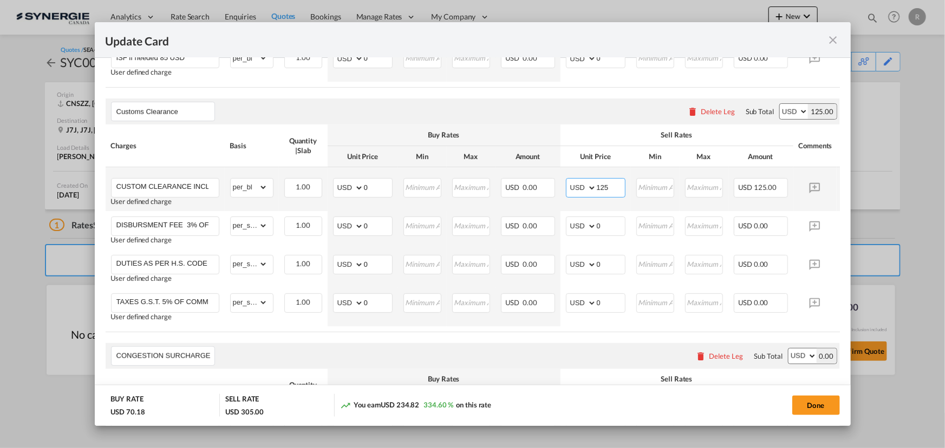
drag, startPoint x: 614, startPoint y: 197, endPoint x: 575, endPoint y: 187, distance: 40.3
click at [575, 187] on md-input-container "AED AFN ALL AMD ANG AOA ARS AUD AWG AZN BAM BBD BDT BGN BHD BIF BMD BND [PERSON…" at bounding box center [596, 187] width 60 height 19
type input "0"
click at [720, 115] on div "Delete Leg" at bounding box center [726, 111] width 34 height 9
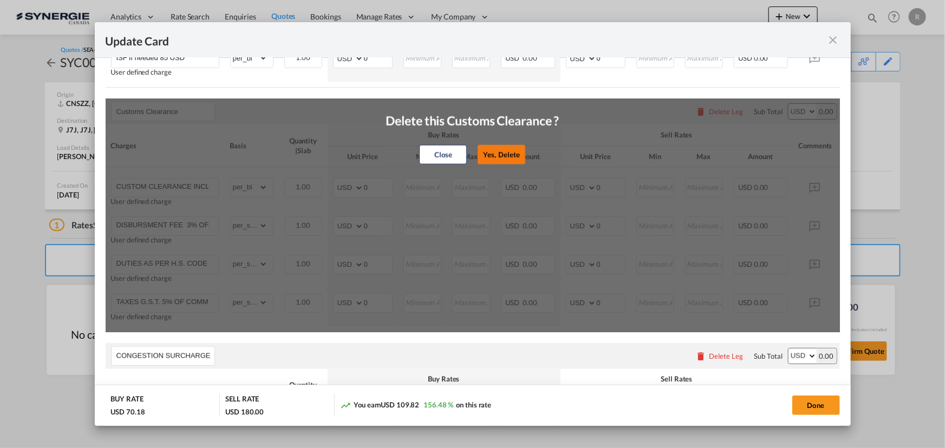
click at [499, 161] on button "Yes, Delete" at bounding box center [502, 154] width 48 height 19
type input "CONGESTION SURCHARGE"
type input "CONGESTION SURCHARGE Please note that due to global port congestion, many ocean…"
select select "per_shipment"
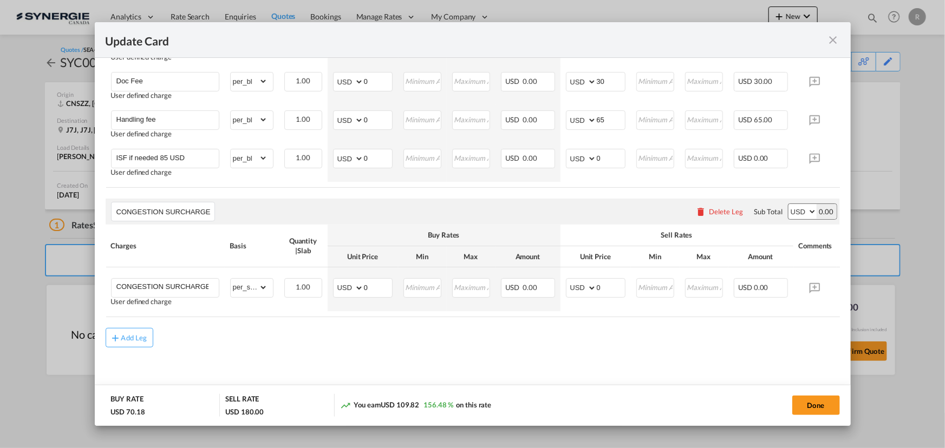
scroll to position [645, 0]
click at [720, 208] on div "Delete Leg" at bounding box center [726, 211] width 34 height 9
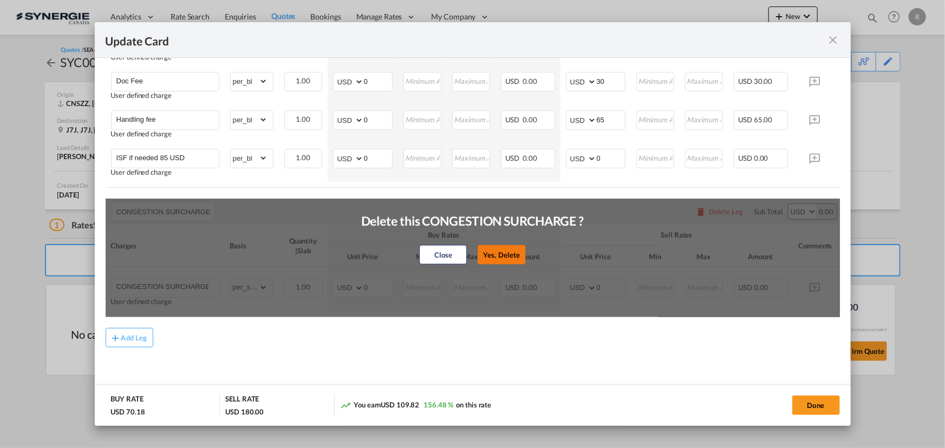
click at [502, 253] on button "Yes, Delete" at bounding box center [502, 254] width 48 height 19
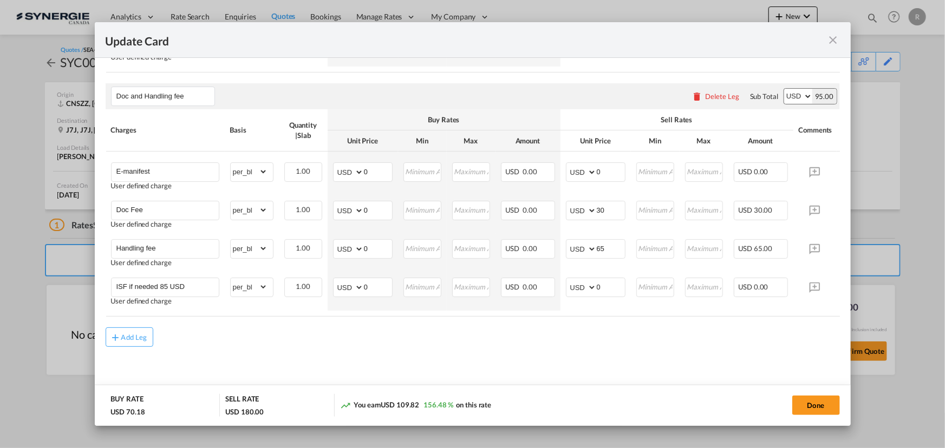
click at [839, 41] on md-icon "icon-close fg-AAA8AD m-0 pointer" at bounding box center [833, 40] width 13 height 13
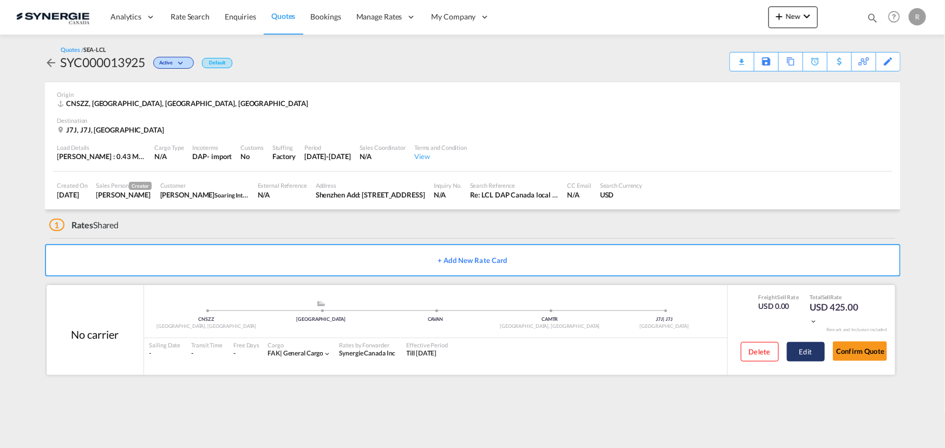
click at [809, 351] on button "Edit" at bounding box center [806, 351] width 38 height 19
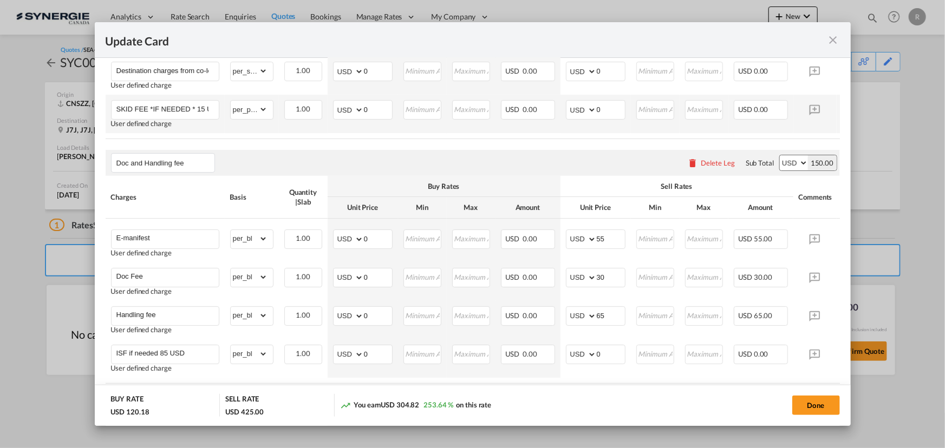
scroll to position [443, 0]
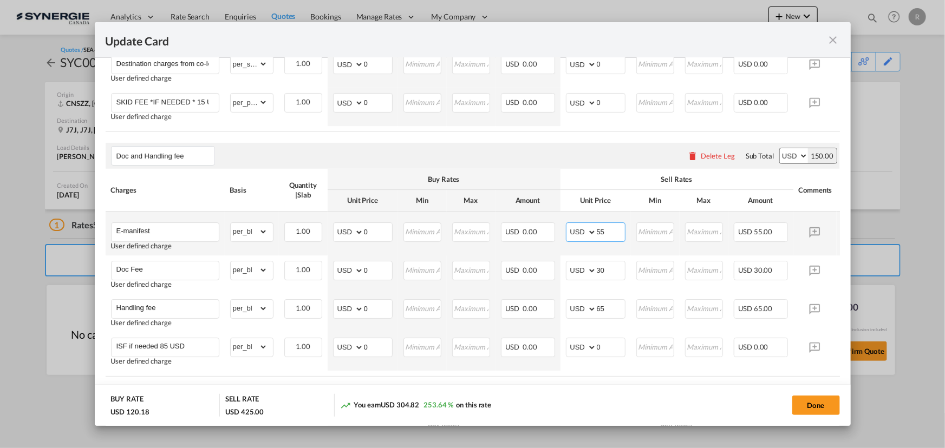
drag, startPoint x: 613, startPoint y: 232, endPoint x: 563, endPoint y: 228, distance: 50.0
click at [563, 228] on td "AED AFN ALL AMD ANG AOA ARS AUD AWG AZN BAM BBD BDT BGN BHD BIF BMD BND [PERSON…" at bounding box center [595, 234] width 70 height 44
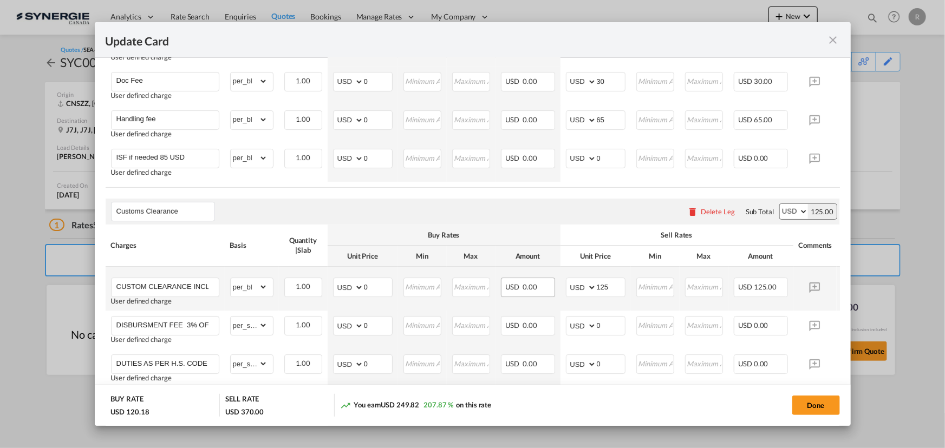
scroll to position [689, 0]
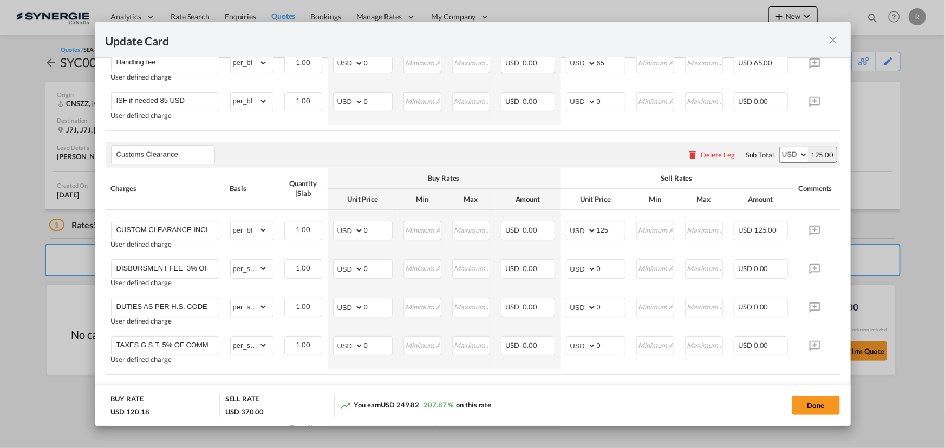
type input "0"
click at [714, 158] on div "Delete Leg" at bounding box center [718, 155] width 34 height 9
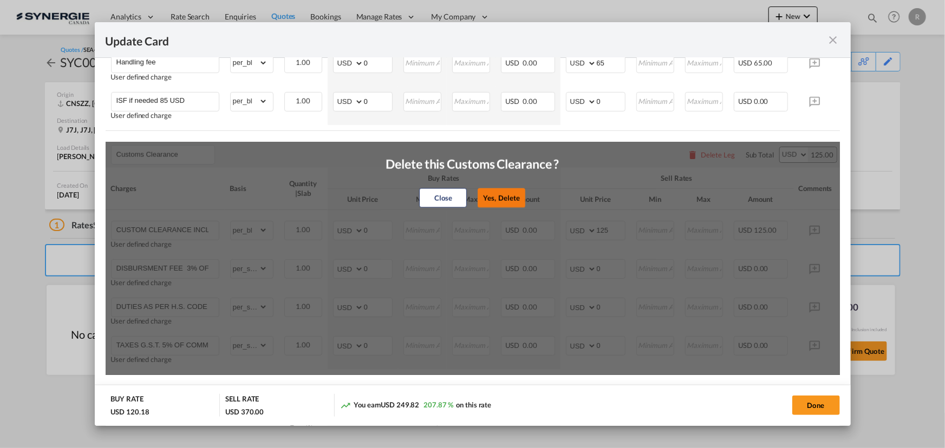
click at [502, 202] on button "Yes, Delete" at bounding box center [502, 197] width 48 height 19
type input "CONGESTION SURCHARGE"
type input "CONGESTION SURCHARGE Please note that due to global port congestion, many ocean…"
select select "per_shipment"
type input "0"
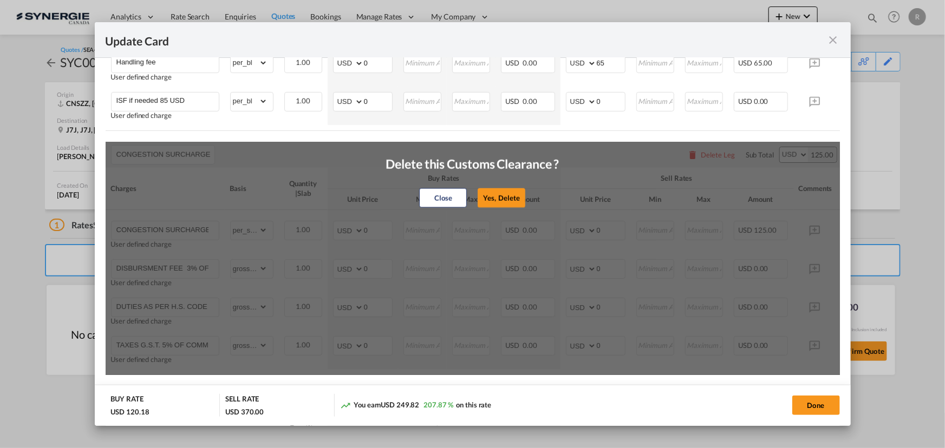
scroll to position [639, 0]
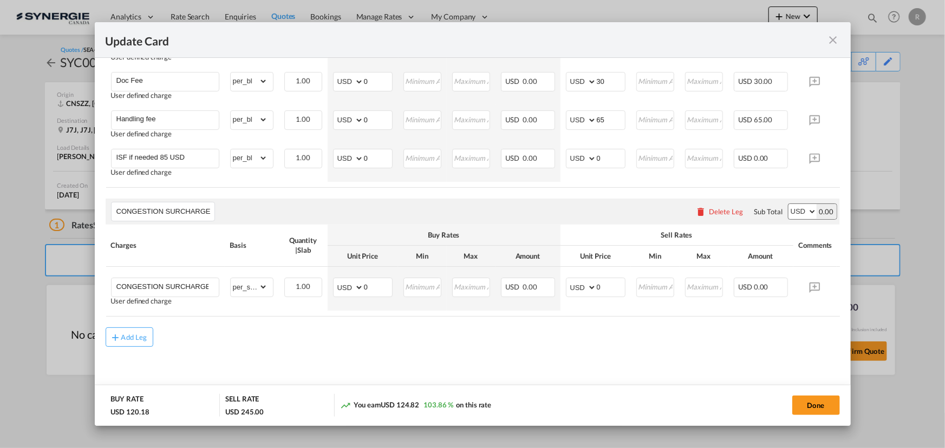
click at [714, 211] on div "Delete Leg" at bounding box center [726, 211] width 34 height 9
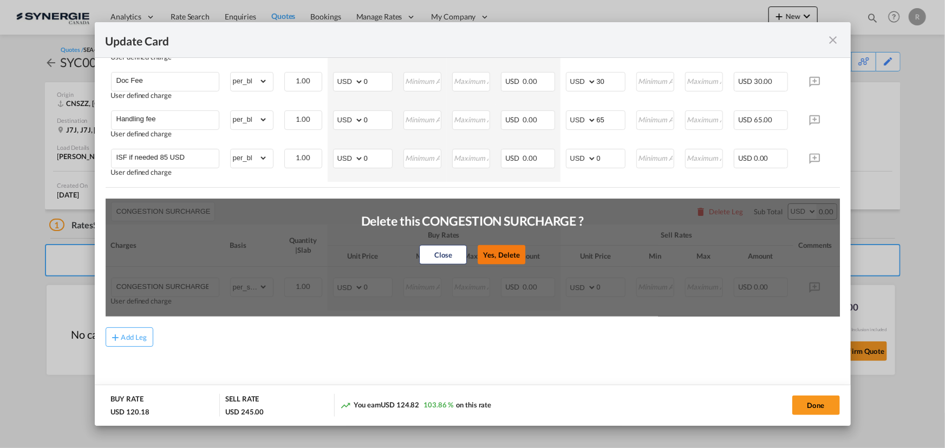
click at [507, 249] on button "Yes, Delete" at bounding box center [502, 254] width 48 height 19
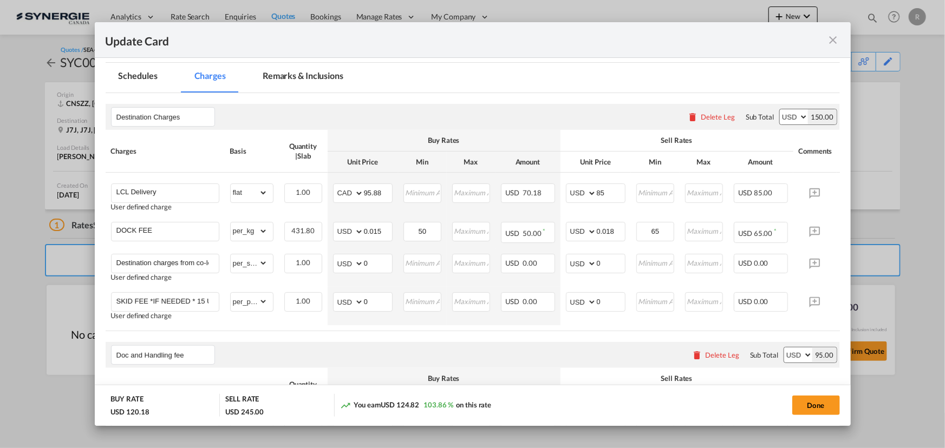
scroll to position [162, 0]
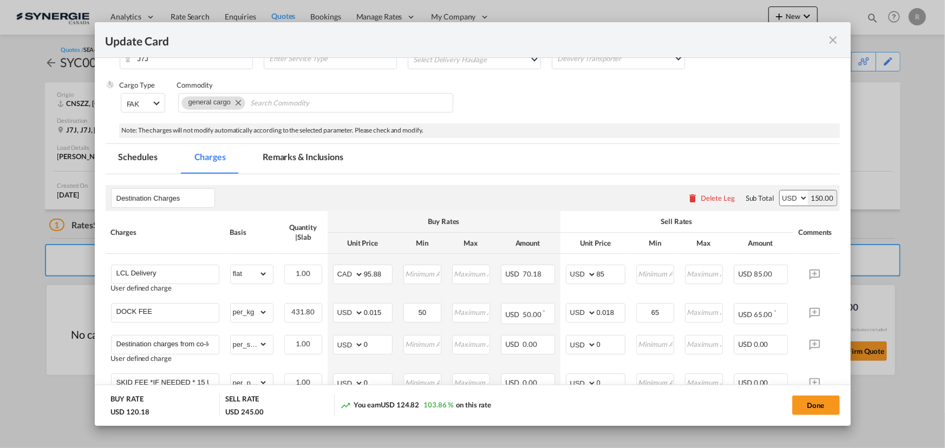
click at [302, 153] on md-tab-item "Remarks & Inclusions" at bounding box center [303, 159] width 107 height 30
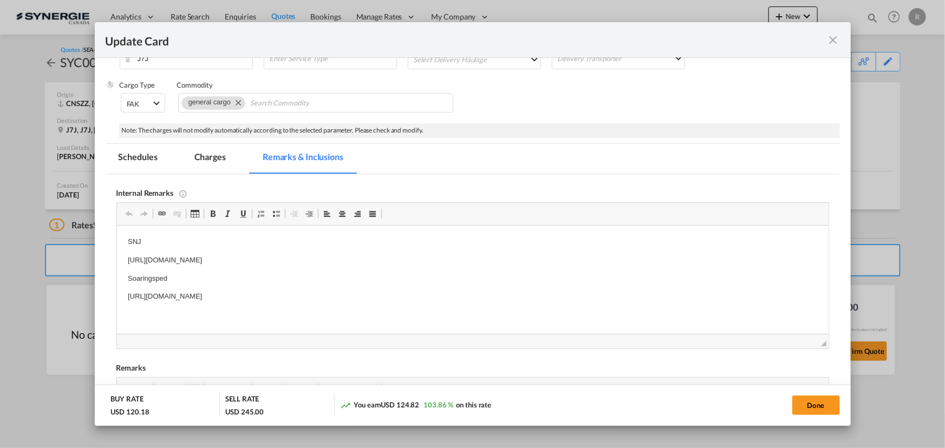
scroll to position [0, 0]
drag, startPoint x: 127, startPoint y: 262, endPoint x: 337, endPoint y: 262, distance: 210.1
click at [313, 264] on p "https://app.frontapp.com/open/msg_1gy7pjgv?key=MGcqbThqRg0lrEdL8JaXew_Kgtl-AI5H" at bounding box center [472, 260] width 690 height 11
drag, startPoint x: 123, startPoint y: 257, endPoint x: 455, endPoint y: 259, distance: 331.9
click at [455, 259] on html "SNJ https://app.frontapp.com/open/msg_1gy7pjgv?key=MGcqbThqRg0lrEdL8JaXew_Kgtl-…" at bounding box center [471, 270] width 711 height 88
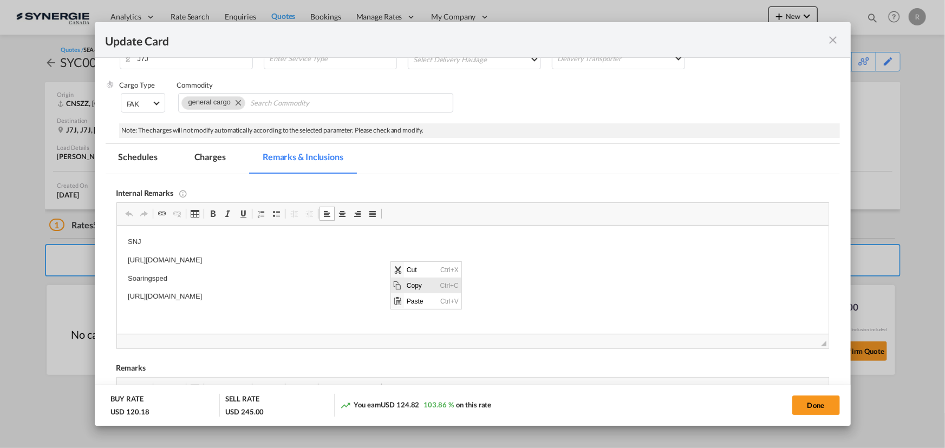
click at [409, 285] on span "Copy" at bounding box center [421, 285] width 34 height 16
copy p "https://app.frontapp.com/open/msg_1gy7pjgv?key=MGcqbThqRg0lrEdL8JaXew_Kgtl-AI5H"
click at [209, 155] on md-tab-item "Charges" at bounding box center [209, 159] width 57 height 30
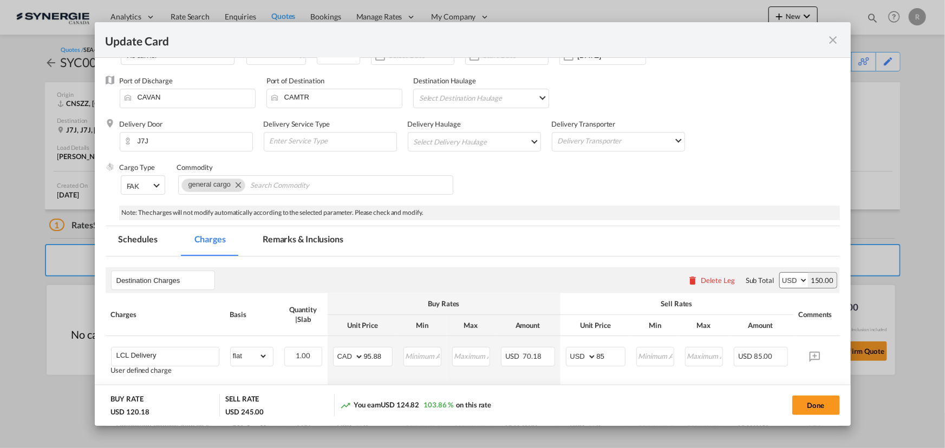
scroll to position [64, 0]
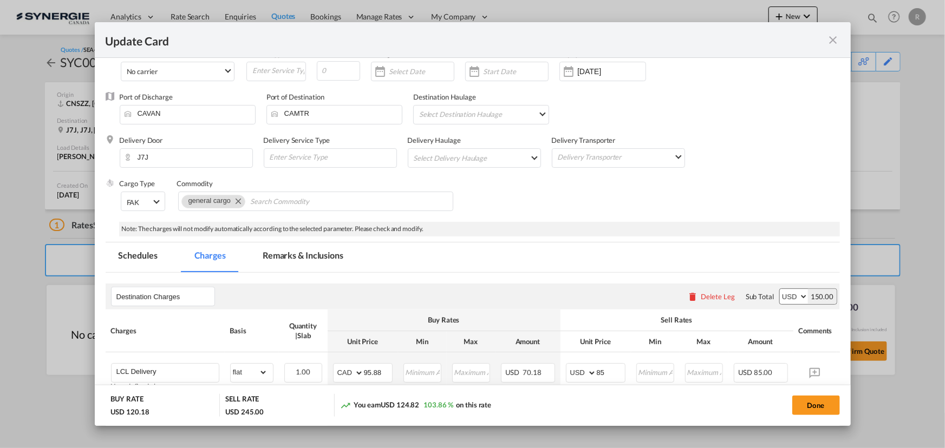
click at [838, 43] on md-icon "icon-close fg-AAA8AD m-0 pointer" at bounding box center [833, 40] width 13 height 13
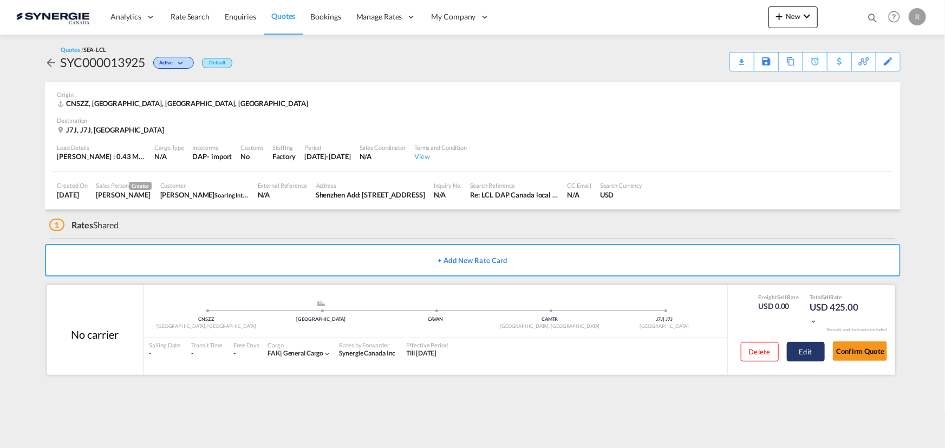
click at [802, 354] on button "Edit" at bounding box center [806, 351] width 38 height 19
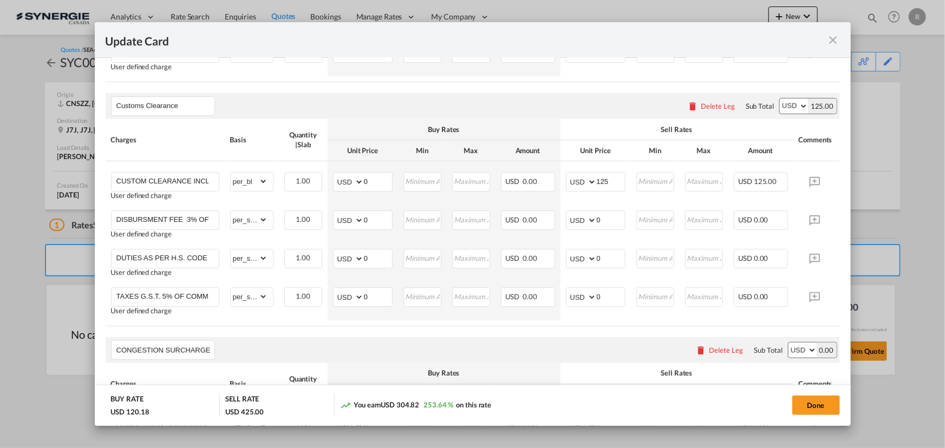
scroll to position [738, 0]
click at [716, 110] on div "Delete Leg" at bounding box center [718, 105] width 34 height 9
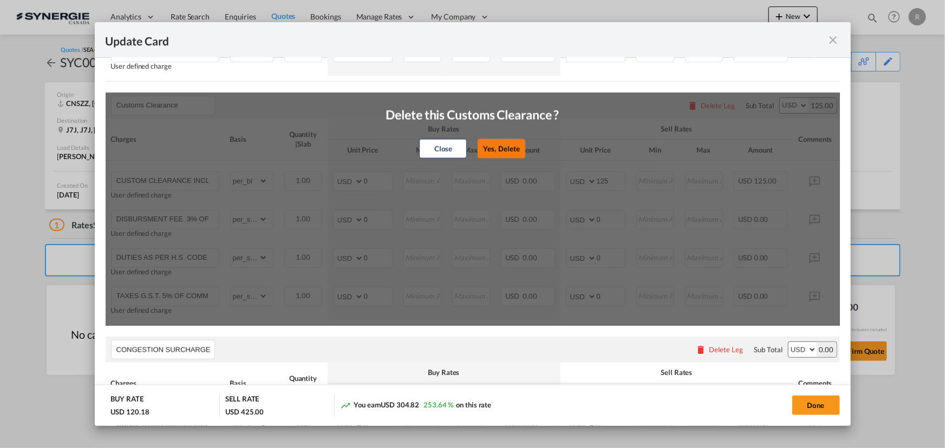
click at [512, 159] on button "Yes, Delete" at bounding box center [502, 148] width 48 height 19
type input "CONGESTION SURCHARGE"
type input "CONGESTION SURCHARGE Please note that due to global port congestion, many ocean…"
select select "per_shipment"
type input "0"
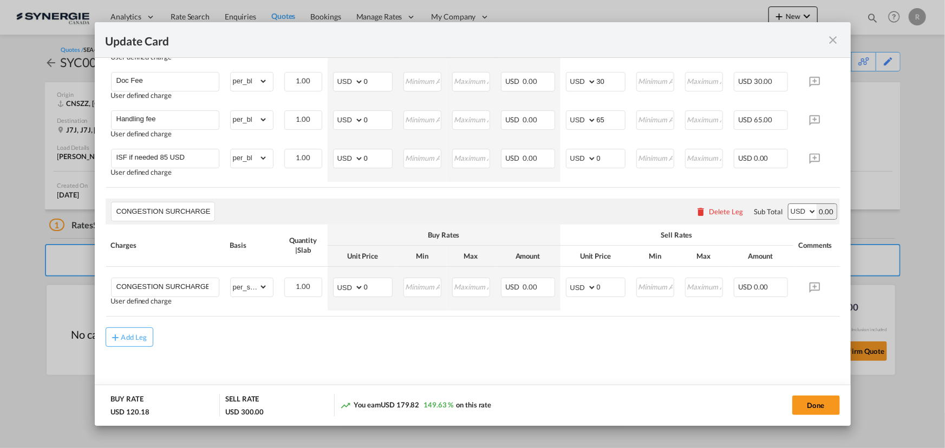
scroll to position [639, 0]
click at [718, 213] on div "Delete Leg" at bounding box center [726, 211] width 34 height 9
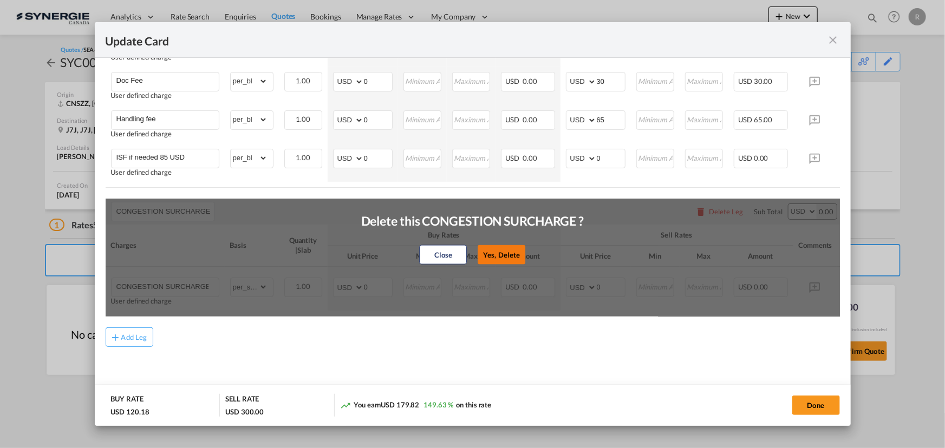
click at [494, 254] on button "Yes, Delete" at bounding box center [502, 254] width 48 height 19
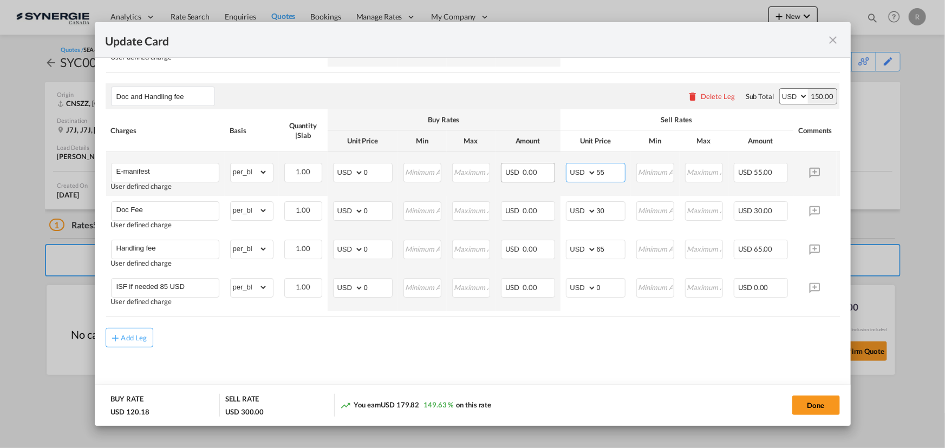
drag, startPoint x: 614, startPoint y: 169, endPoint x: 552, endPoint y: 164, distance: 62.5
click at [552, 164] on tr "E-manifest User defined charge Please Enter Already Exists gross_weight volumet…" at bounding box center [489, 174] width 767 height 44
type input "0"
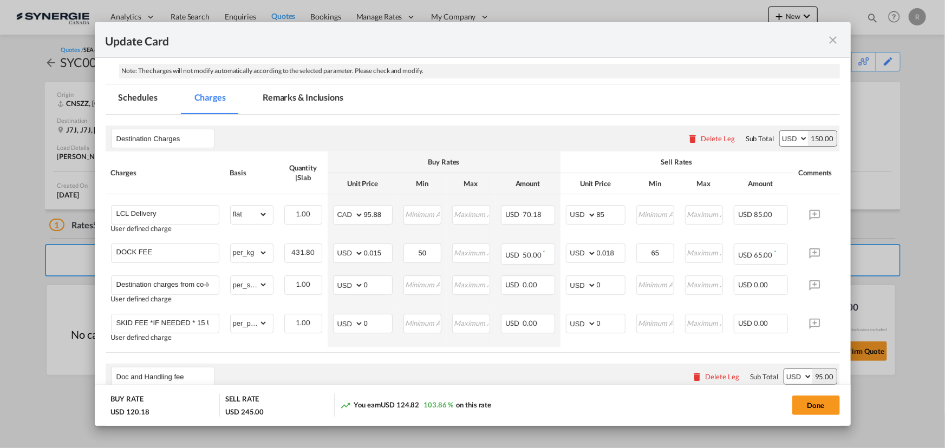
scroll to position [211, 0]
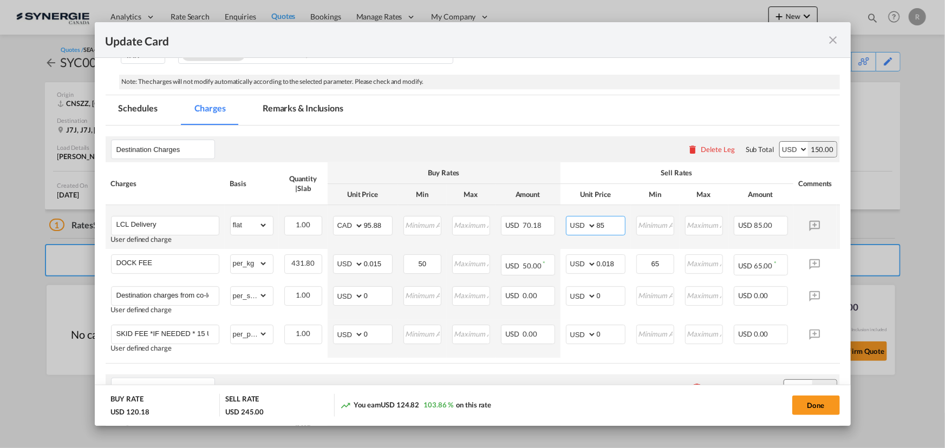
drag, startPoint x: 613, startPoint y: 226, endPoint x: 580, endPoint y: 221, distance: 33.5
click at [580, 221] on md-input-container "AED AFN ALL AMD ANG AOA ARS AUD AWG AZN BAM BBD BDT BGN BHD BIF BMD BND BOB BRL…" at bounding box center [596, 225] width 60 height 19
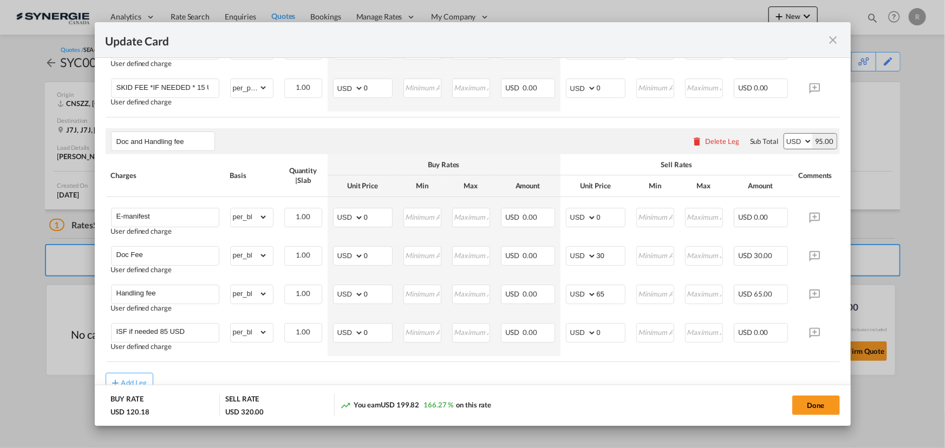
scroll to position [507, 0]
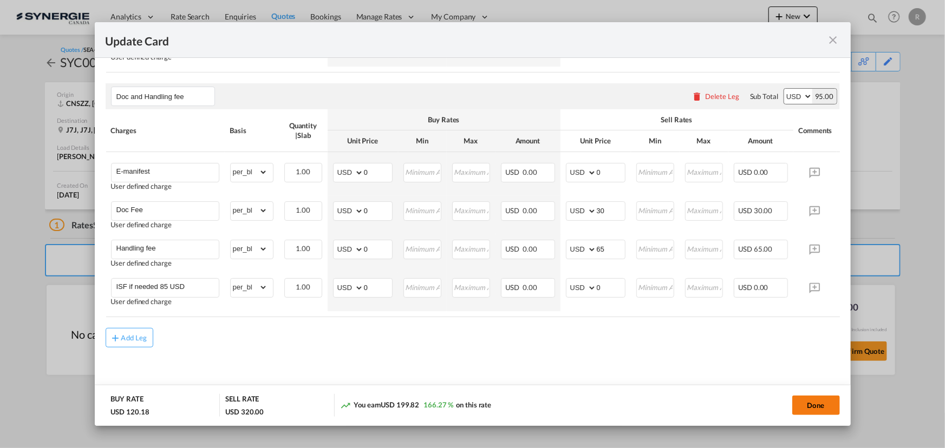
type input "160"
click at [809, 406] on button "Done" at bounding box center [816, 405] width 48 height 19
type input "17 Aug 2026"
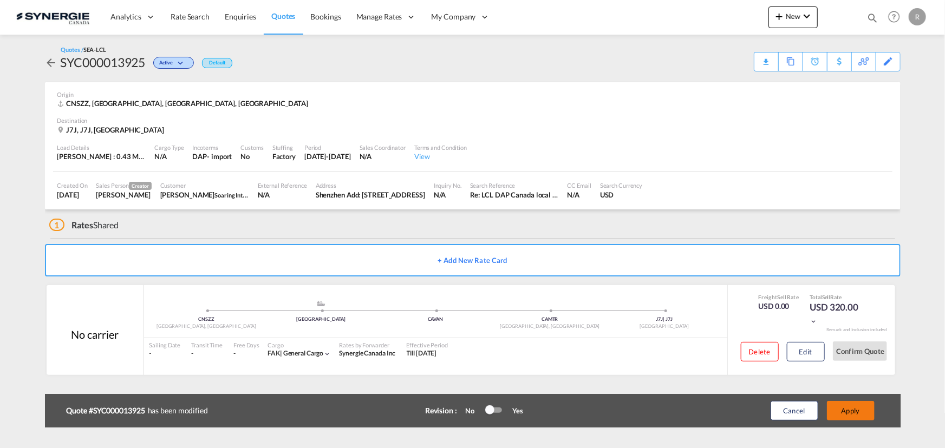
click at [855, 411] on button "Apply" at bounding box center [851, 410] width 48 height 19
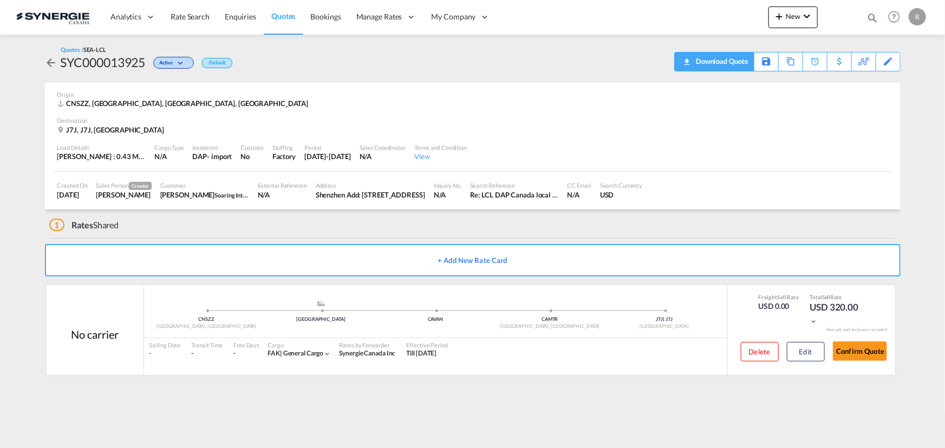
click at [732, 64] on div "Download Quote" at bounding box center [720, 61] width 55 height 17
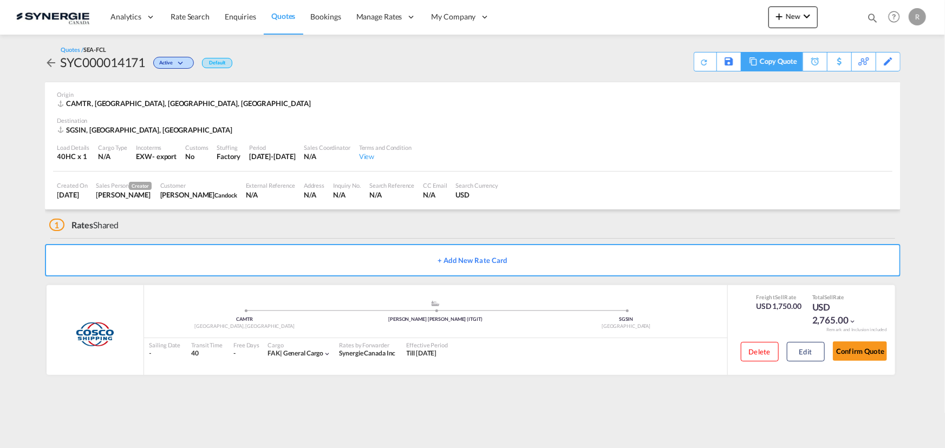
click at [752, 63] on md-icon at bounding box center [753, 61] width 13 height 8
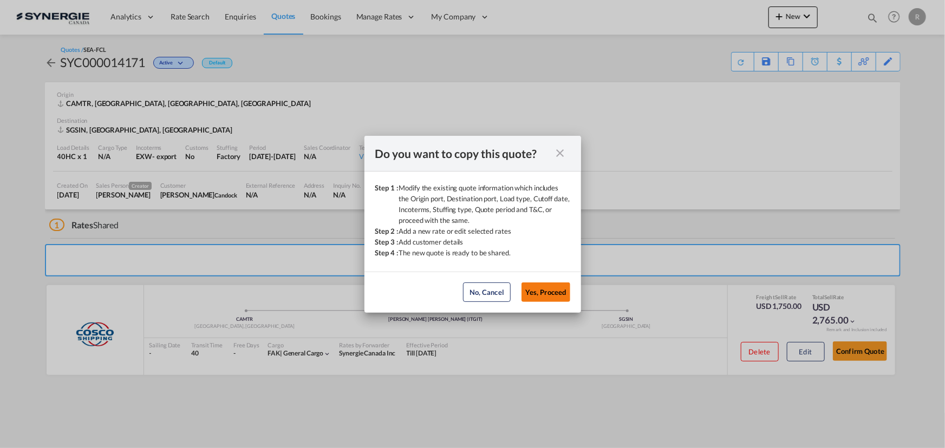
click at [553, 295] on button "Yes, Proceed" at bounding box center [545, 292] width 49 height 19
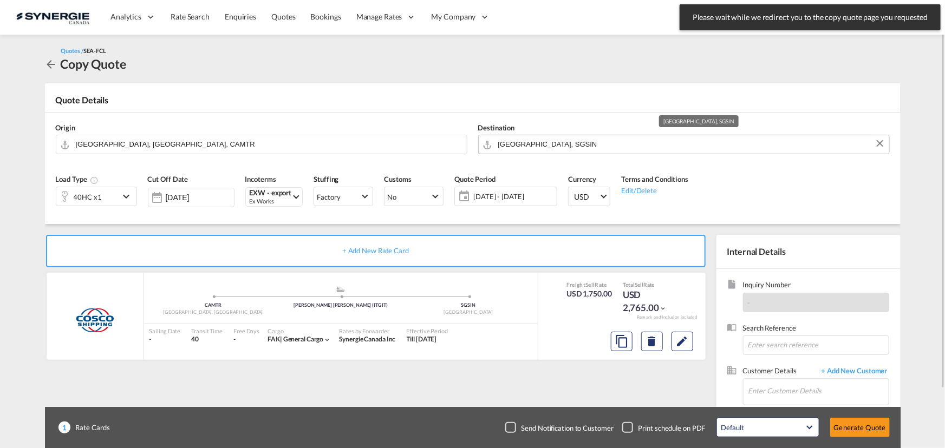
click at [577, 145] on input "[GEOGRAPHIC_DATA], SGSIN" at bounding box center [690, 144] width 385 height 19
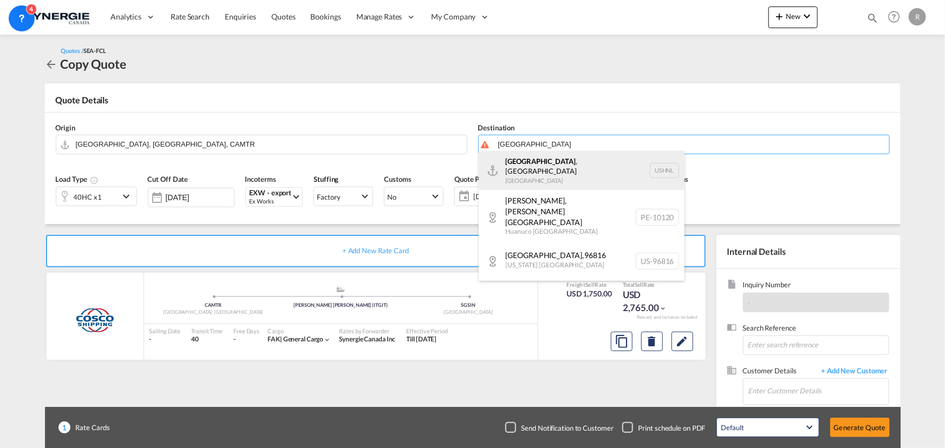
click at [541, 165] on div "[GEOGRAPHIC_DATA] , [GEOGRAPHIC_DATA] [GEOGRAPHIC_DATA] USHNL" at bounding box center [582, 170] width 206 height 39
type input "[GEOGRAPHIC_DATA], [GEOGRAPHIC_DATA], USHNL"
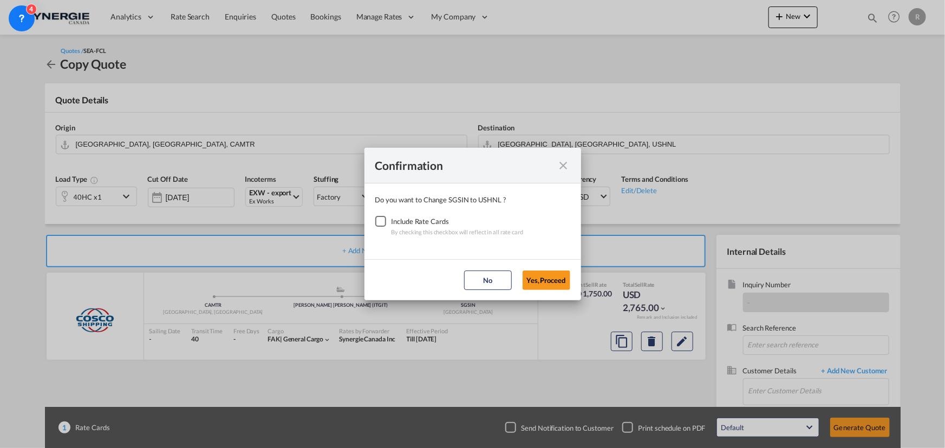
click at [382, 225] on div "Checkbox No Ink" at bounding box center [380, 221] width 11 height 11
click at [552, 276] on button "Yes,Proceed" at bounding box center [546, 280] width 48 height 19
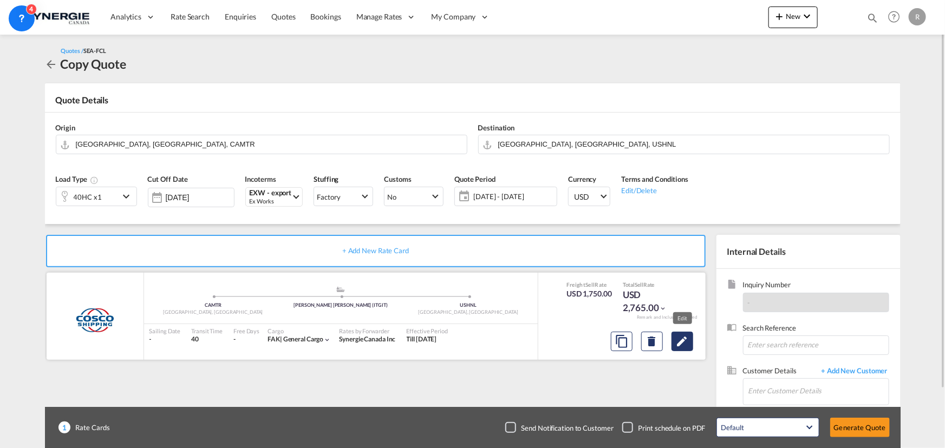
click at [679, 342] on md-icon "Edit" at bounding box center [682, 341] width 13 height 13
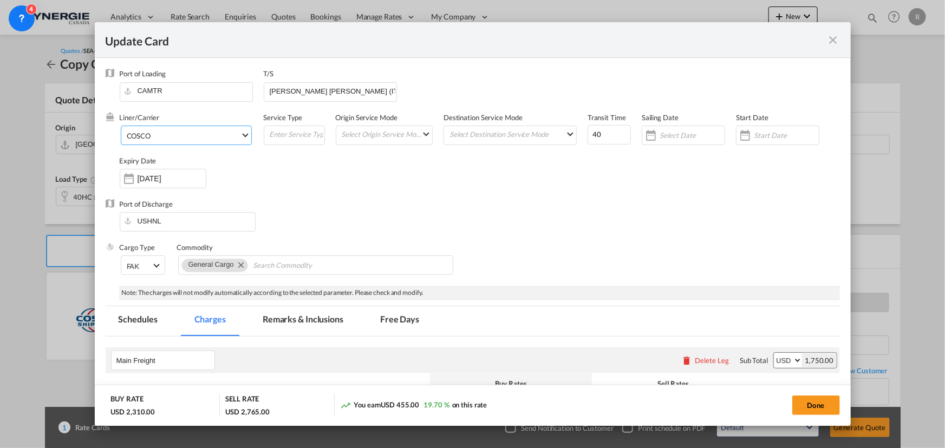
click at [187, 141] on md-select-value "COSCO" at bounding box center [189, 134] width 126 height 17
select select "per equipment"
select select "per B/L"
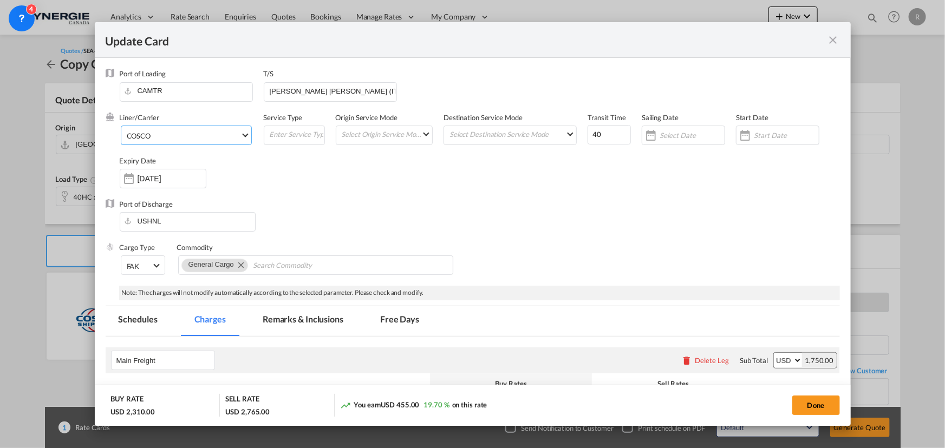
select select "per B/L"
select select "per shipment"
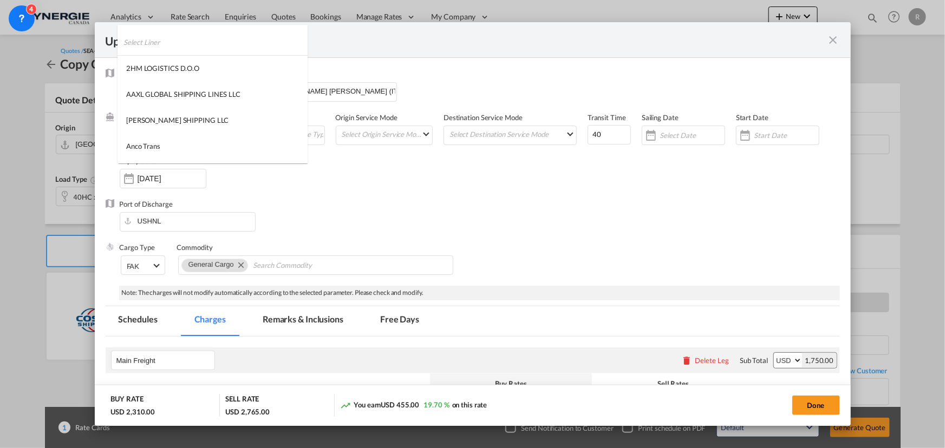
click at [227, 42] on input "search" at bounding box center [215, 42] width 184 height 26
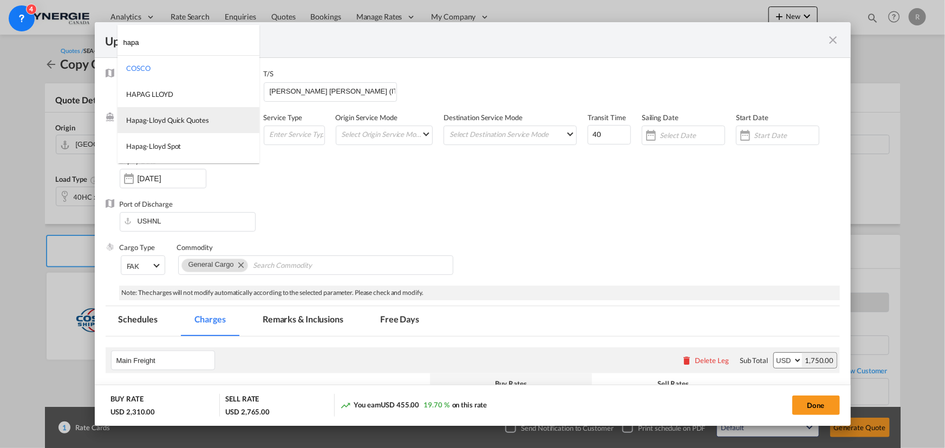
type input "hapa"
click at [152, 121] on div "Hapag-Lloyd Quick Quotes" at bounding box center [167, 120] width 83 height 10
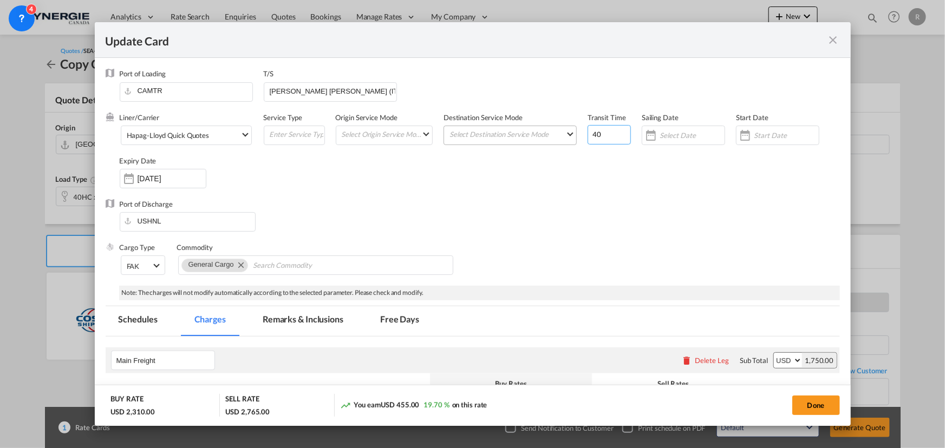
drag, startPoint x: 604, startPoint y: 131, endPoint x: 563, endPoint y: 125, distance: 42.2
click at [566, 129] on div "Liner/Carrier Hapag-[PERSON_NAME] Quick Quotes Service Type Origin Service Mode…" at bounding box center [480, 156] width 720 height 87
type input "28"
drag, startPoint x: 335, startPoint y: 86, endPoint x: 258, endPoint y: 81, distance: 76.5
click at [258, 81] on div "Port of Loading CAMTR T/S [PERSON_NAME] [PERSON_NAME] (ITGIT)" at bounding box center [480, 90] width 720 height 43
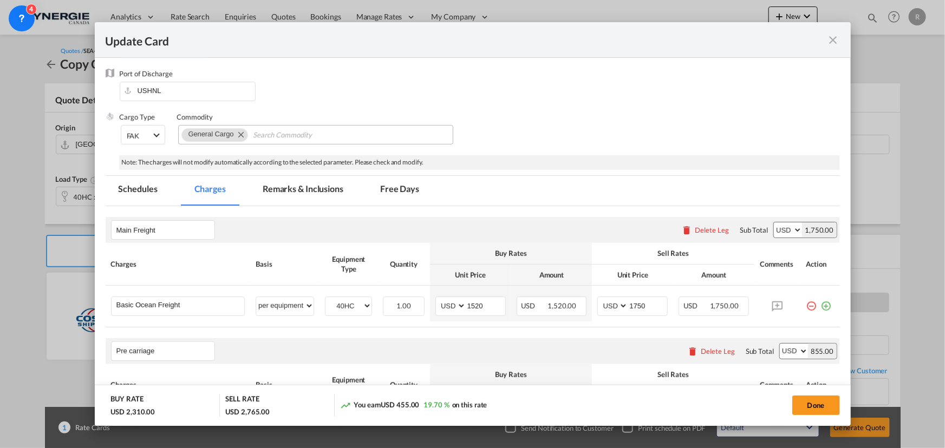
scroll to position [147, 0]
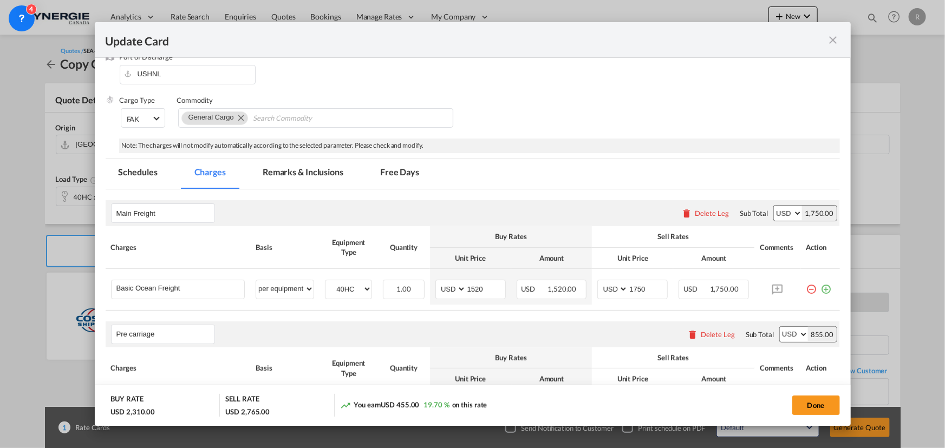
type input "[GEOGRAPHIC_DATA] , [GEOGRAPHIC_DATA]"
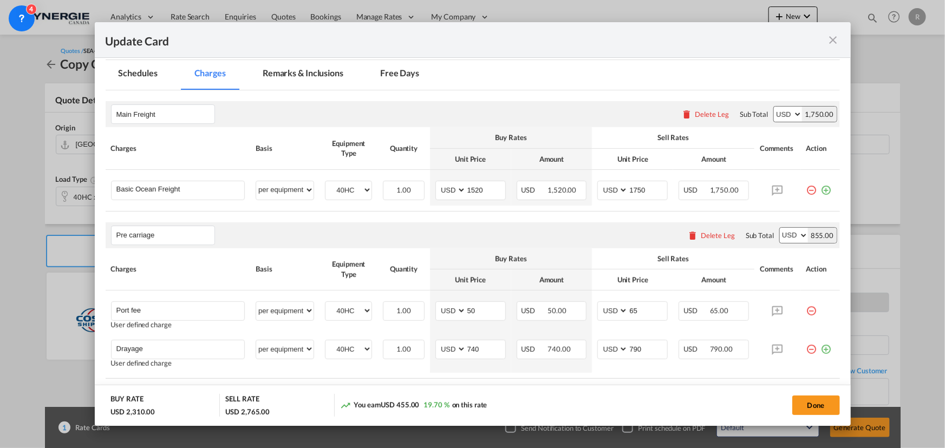
scroll to position [246, 0]
drag, startPoint x: 491, startPoint y: 184, endPoint x: 433, endPoint y: 178, distance: 57.7
click at [433, 178] on td "AED AFN ALL AMD ANG AOA ARS AUD AWG AZN BAM BBD BDT BGN BHD BIF BMD BND [PERSON…" at bounding box center [470, 189] width 81 height 36
type input "9700"
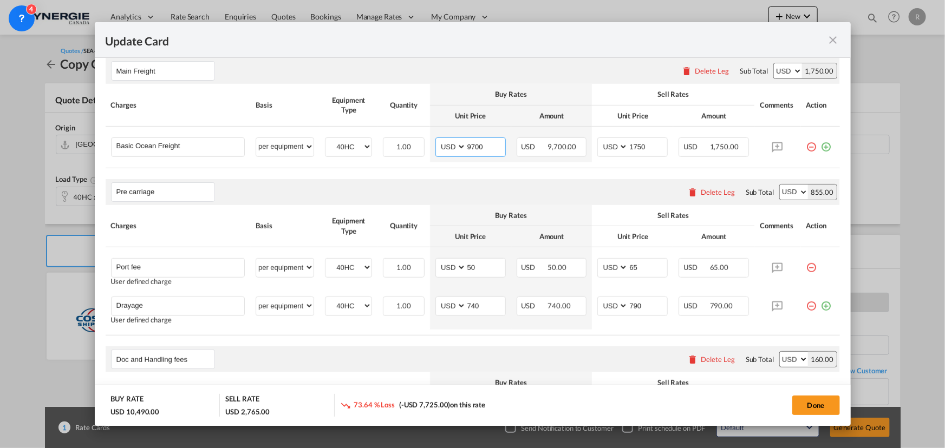
scroll to position [295, 0]
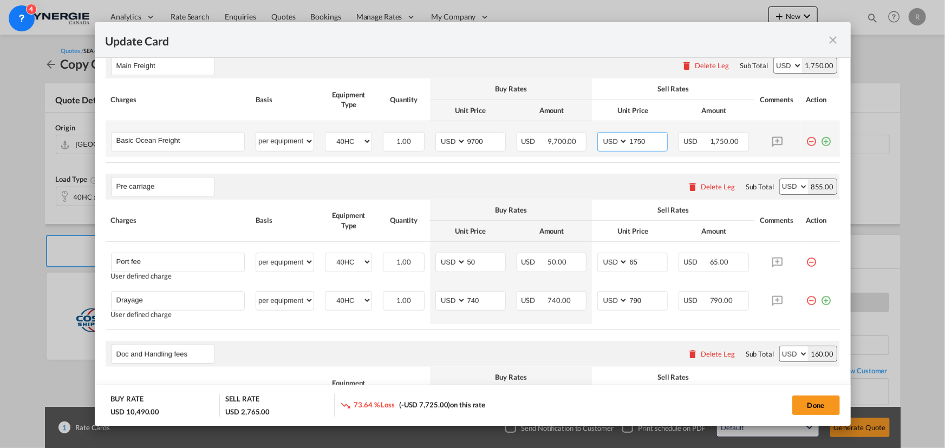
drag, startPoint x: 648, startPoint y: 136, endPoint x: 594, endPoint y: 138, distance: 54.2
click at [597, 138] on md-input-container "AED AFN ALL AMD ANG AOA ARS AUD AWG AZN BAM BBD BDT BGN BHD BIF BMD BND [PERSON…" at bounding box center [632, 141] width 70 height 19
type input "1"
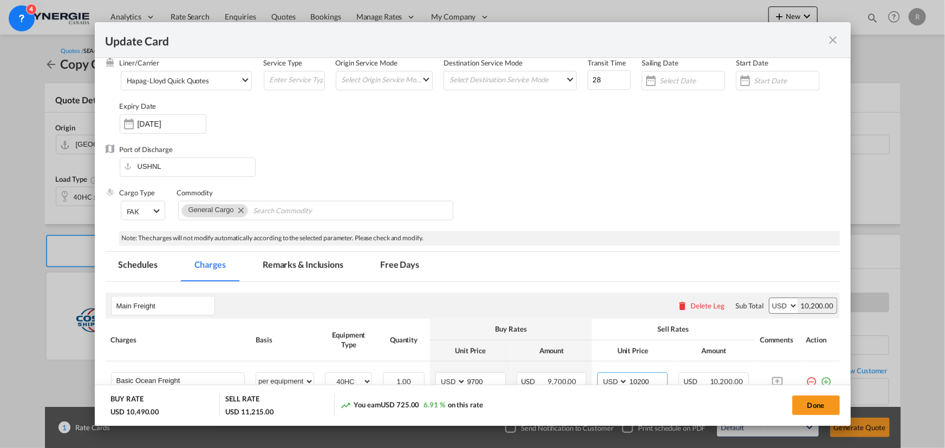
scroll to position [41, 0]
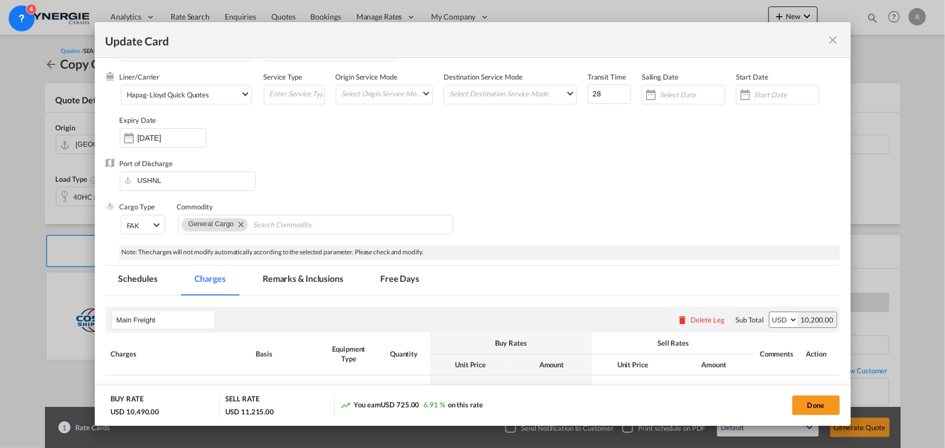
type input "10200"
click at [319, 278] on md-tab-item "Remarks & Inclusions" at bounding box center [303, 281] width 107 height 30
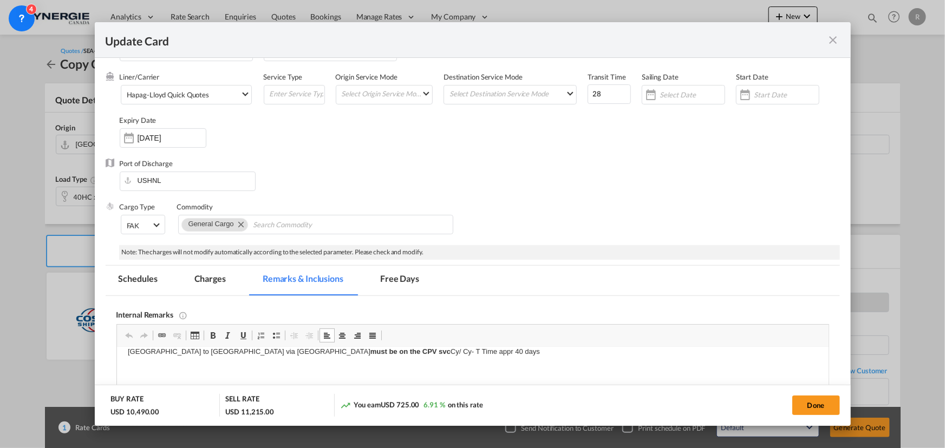
scroll to position [0, 0]
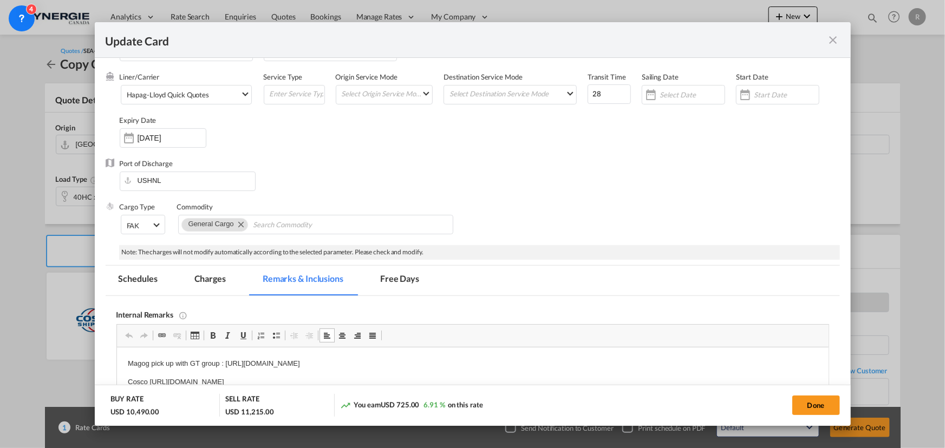
drag, startPoint x: 122, startPoint y: 376, endPoint x: 468, endPoint y: 397, distance: 346.6
click at [468, 397] on html "Magog pick up with GT group : [URL][DOMAIN_NAME] Cosco [URL][DOMAIN_NAME] [GEOG…" at bounding box center [471, 455] width 711 height 216
click at [236, 352] on p "hapap" at bounding box center [472, 351] width 690 height 11
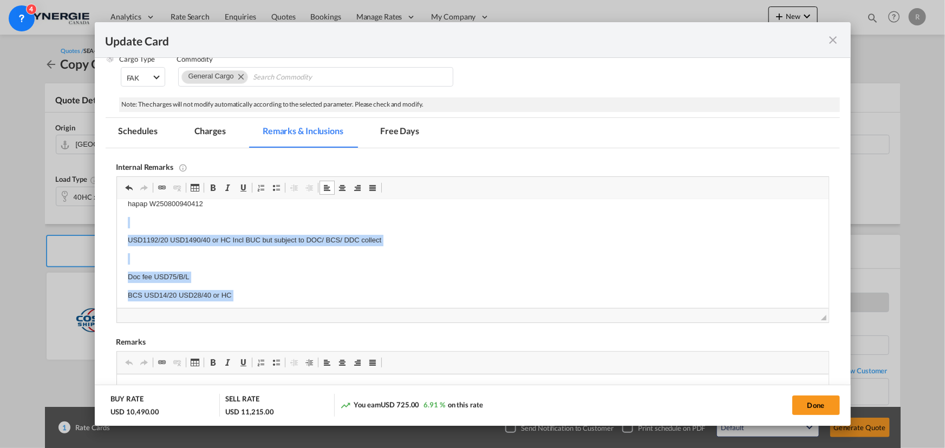
scroll to position [89, 0]
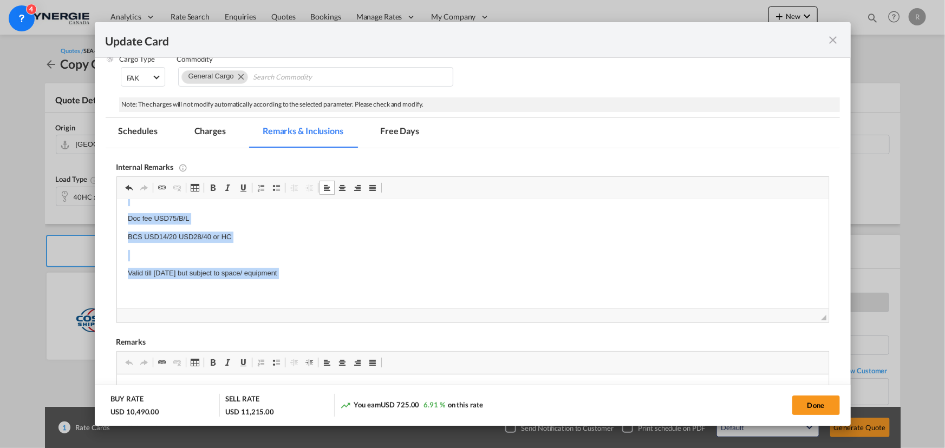
drag, startPoint x: 121, startPoint y: 222, endPoint x: 268, endPoint y: 306, distance: 169.8
click at [268, 306] on html "Magog pick up with GT group : https://app.frontapp.com/open/msg_1e3jtm33?key=Hp…" at bounding box center [471, 210] width 711 height 198
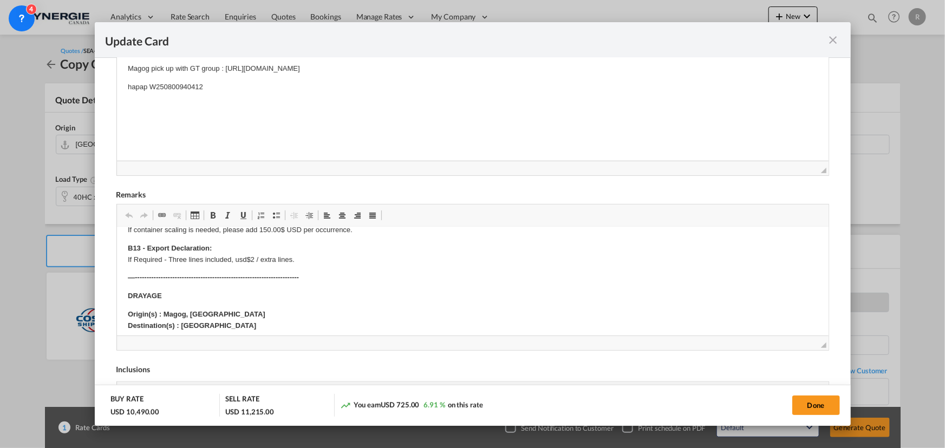
scroll to position [147, 0]
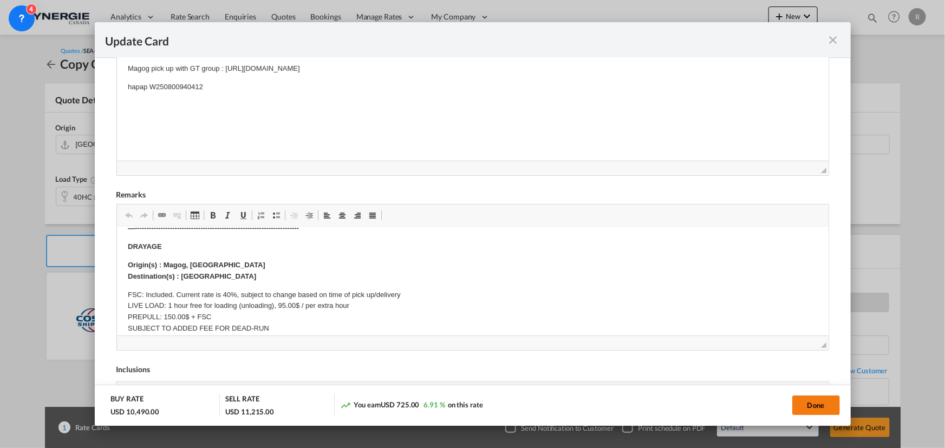
click at [798, 402] on button "Done" at bounding box center [816, 405] width 48 height 19
type input "[DATE]"
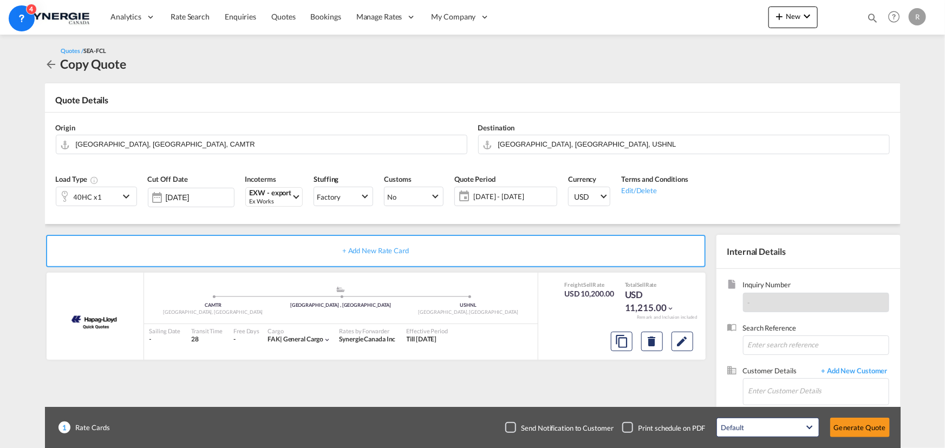
scroll to position [162, 0]
click at [766, 391] on input "Enter Customer Details" at bounding box center [818, 391] width 140 height 24
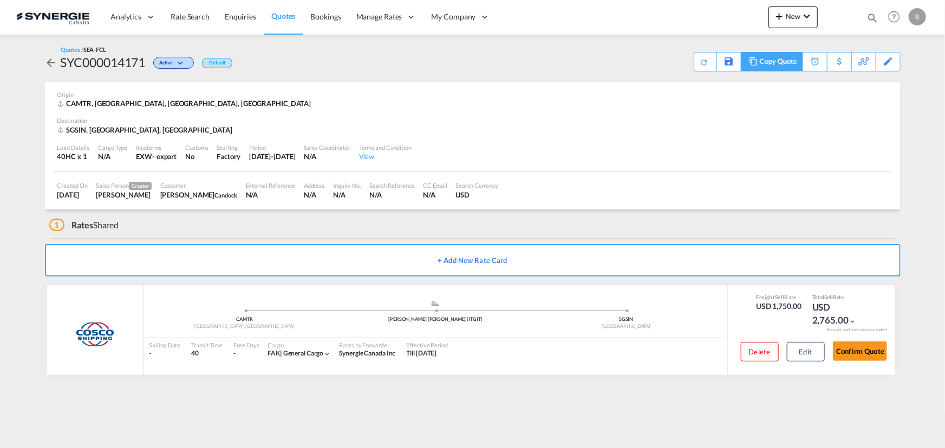
click at [786, 60] on div "Copy Quote" at bounding box center [778, 62] width 37 height 18
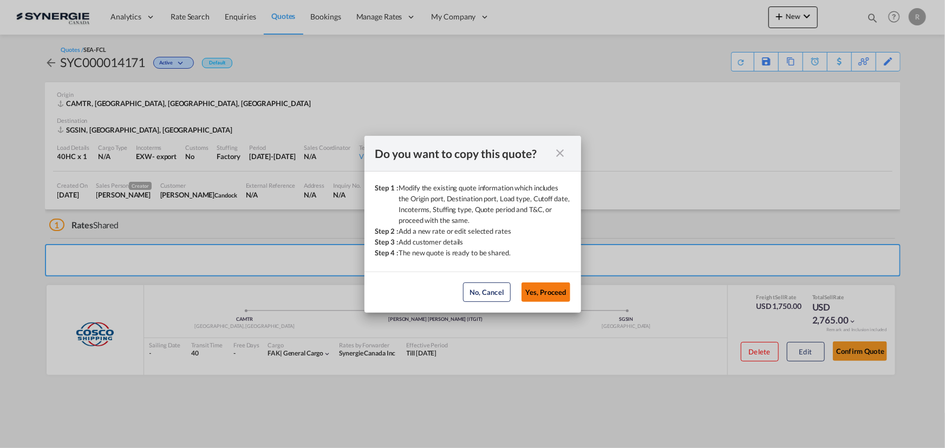
click at [551, 290] on button "Yes, Proceed" at bounding box center [545, 292] width 49 height 19
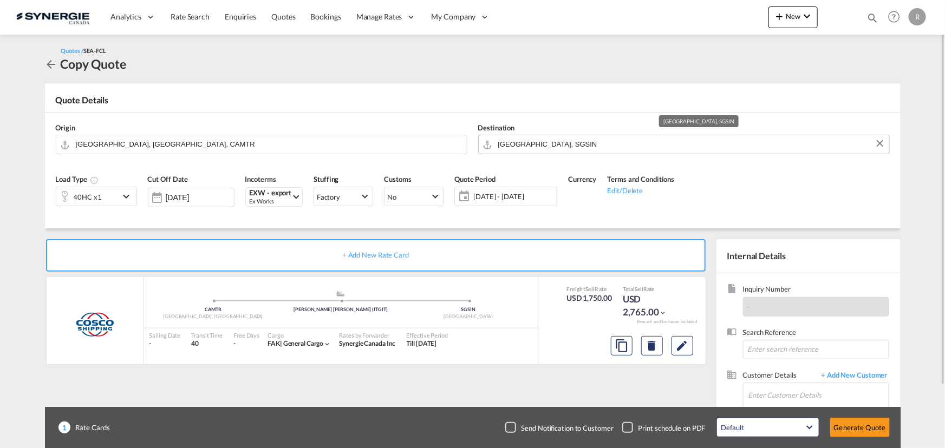
click at [572, 144] on input "[GEOGRAPHIC_DATA], SGSIN" at bounding box center [690, 144] width 385 height 19
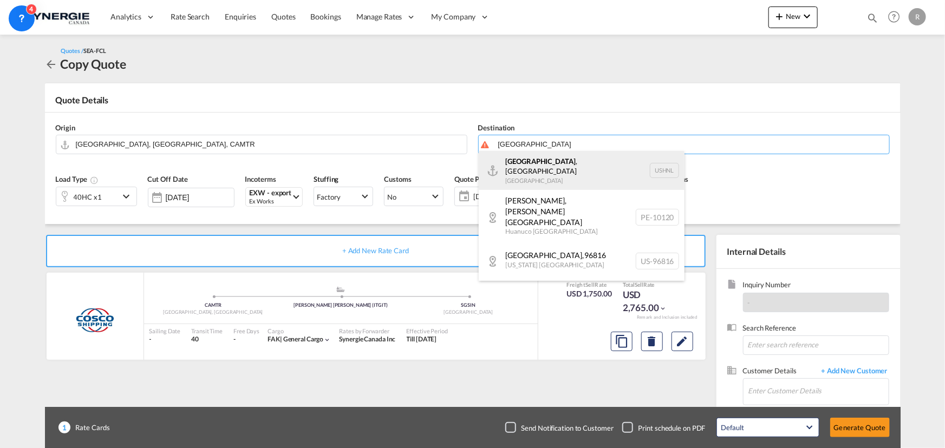
click at [512, 169] on div "[GEOGRAPHIC_DATA] , [GEOGRAPHIC_DATA] [GEOGRAPHIC_DATA] USHNL" at bounding box center [582, 170] width 206 height 39
type input "[GEOGRAPHIC_DATA], [GEOGRAPHIC_DATA], USHNL"
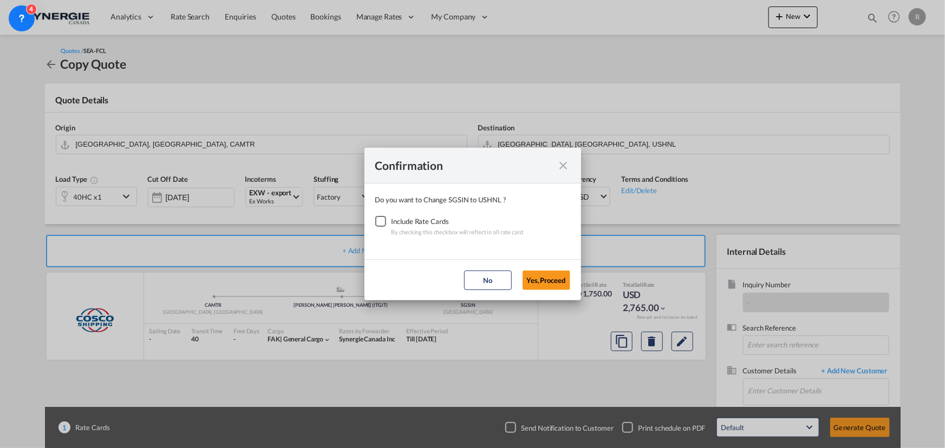
click at [380, 220] on div "Checkbox No Ink" at bounding box center [380, 221] width 11 height 11
click at [552, 281] on button "Yes,Proceed" at bounding box center [546, 280] width 48 height 19
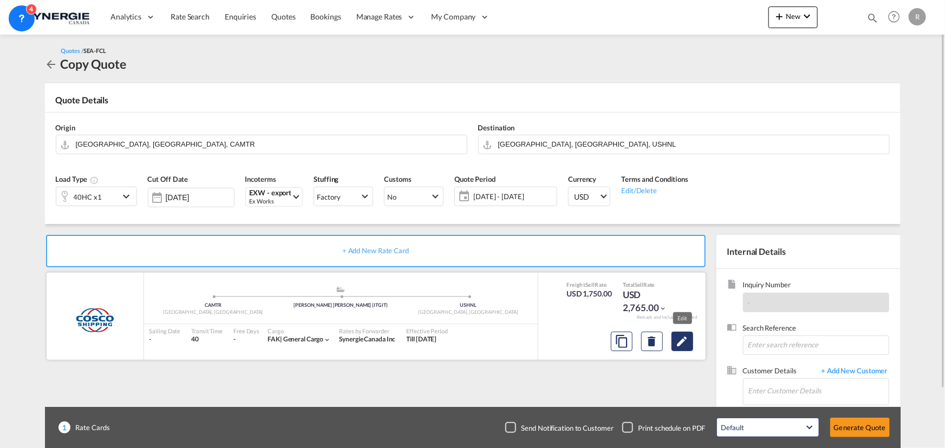
click at [676, 339] on md-icon "Edit" at bounding box center [682, 341] width 13 height 13
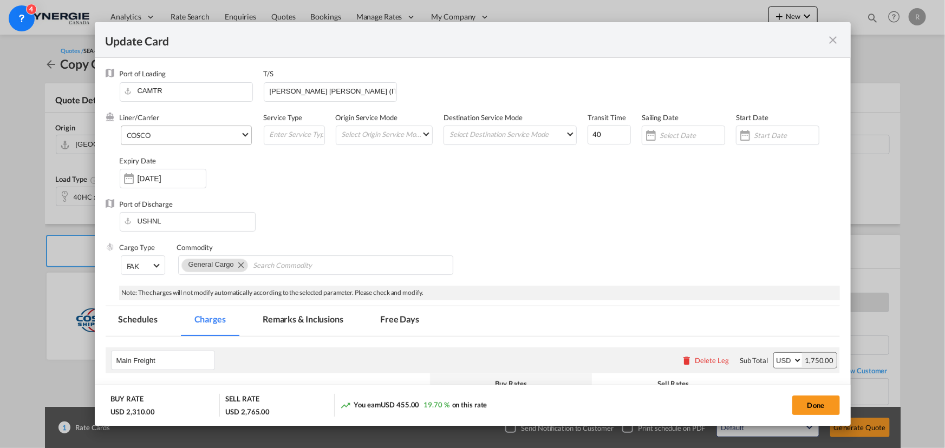
select select "per equipment"
select select "per B/L"
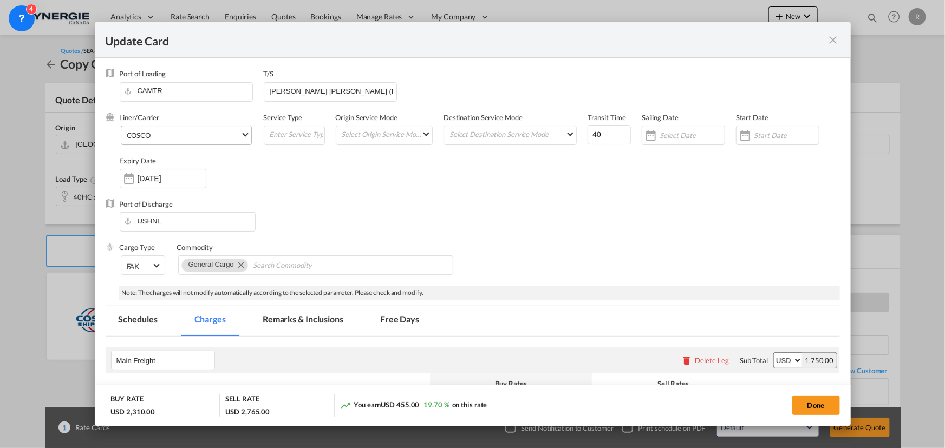
select select "per B/L"
select select "per shipment"
click at [208, 139] on span "COSCO" at bounding box center [184, 136] width 114 height 10
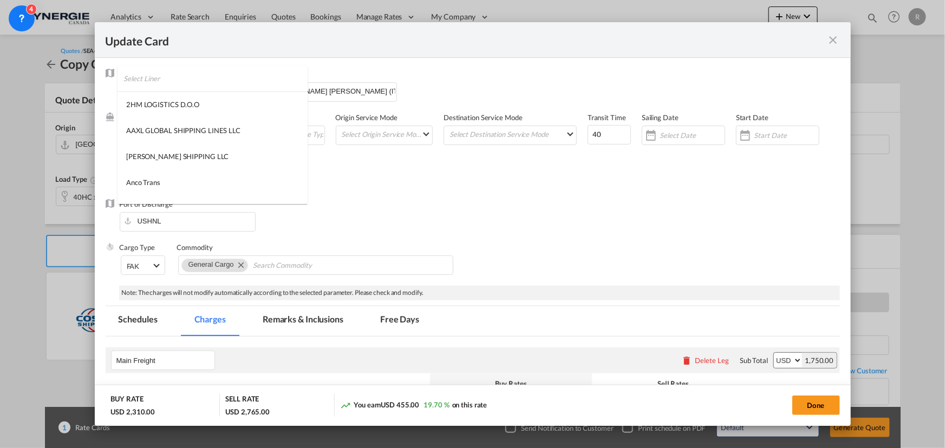
click at [267, 79] on input "search" at bounding box center [215, 79] width 184 height 26
type input "hapag"
click at [173, 156] on div "Hapag-Lloyd Quick Quotes" at bounding box center [167, 157] width 83 height 10
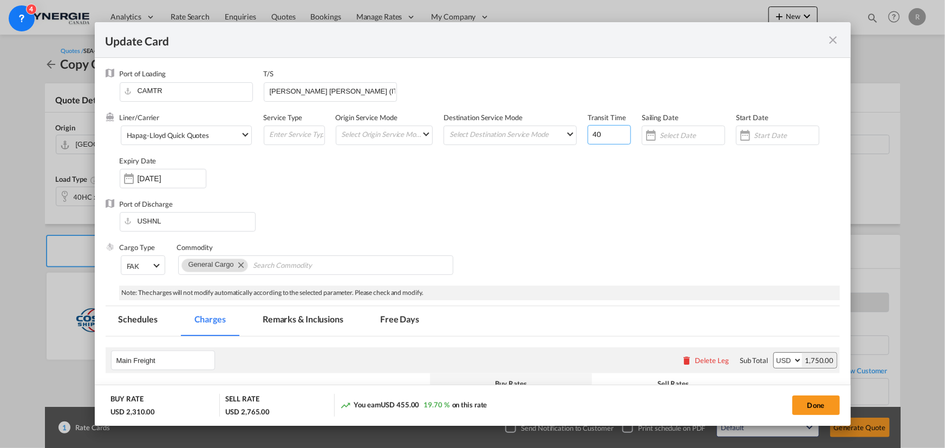
drag, startPoint x: 604, startPoint y: 134, endPoint x: 514, endPoint y: 100, distance: 96.1
click at [566, 131] on div "Liner/Carrier Hapag-Lloyd Quick Quotes Service Type Origin Service Mode Select …" at bounding box center [480, 156] width 720 height 87
type input "30"
drag, startPoint x: 347, startPoint y: 88, endPoint x: 247, endPoint y: 83, distance: 100.3
click at [247, 83] on div "Port of Loading CAMTR T/S gioia tauro (ITGIT)" at bounding box center [480, 90] width 720 height 43
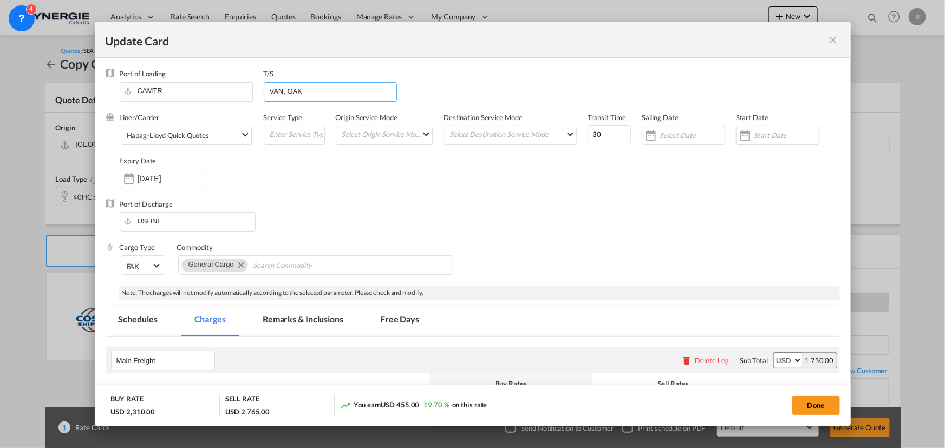
type input "VAN, OAK"
click at [316, 213] on div "Port of Discharge USHNL" at bounding box center [473, 220] width 734 height 43
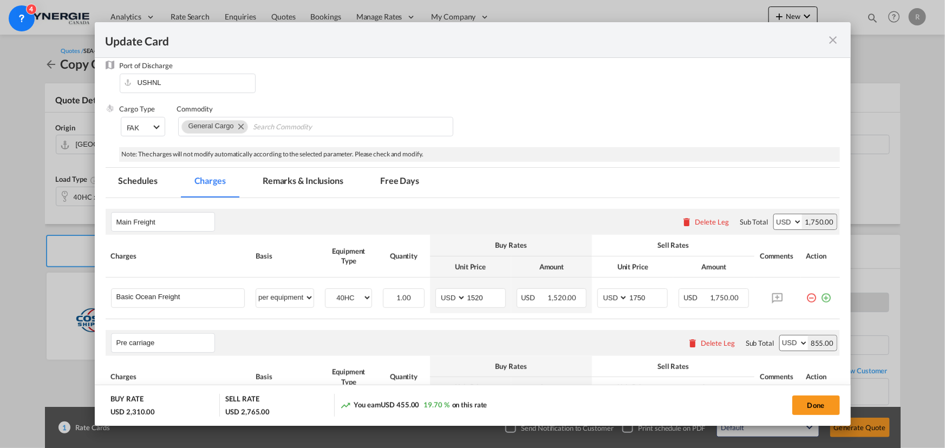
scroll to position [197, 0]
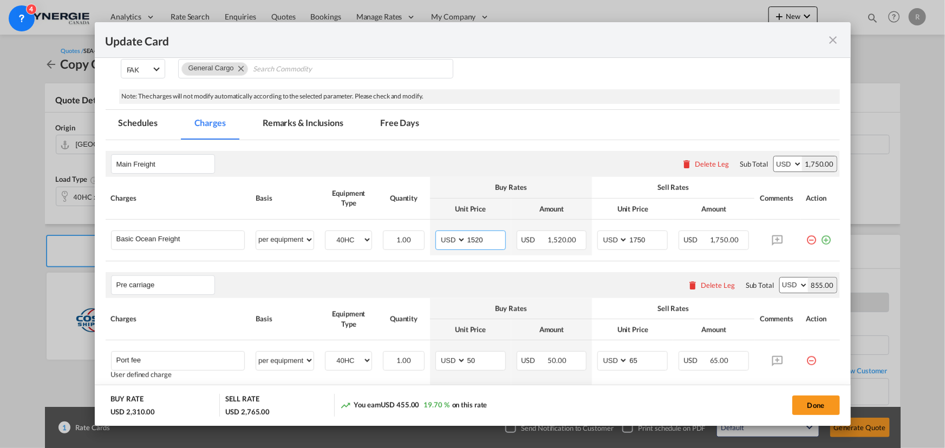
drag, startPoint x: 485, startPoint y: 238, endPoint x: 384, endPoint y: 214, distance: 103.9
click at [426, 229] on tr "Basic Ocean Freight Please Enter User Defined Charges Cannot Be Published per e…" at bounding box center [473, 238] width 734 height 36
type input "9700"
drag, startPoint x: 650, startPoint y: 243, endPoint x: 603, endPoint y: 240, distance: 47.2
click at [603, 240] on md-input-container "AED AFN ALL AMD ANG AOA ARS AUD AWG AZN BAM BBD BDT BGN BHD BIF BMD BND BOB BRL…" at bounding box center [632, 240] width 70 height 19
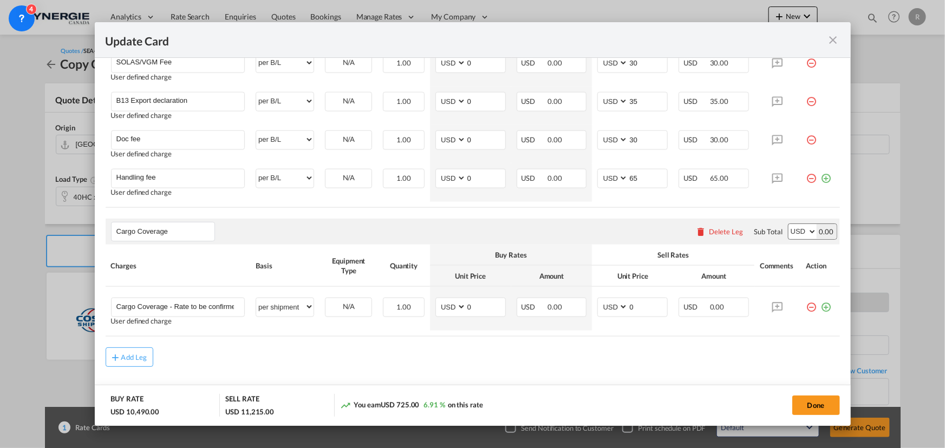
scroll to position [681, 0]
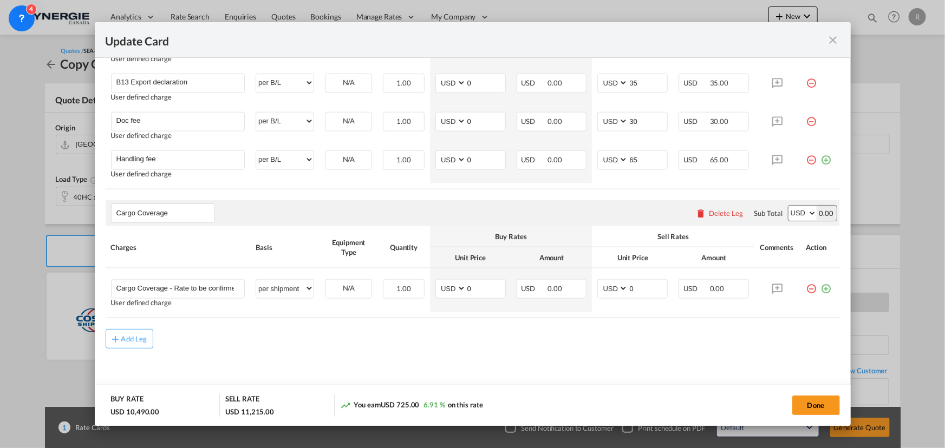
type input "10200"
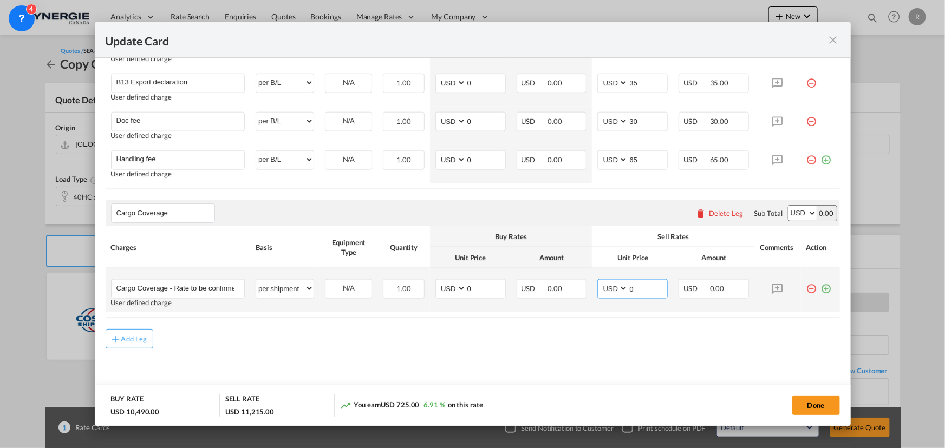
drag, startPoint x: 633, startPoint y: 286, endPoint x: 589, endPoint y: 277, distance: 45.3
click at [592, 279] on td "AED AFN ALL AMD ANG AOA ARS AUD AWG AZN BAM BBD BDT BGN BHD BIF BMD BND BOB BRL…" at bounding box center [632, 291] width 81 height 44
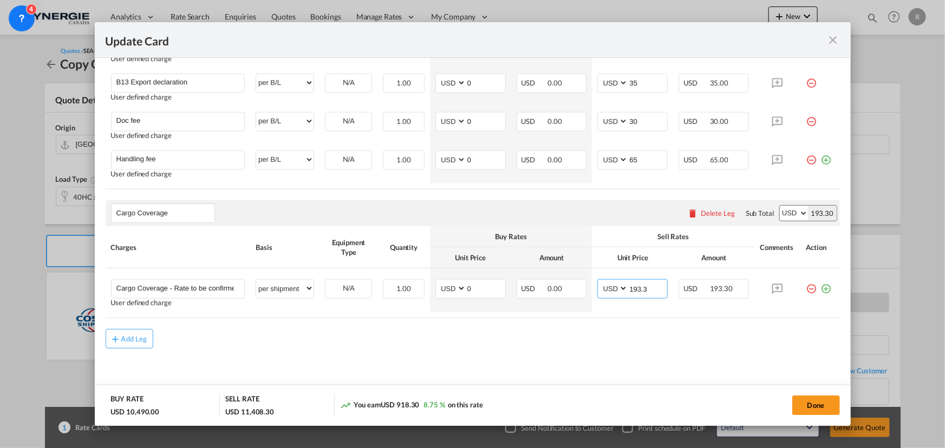
type input "193.3"
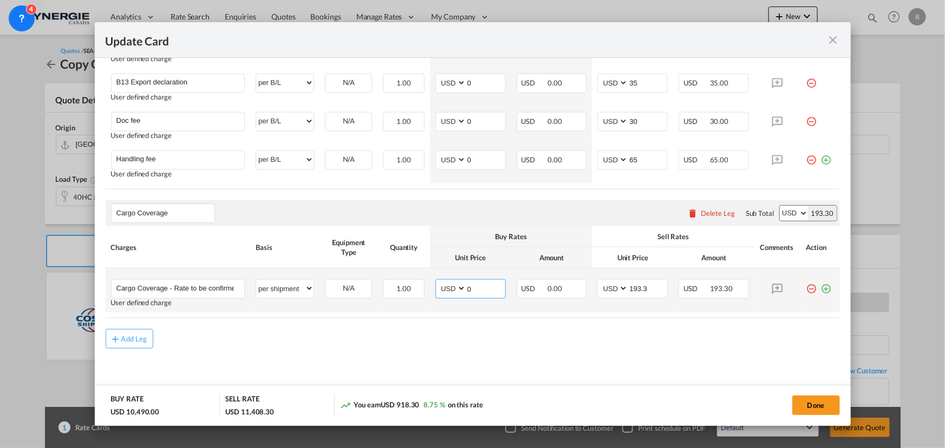
drag, startPoint x: 477, startPoint y: 289, endPoint x: 445, endPoint y: 278, distance: 34.2
click at [452, 286] on md-input-container "AED AFN ALL AMD ANG AOA ARS AUD AWG AZN BAM BBD BDT BGN BHD BIF BMD BND BOB BRL…" at bounding box center [470, 288] width 70 height 19
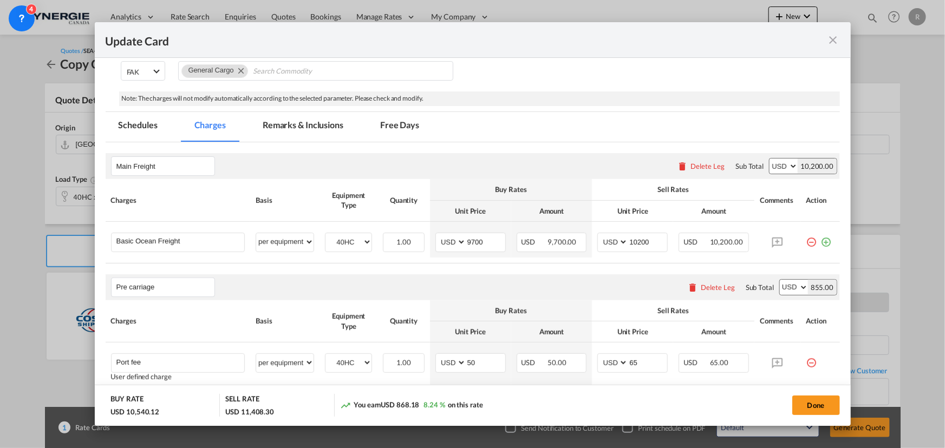
scroll to position [139, 0]
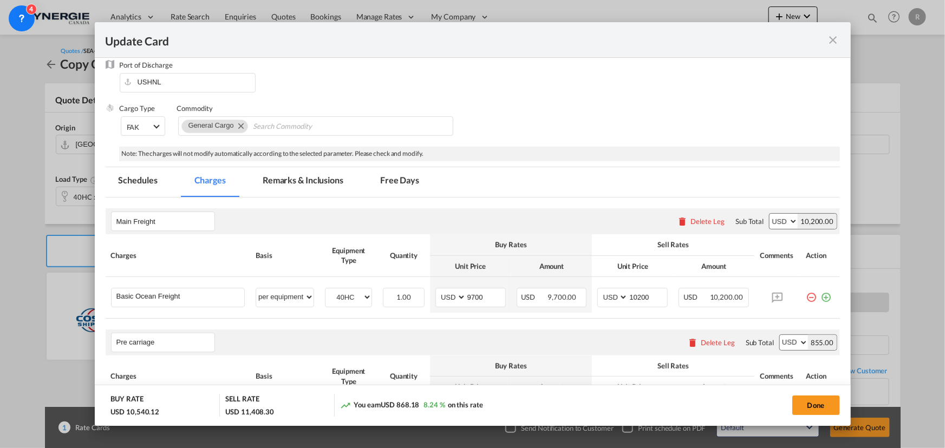
type input "50.12"
click at [303, 177] on md-tab-item "Remarks & Inclusions" at bounding box center [303, 182] width 107 height 30
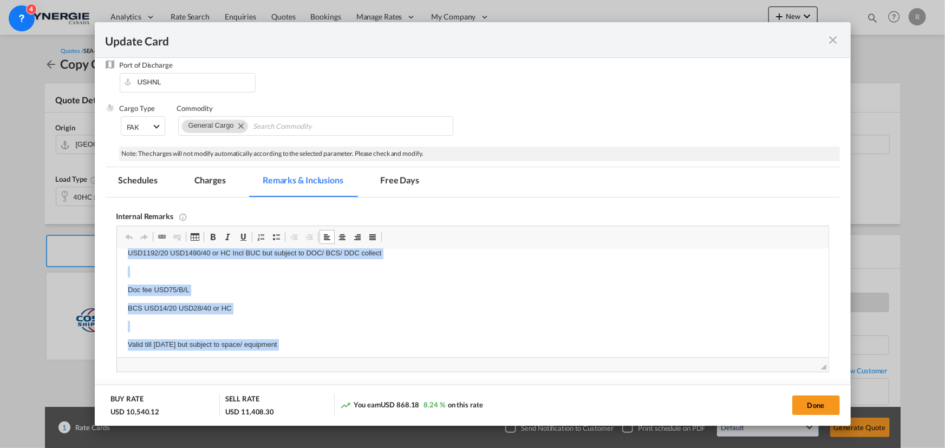
scroll to position [108, 0]
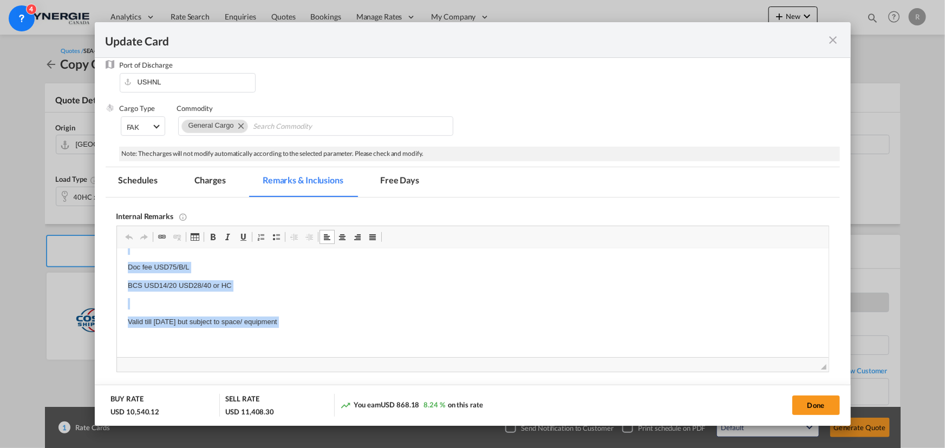
drag, startPoint x: 125, startPoint y: 279, endPoint x: 369, endPoint y: 402, distance: 273.9
click at [369, 357] on html "Magog pick up with GT group : https://app.frontapp.com/open/msg_1e3jtm33?key=Hp…" at bounding box center [471, 249] width 711 height 216
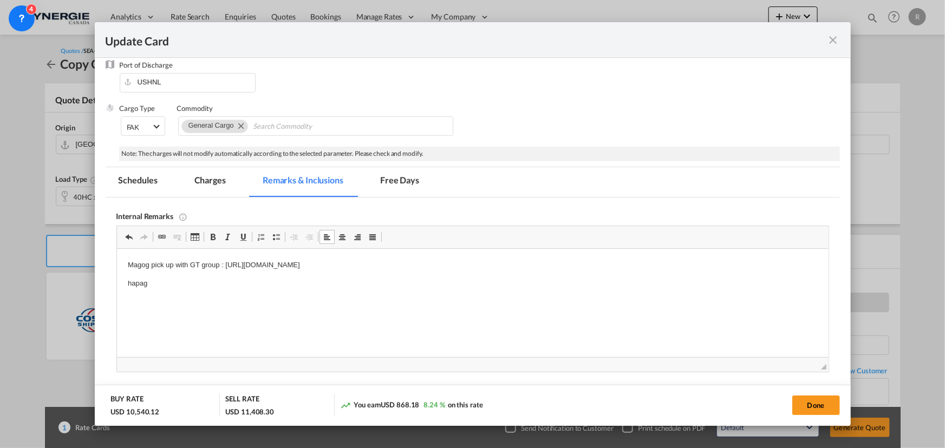
click at [177, 277] on body "Magog pick up with GT group : https://app.frontapp.com/open/msg_1e3jtm33?key=Hp…" at bounding box center [472, 284] width 690 height 48
click at [175, 282] on p "hapag" at bounding box center [472, 283] width 690 height 11
drag, startPoint x: 817, startPoint y: 404, endPoint x: 596, endPoint y: 386, distance: 222.2
click at [817, 406] on button "Done" at bounding box center [816, 405] width 48 height 19
type input "17 Sep 2025"
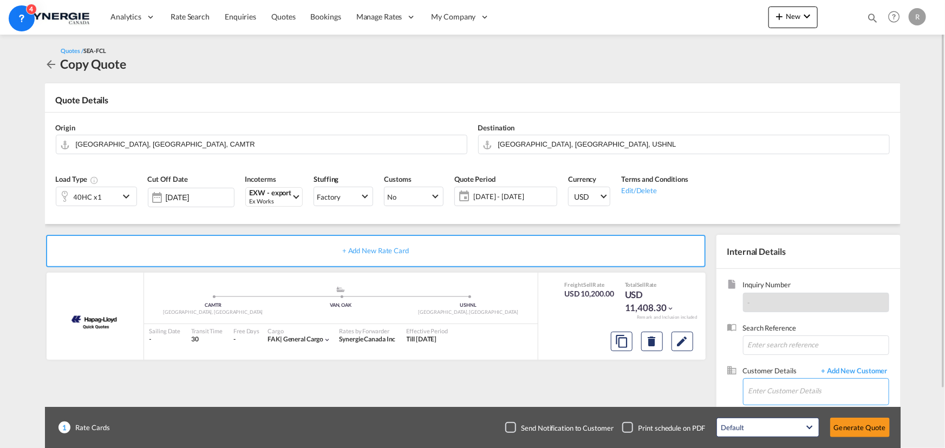
click at [773, 390] on input "Enter Customer Details" at bounding box center [818, 391] width 140 height 24
click at [803, 384] on input "Enter Customer Details" at bounding box center [818, 391] width 140 height 24
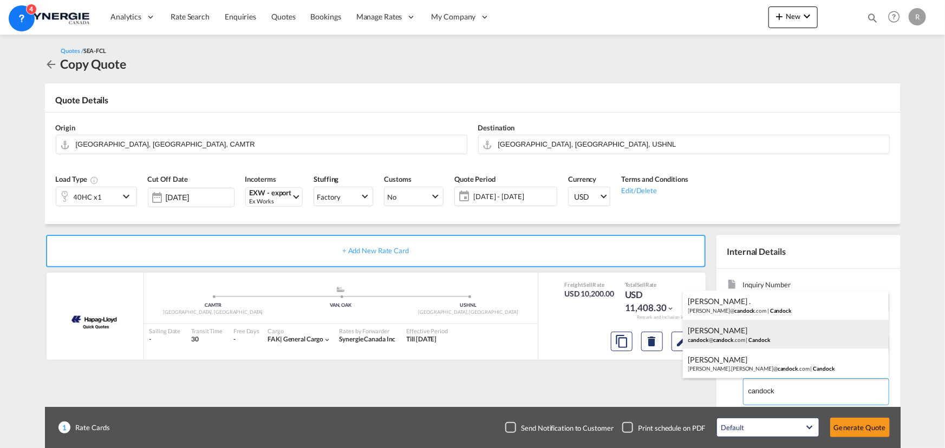
click at [733, 334] on div "JASMINE GOUDREAU candock @ candock .com | Candock" at bounding box center [786, 334] width 206 height 29
type input "Candock, JASMINE GOUDREAU, candock@candock.com"
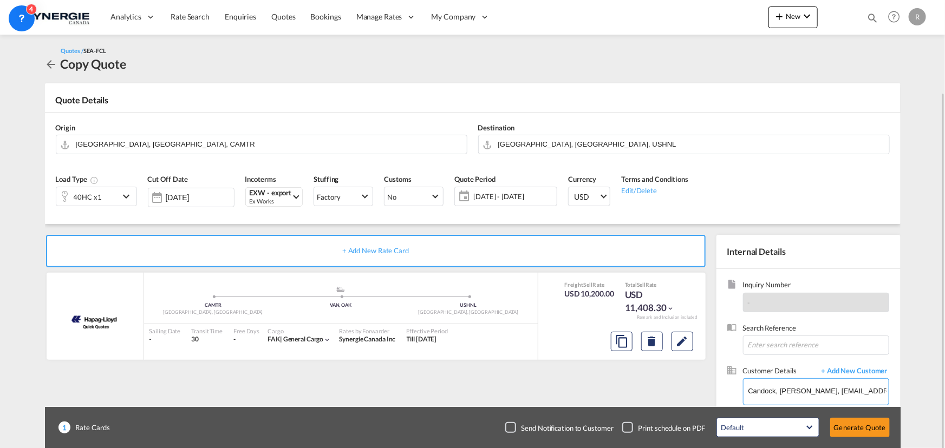
scroll to position [49, 0]
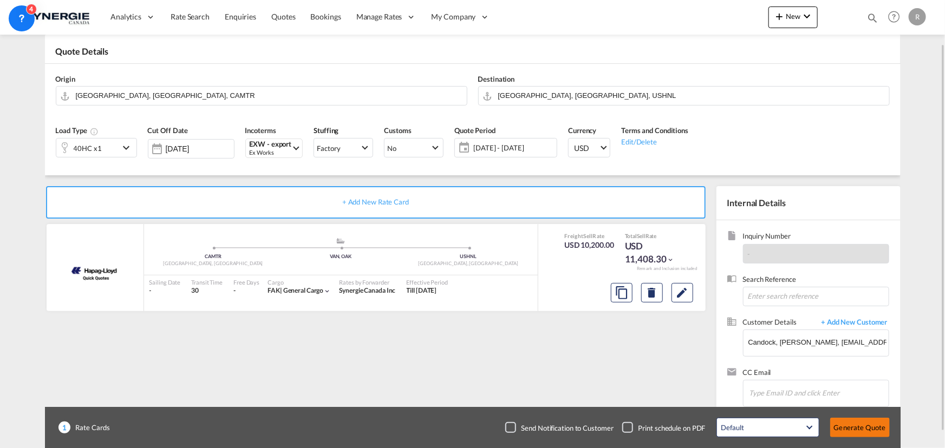
click at [863, 427] on button "Generate Quote" at bounding box center [860, 427] width 60 height 19
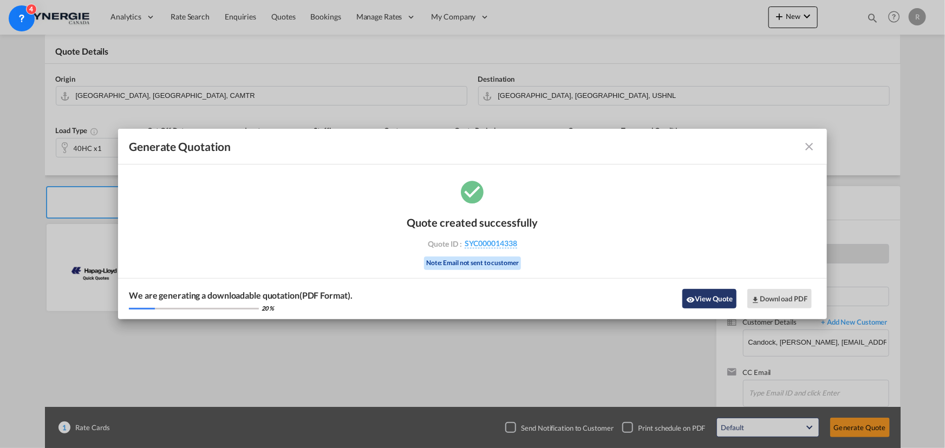
click at [698, 295] on button "View Quote" at bounding box center [709, 298] width 54 height 19
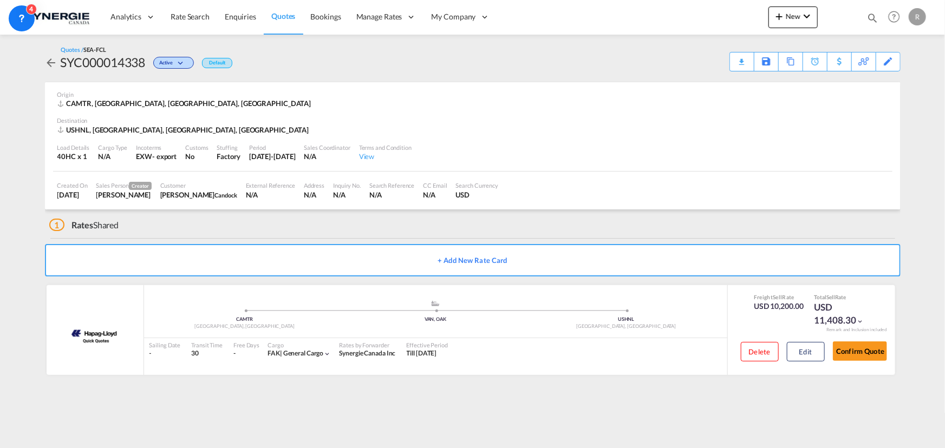
click at [0, 0] on div "Download Quote" at bounding box center [0, 0] width 0 height 0
click at [874, 16] on md-icon "icon-magnify" at bounding box center [872, 18] width 12 height 12
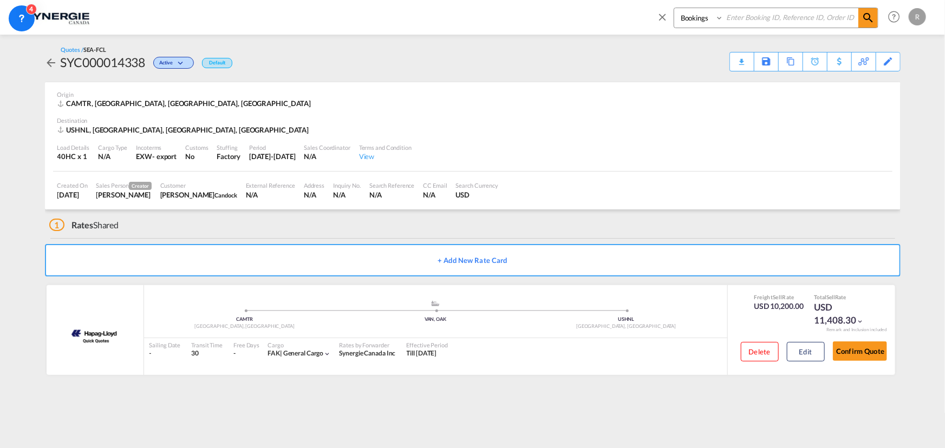
click at [715, 22] on select "Bookings Quotes Enquiries" at bounding box center [699, 17] width 51 height 19
select select "Quotes"
click at [674, 8] on select "Bookings Quotes Enquiries" at bounding box center [699, 17] width 51 height 19
click at [780, 22] on input at bounding box center [790, 17] width 135 height 19
type input "13925"
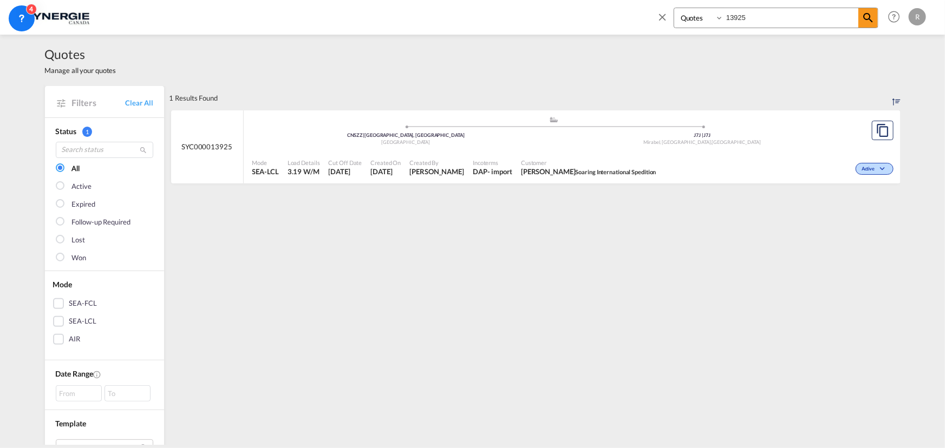
click at [703, 133] on span "J7J" at bounding box center [706, 135] width 7 height 6
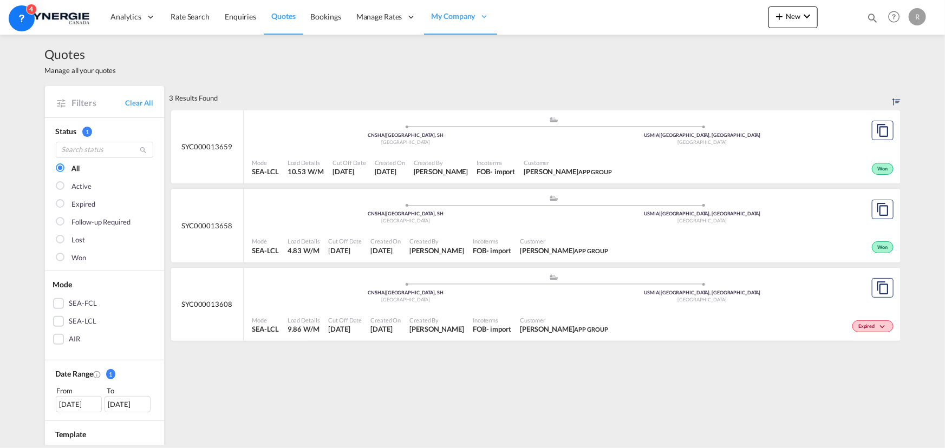
click at [872, 19] on md-icon "icon-magnify" at bounding box center [872, 18] width 12 height 12
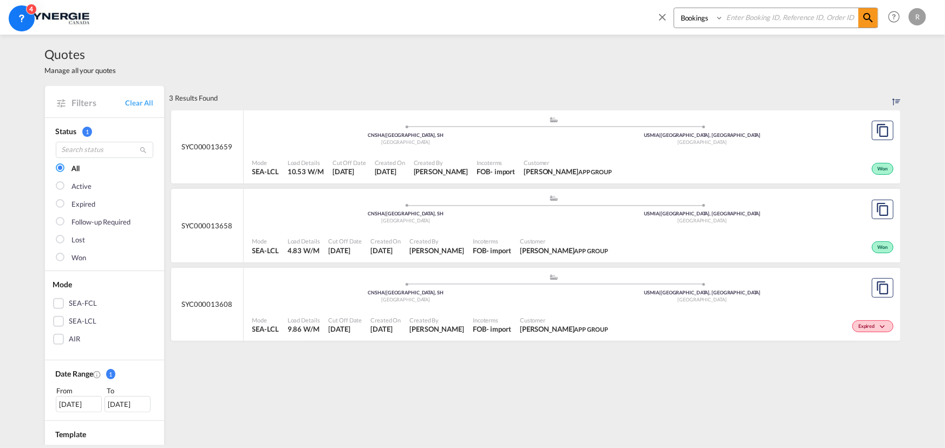
click at [709, 19] on select "Bookings Quotes Enquiries" at bounding box center [699, 17] width 51 height 19
select select "Quotes"
click at [674, 8] on select "Bookings Quotes Enquiries" at bounding box center [699, 17] width 51 height 19
click at [753, 19] on input at bounding box center [790, 17] width 135 height 19
type input "13925"
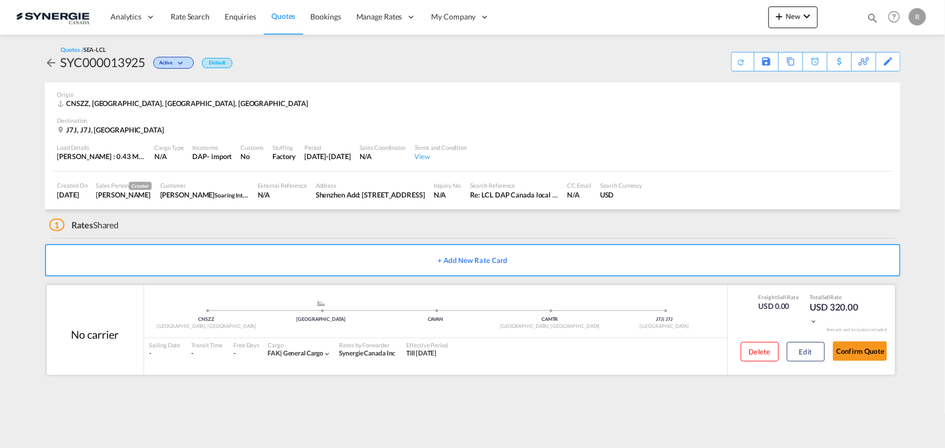
click at [813, 363] on div "Delete Edit" at bounding box center [779, 355] width 92 height 29
click at [805, 357] on button "Edit" at bounding box center [806, 351] width 38 height 19
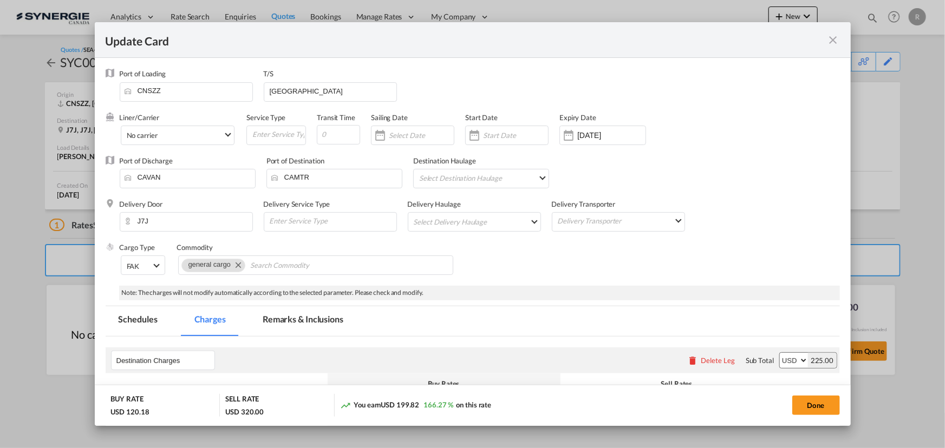
select select "flat"
select select "per_kg"
select select "per_shipment"
select select "per_pallet"
select select "per_bl"
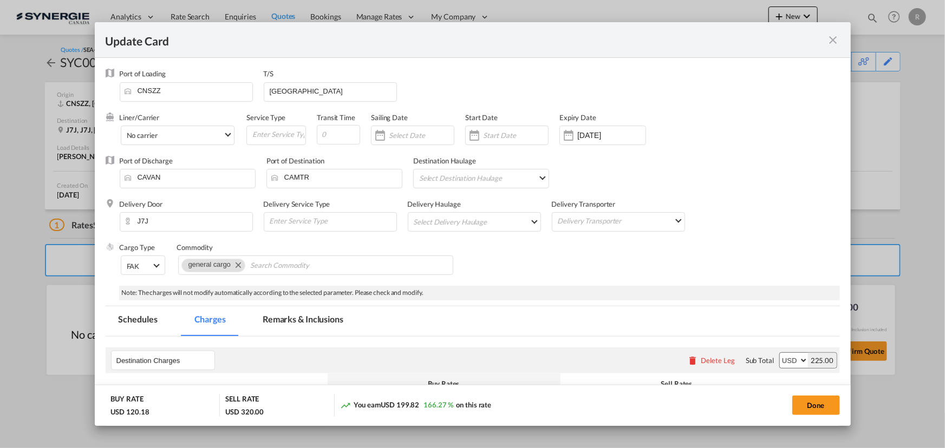
select select "per_bl"
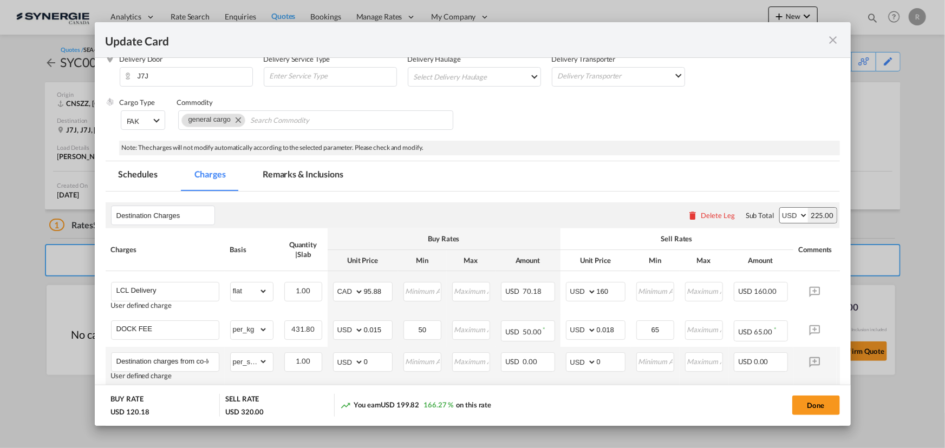
scroll to position [197, 0]
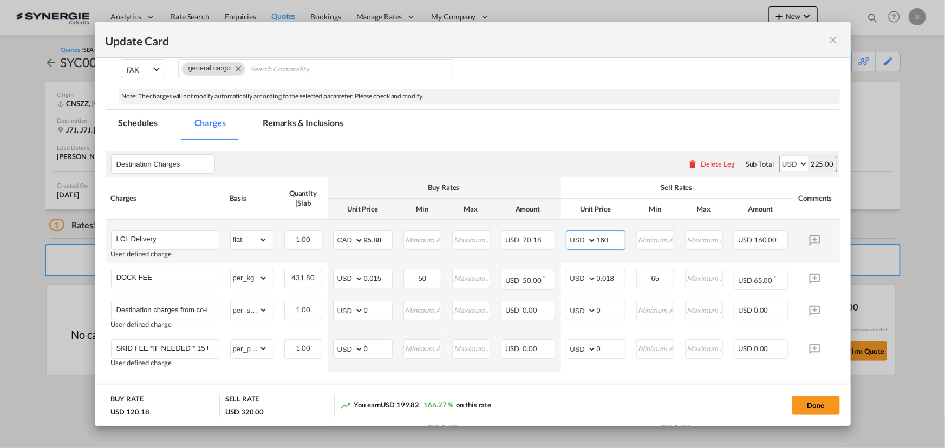
drag, startPoint x: 611, startPoint y: 234, endPoint x: 556, endPoint y: 227, distance: 55.2
click at [556, 227] on tr "LCL Delivery User defined charge Please Enter Already Exists gross_weight volum…" at bounding box center [489, 242] width 767 height 44
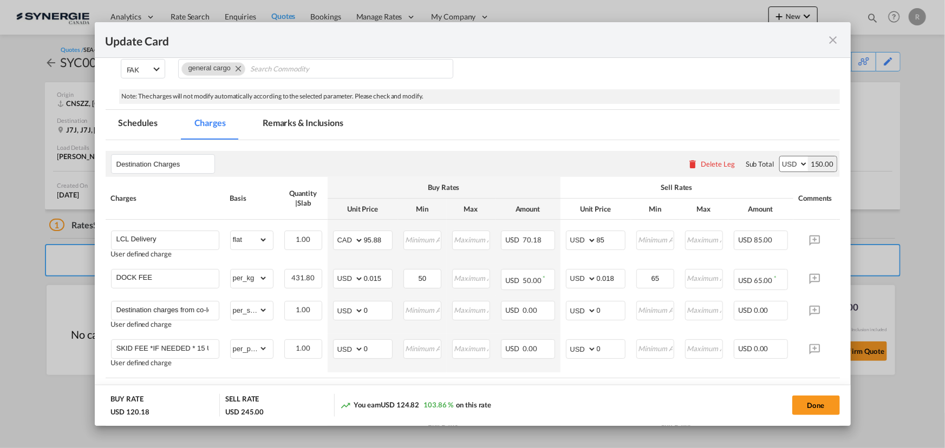
click at [580, 401] on div "Done" at bounding box center [699, 405] width 280 height 22
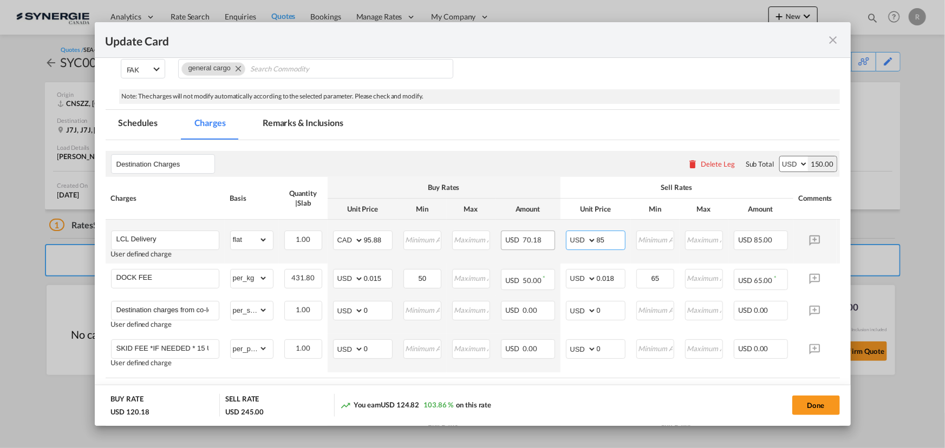
drag, startPoint x: 610, startPoint y: 239, endPoint x: 543, endPoint y: 231, distance: 67.2
click at [543, 231] on tr "LCL Delivery User defined charge Please Enter Already Exists gross_weight volum…" at bounding box center [489, 242] width 767 height 44
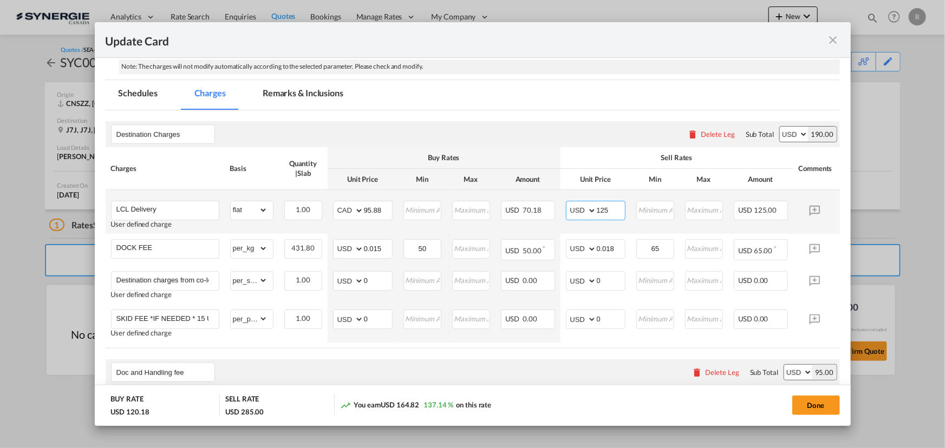
scroll to position [211, 0]
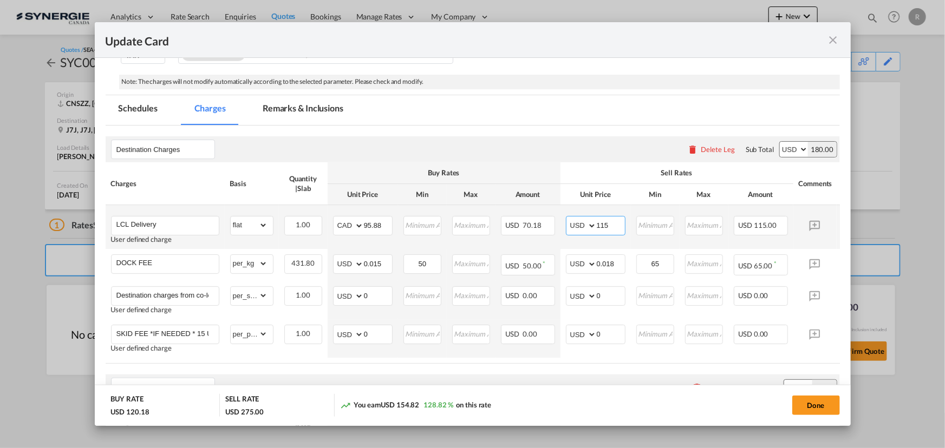
drag, startPoint x: 616, startPoint y: 224, endPoint x: 579, endPoint y: 222, distance: 36.3
click at [579, 222] on md-input-container "AED AFN ALL AMD ANG AOA ARS AUD AWG AZN BAM BBD BDT BGN BHD BIF BMD BND [PERSON…" at bounding box center [596, 225] width 60 height 19
type input "9"
type input "100"
click at [807, 409] on button "Done" at bounding box center [816, 405] width 48 height 19
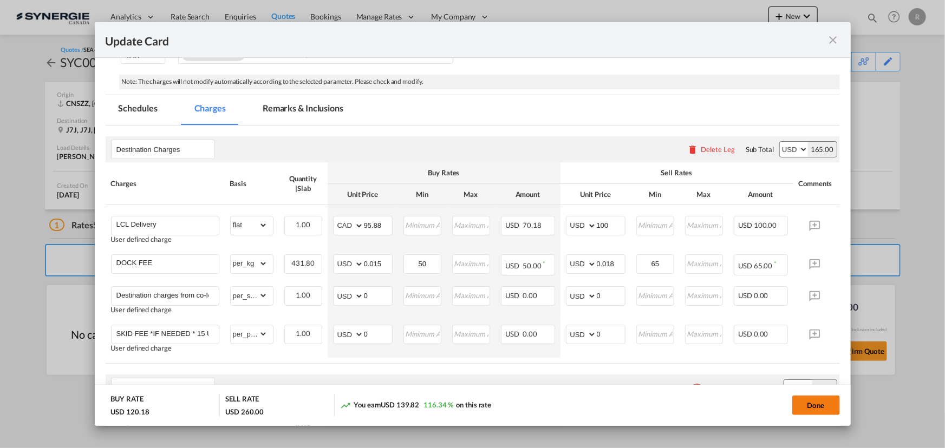
type input "[DATE]"
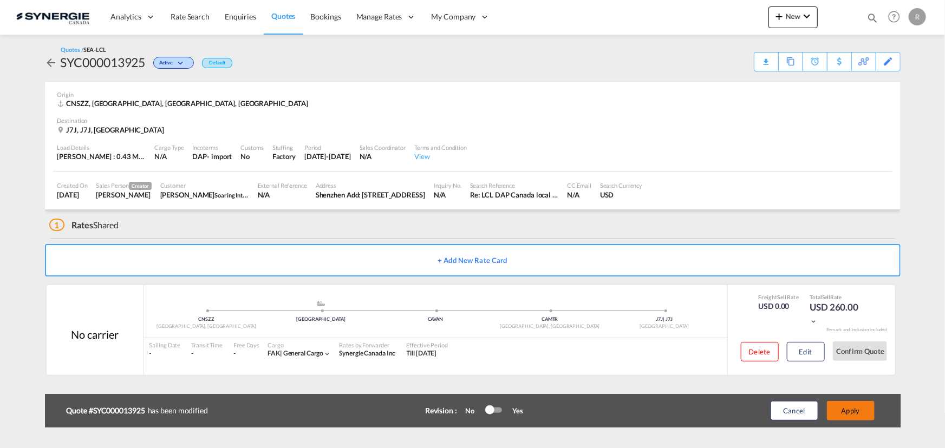
click at [853, 413] on button "Apply" at bounding box center [851, 410] width 48 height 19
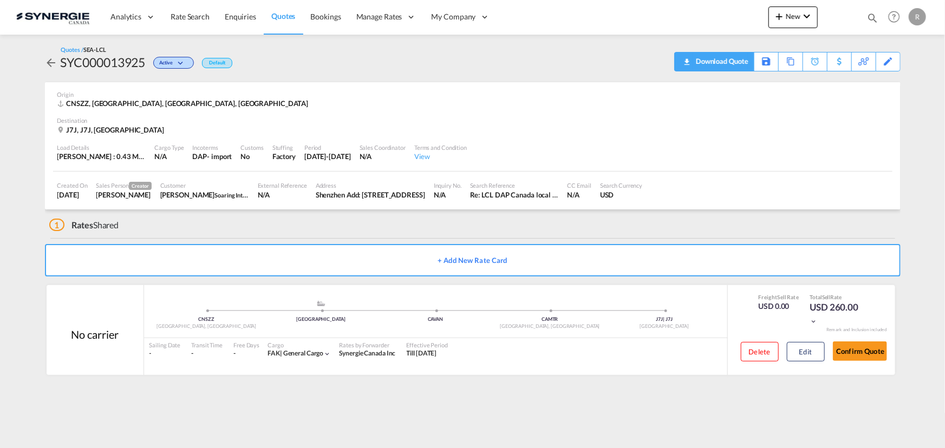
click at [710, 61] on div "Download Quote" at bounding box center [720, 61] width 55 height 17
